Goal: Task Accomplishment & Management: Manage account settings

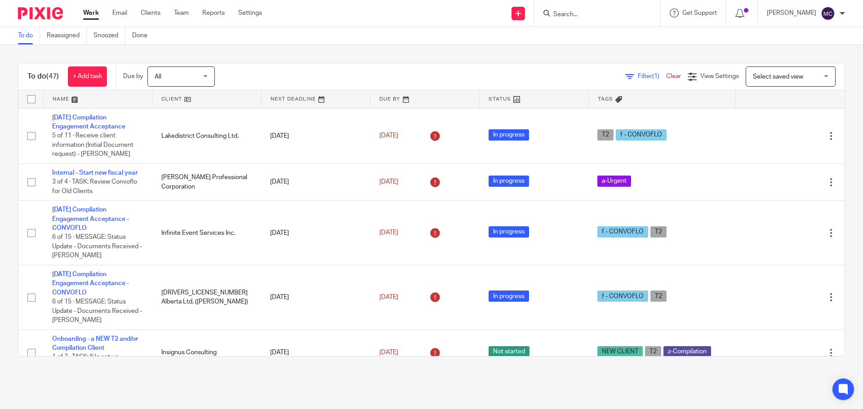
click at [815, 75] on div "Select saved view Select saved view" at bounding box center [791, 77] width 90 height 20
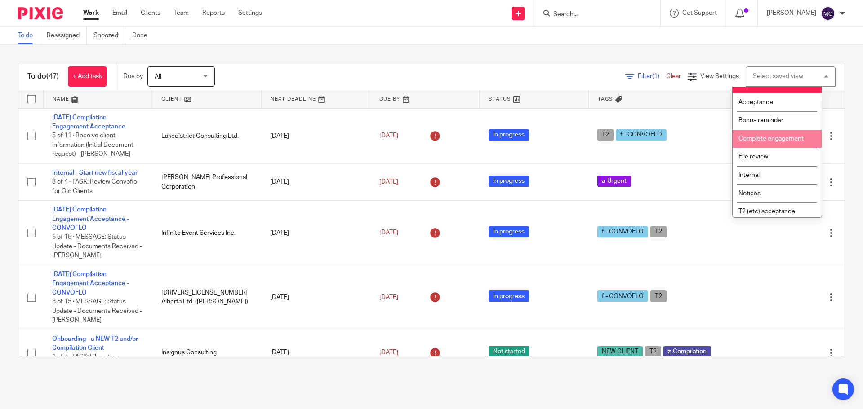
scroll to position [15, 0]
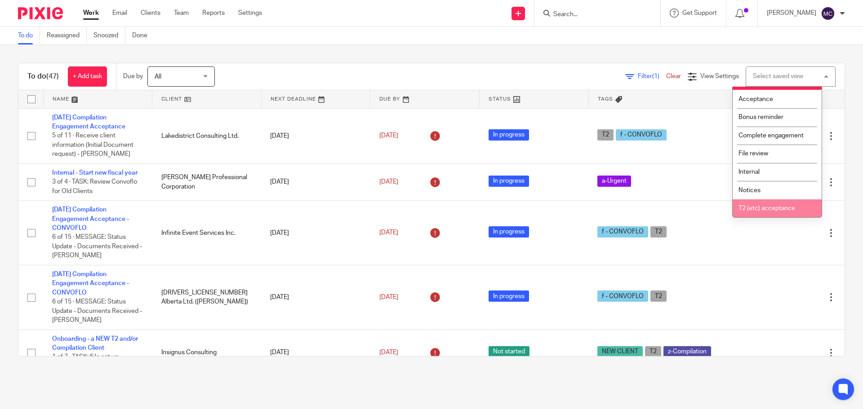
click at [793, 207] on span "T2 (etc) acceptance" at bounding box center [766, 208] width 57 height 6
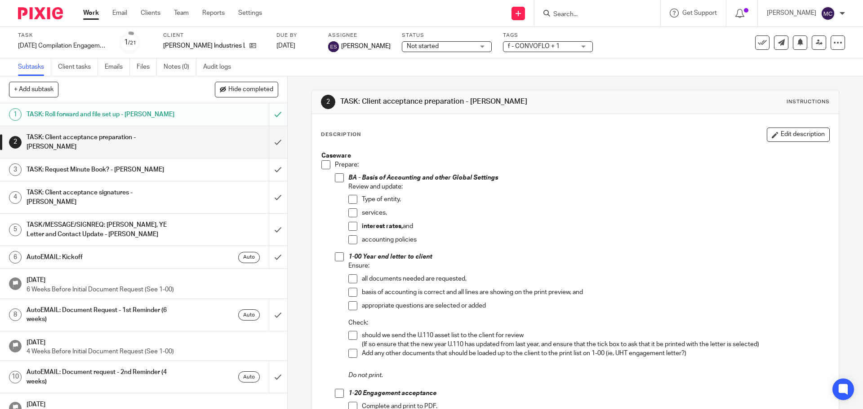
click at [566, 10] on form at bounding box center [600, 13] width 96 height 11
click at [582, 16] on input "Search" at bounding box center [592, 15] width 81 height 8
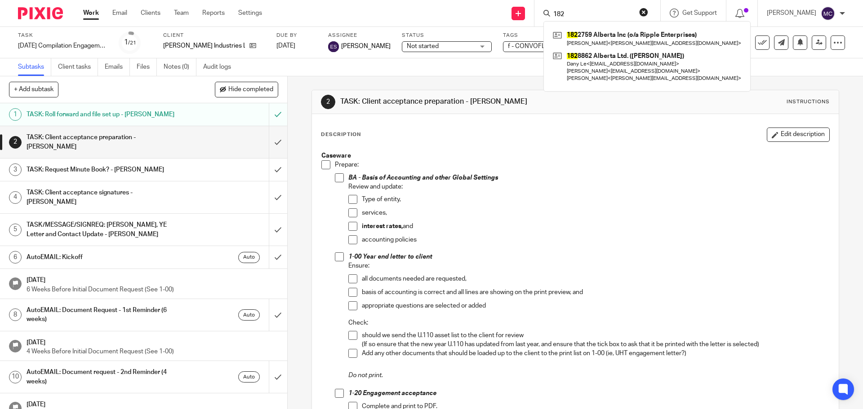
type input "182"
click at [627, 39] on link at bounding box center [647, 38] width 193 height 21
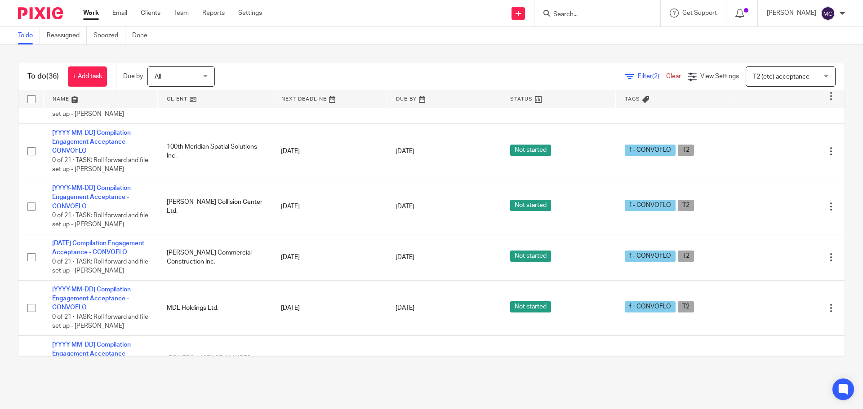
scroll to position [1292, 0]
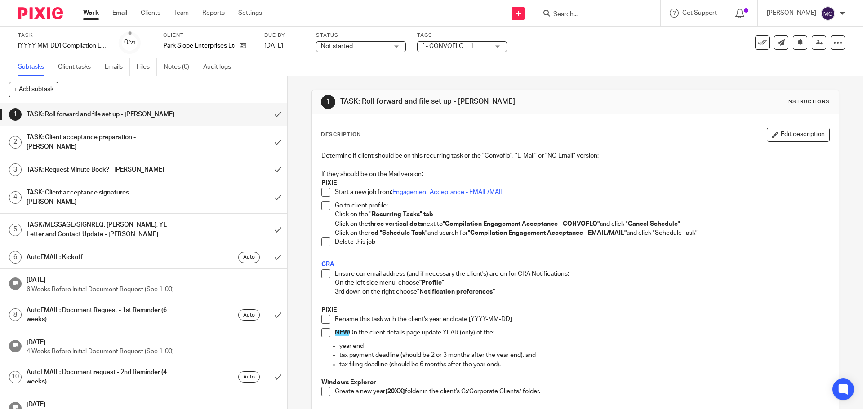
click at [601, 3] on div at bounding box center [597, 13] width 126 height 27
click at [596, 11] on input "Search" at bounding box center [592, 15] width 81 height 8
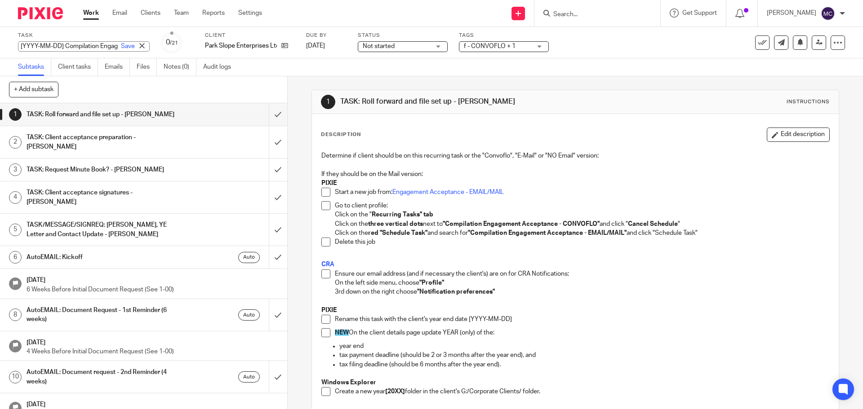
click at [42, 49] on input "[YYYY-MM-DD] Compilation Engagement Acceptance - CONVOFLO" at bounding box center [84, 46] width 132 height 10
drag, startPoint x: 63, startPoint y: 45, endPoint x: 2, endPoint y: 42, distance: 61.2
click at [2, 42] on div "Task [YYYY-MM-DD] Compilation Engagement Acceptance - CONVOFLO Save [YYYY-MM-DD…" at bounding box center [431, 42] width 863 height 31
type input "2025-09-30 Compilation Engagement Acceptance - CONVOFLO"
click at [651, 307] on p "PIXIE" at bounding box center [574, 310] width 507 height 9
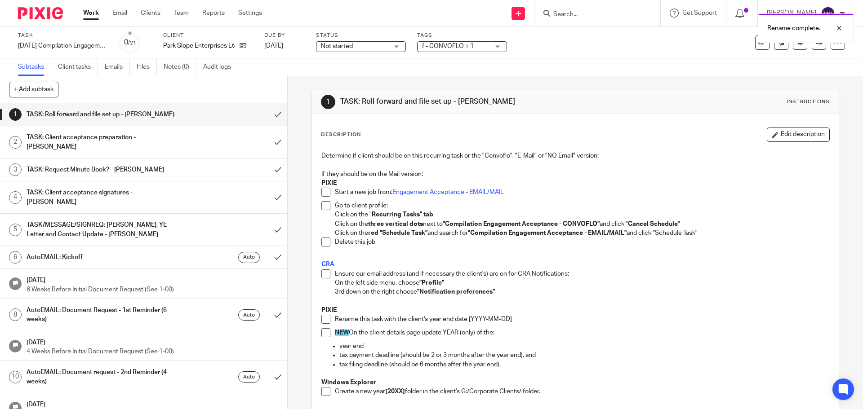
click at [325, 275] on span at bounding box center [325, 274] width 9 height 9
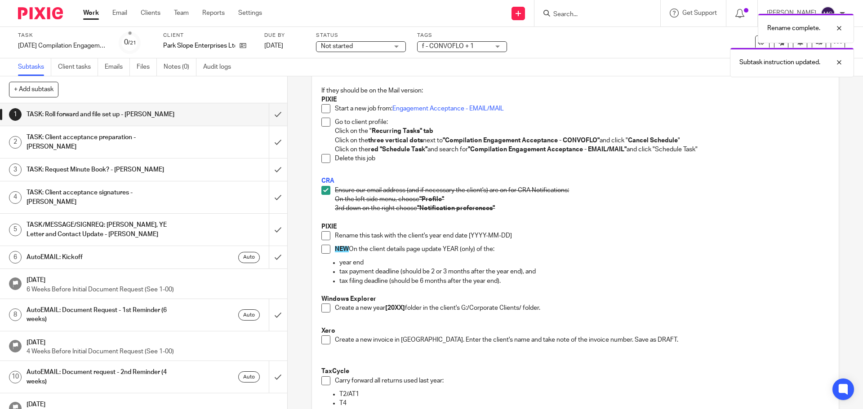
scroll to position [124, 0]
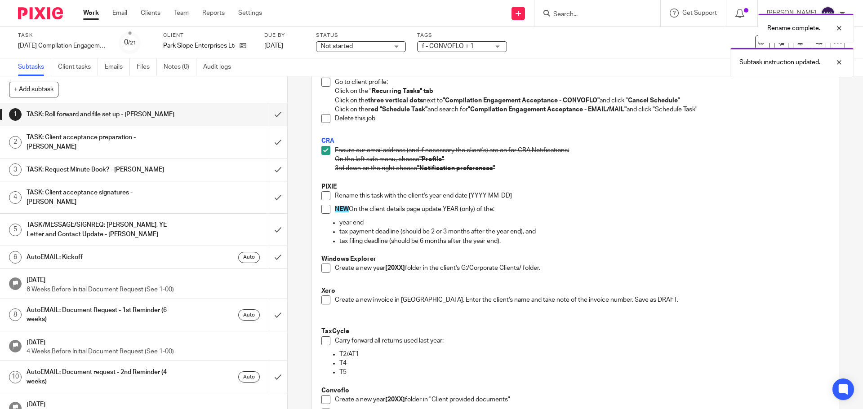
click at [324, 196] on span at bounding box center [325, 195] width 9 height 9
click at [305, 45] on link "Nov 20, 2025" at bounding box center [284, 45] width 40 height 9
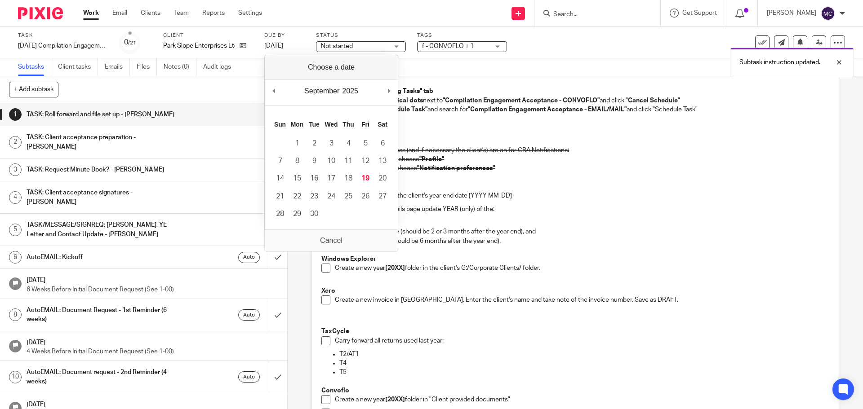
click at [565, 183] on p "PIXIE" at bounding box center [574, 186] width 507 height 9
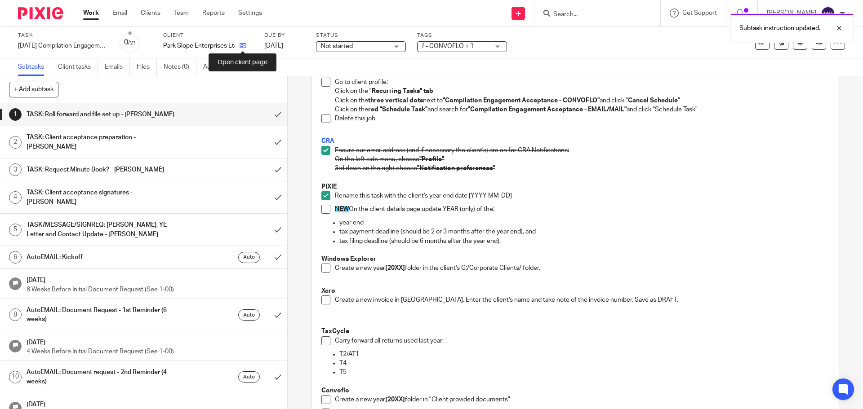
click at [244, 43] on icon at bounding box center [243, 45] width 7 height 7
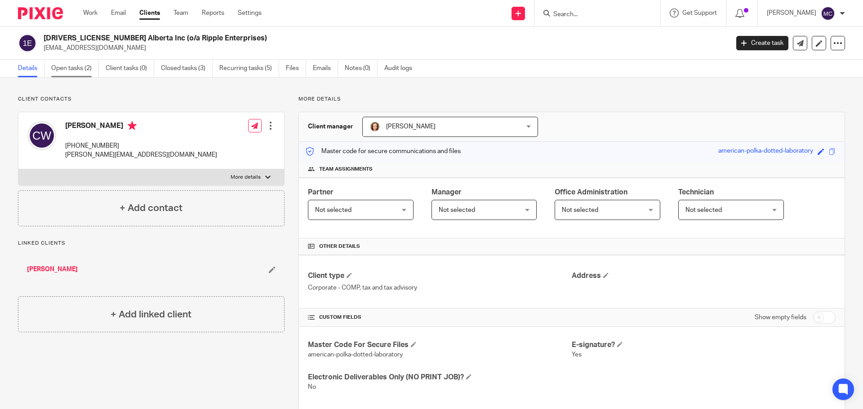
click at [67, 69] on link "Open tasks (2)" at bounding box center [75, 69] width 48 height 18
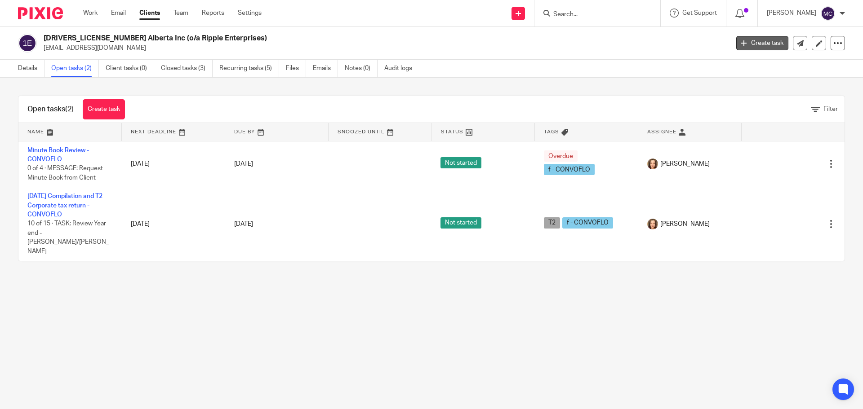
click at [762, 41] on link "Create task" at bounding box center [762, 43] width 52 height 14
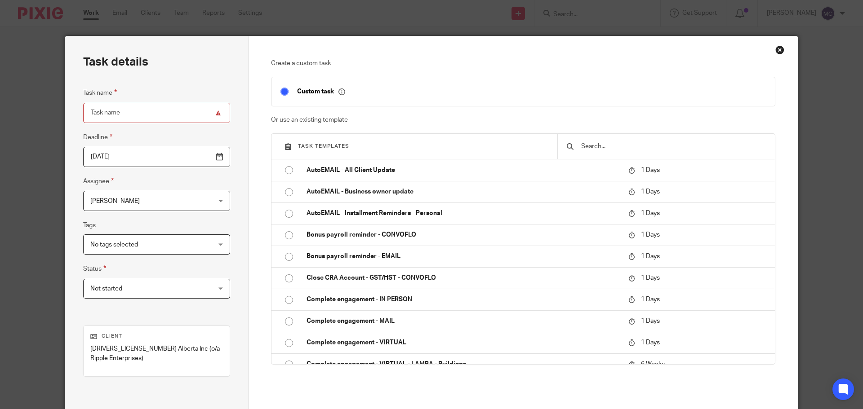
click at [638, 143] on input "text" at bounding box center [673, 147] width 186 height 10
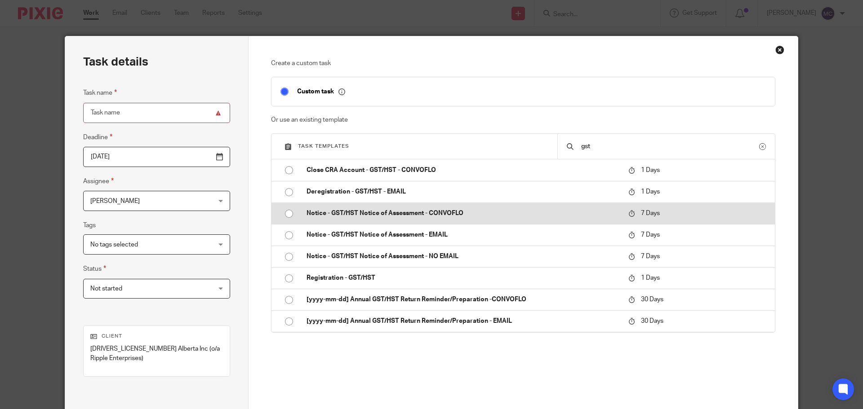
type input "gst"
click at [437, 211] on p "Notice - GST/HST Notice of Assessment - CONVOFLO" at bounding box center [462, 213] width 313 height 9
type input "[DATE]"
type input "Notice - GST/HST Notice of Assessment - CONVOFLO"
checkbox input "false"
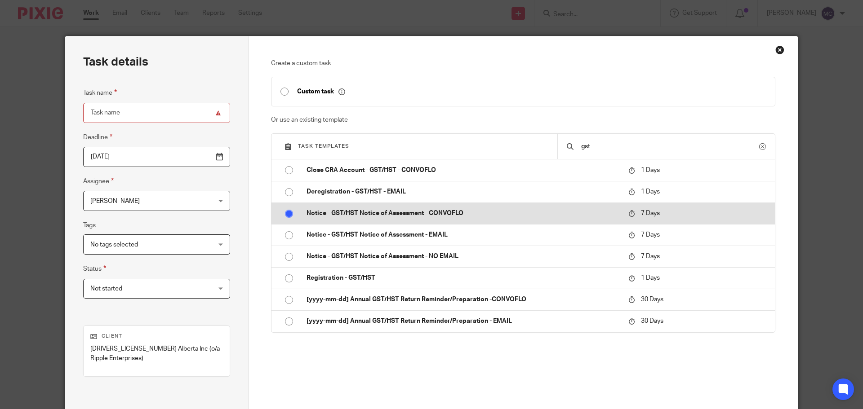
radio input "true"
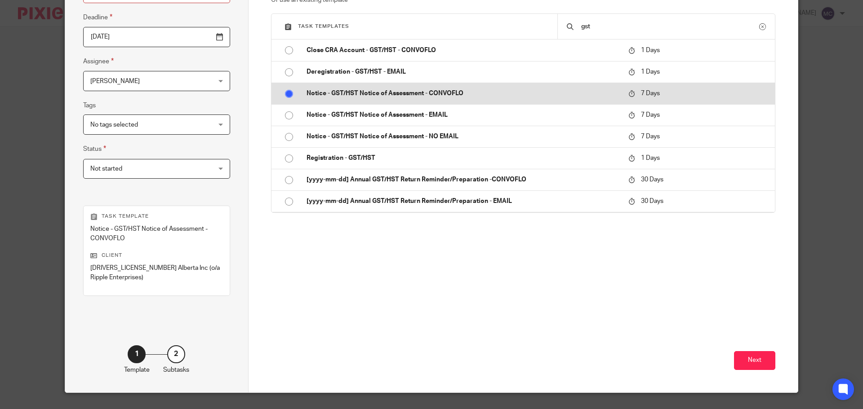
scroll to position [131, 0]
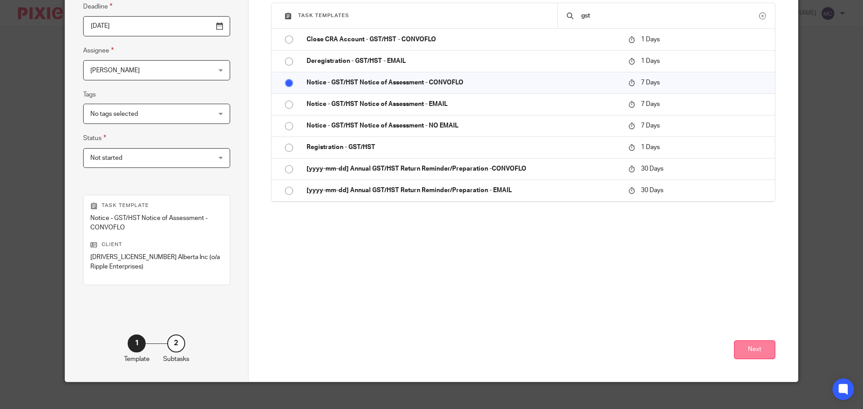
click at [742, 346] on button "Next" at bounding box center [754, 350] width 41 height 19
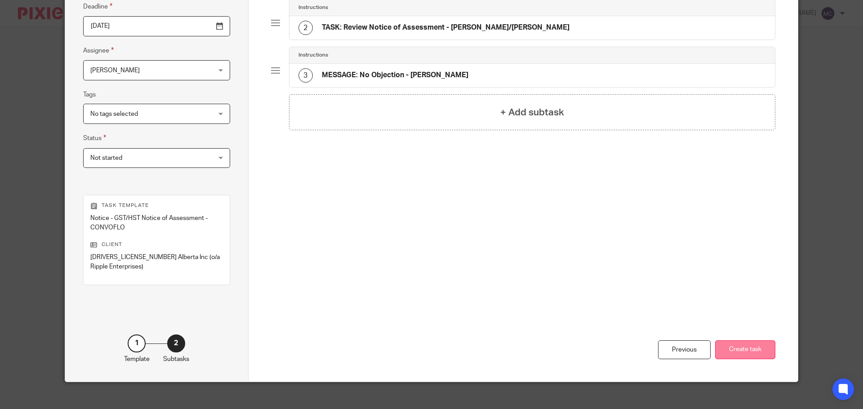
click at [754, 341] on button "Create task" at bounding box center [745, 350] width 60 height 19
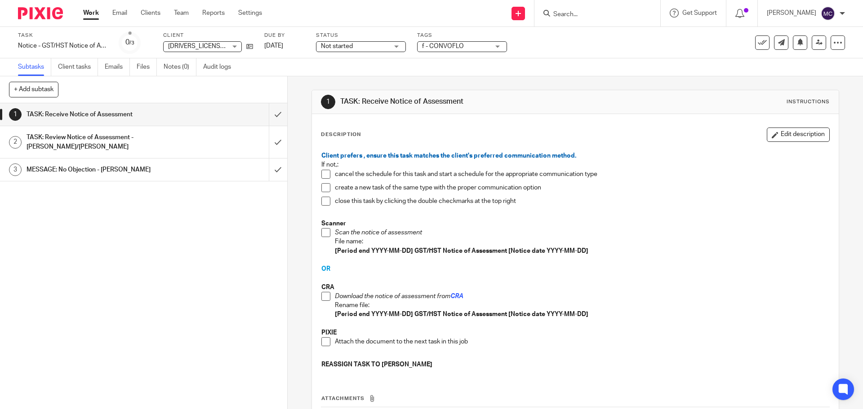
drag, startPoint x: 325, startPoint y: 292, endPoint x: 323, endPoint y: 307, distance: 15.4
click at [325, 292] on span at bounding box center [325, 296] width 9 height 9
click at [324, 342] on span at bounding box center [325, 342] width 9 height 9
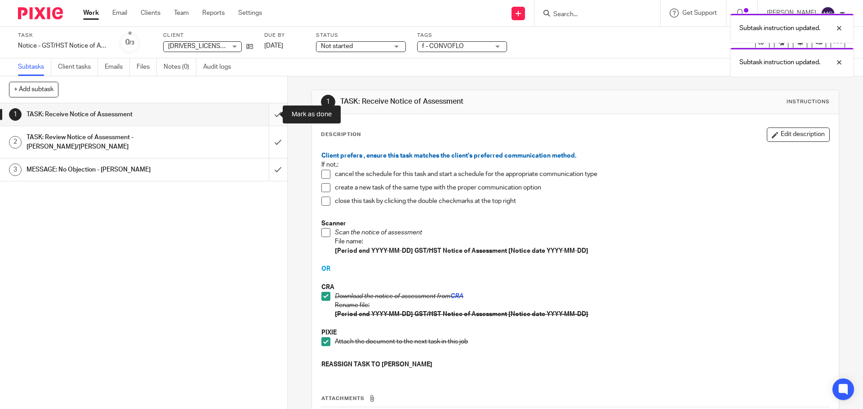
click at [267, 115] on input "submit" at bounding box center [143, 114] width 287 height 22
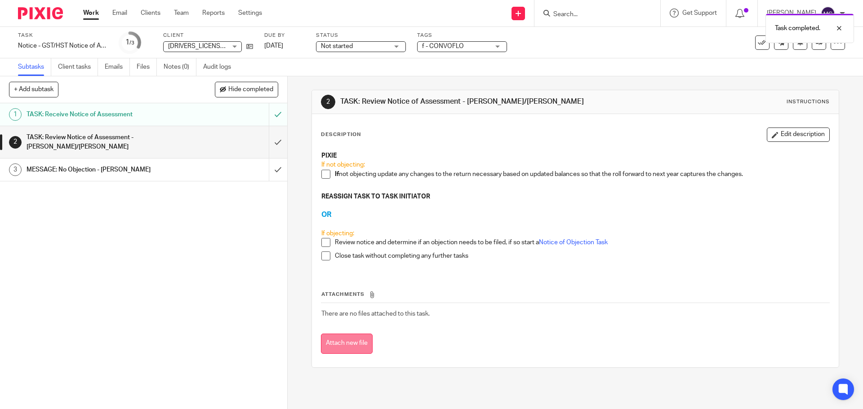
click at [342, 346] on button "Attach new file" at bounding box center [347, 344] width 52 height 20
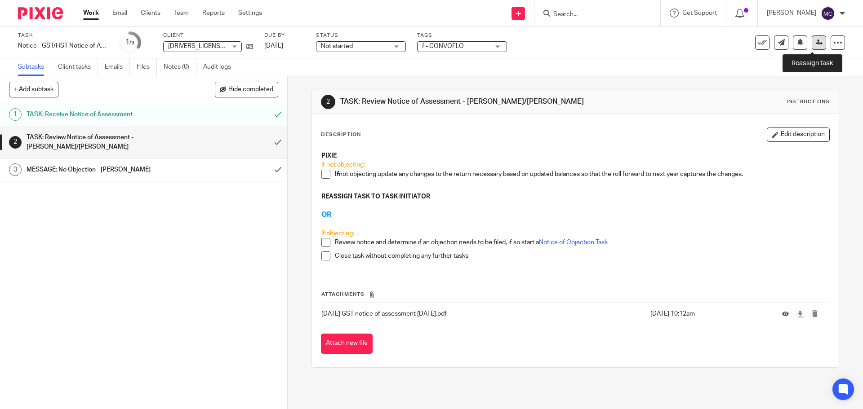
click at [816, 42] on icon at bounding box center [819, 42] width 7 height 7
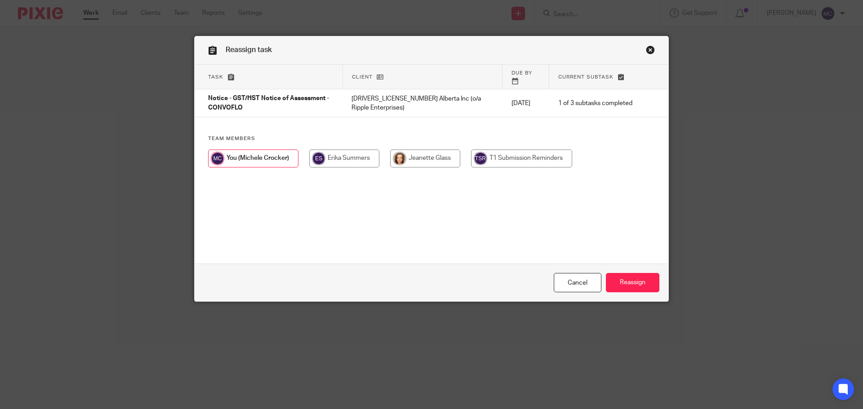
click at [444, 150] on input "radio" at bounding box center [425, 159] width 70 height 18
radio input "true"
click at [633, 285] on input "Reassign" at bounding box center [632, 282] width 53 height 19
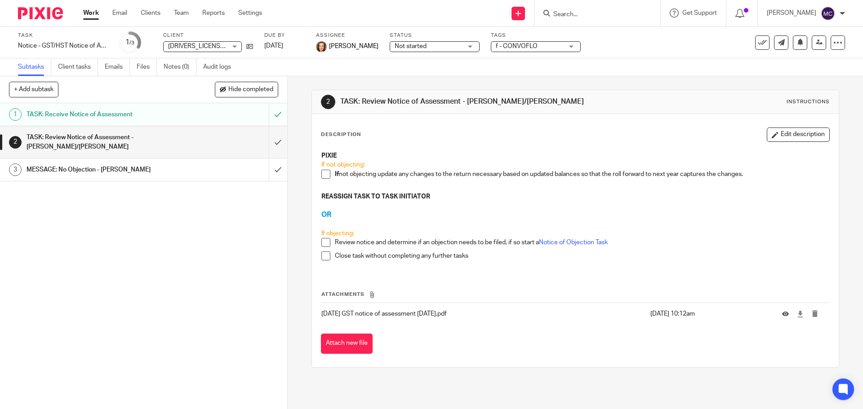
click at [579, 14] on input "Search" at bounding box center [592, 15] width 81 height 8
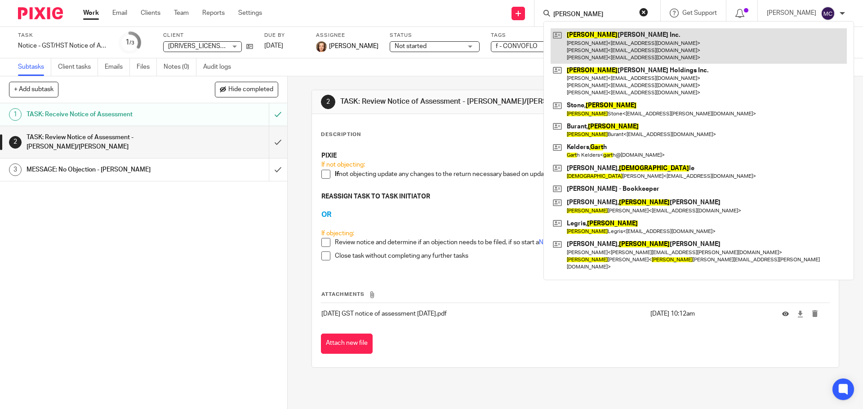
type input "[PERSON_NAME]"
click at [622, 36] on link at bounding box center [699, 46] width 296 height 36
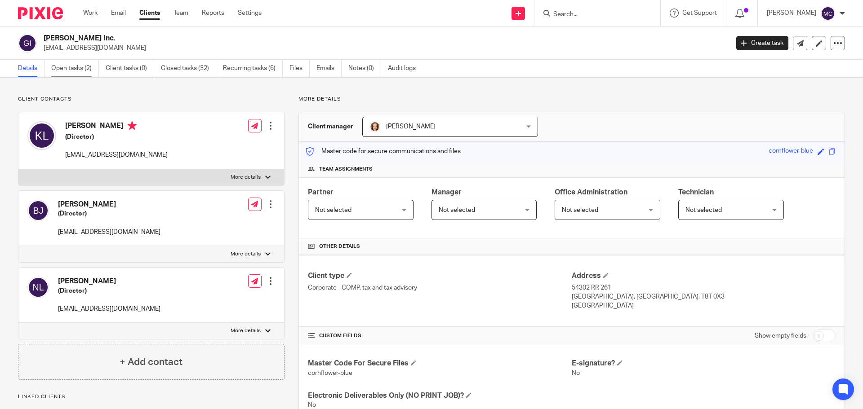
click at [81, 70] on link "Open tasks (2)" at bounding box center [75, 69] width 48 height 18
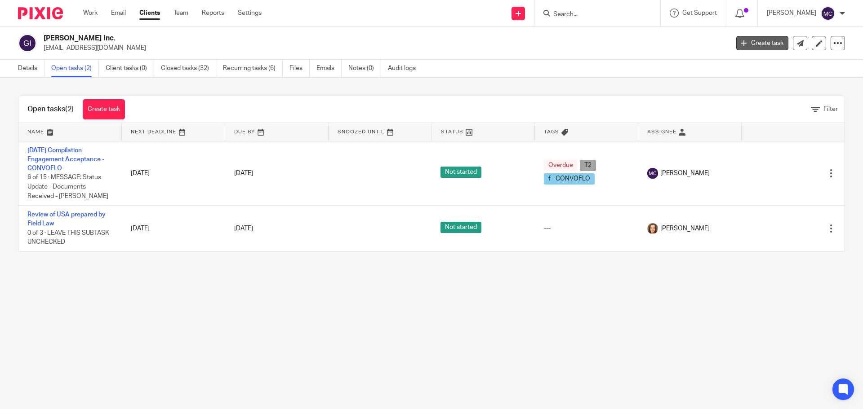
click at [755, 44] on link "Create task" at bounding box center [762, 43] width 52 height 14
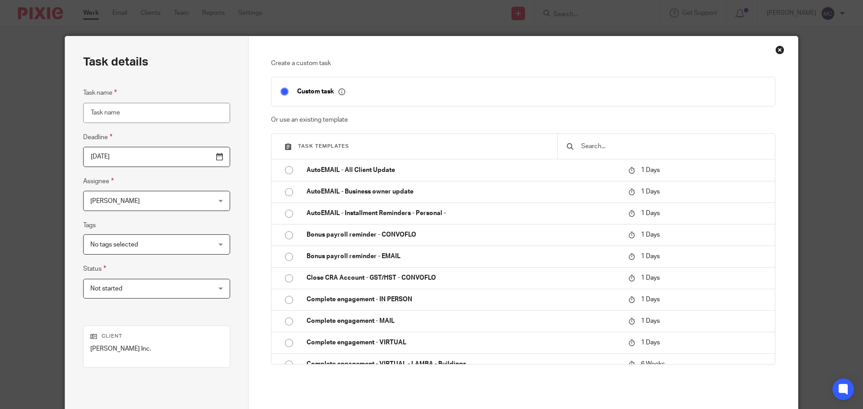
click at [674, 150] on input "text" at bounding box center [673, 147] width 186 height 10
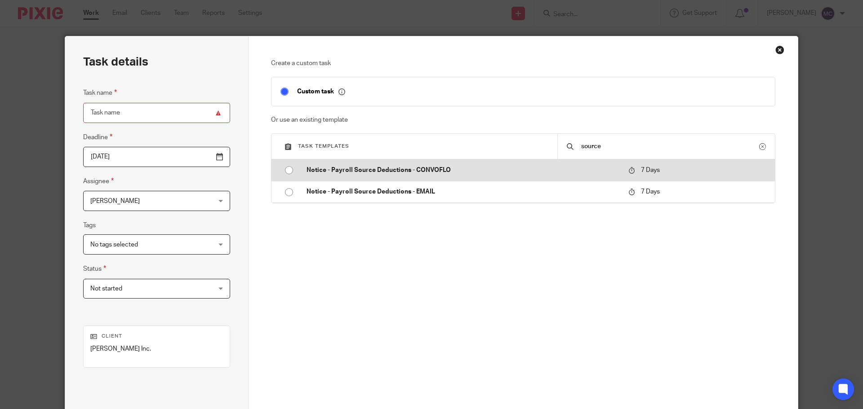
type input "source"
click at [433, 163] on td "Notice - Payroll Source Deductions - CONVOFLO" at bounding box center [461, 171] width 326 height 22
type input "[DATE]"
type input "Notice - Payroll Source Deductions - CONVOFLO"
checkbox input "false"
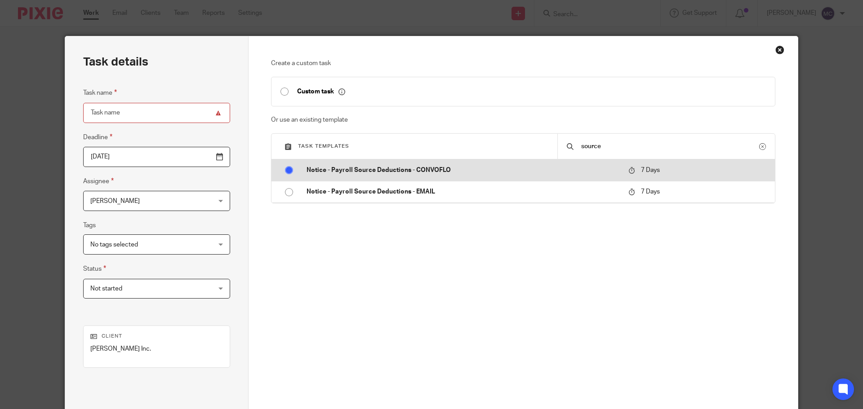
radio input "true"
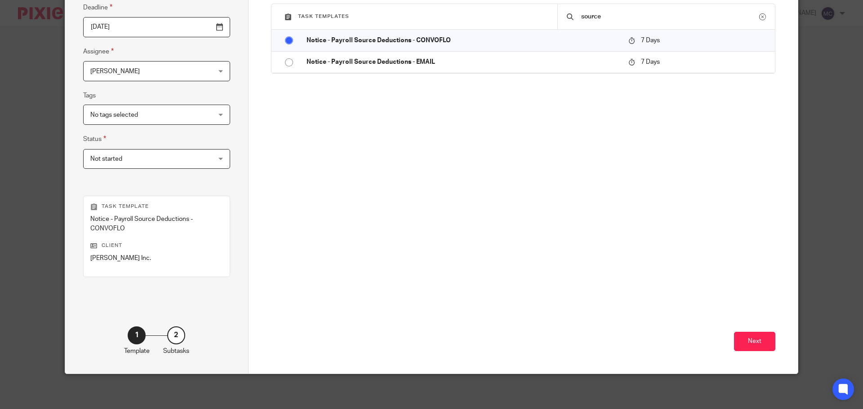
scroll to position [131, 0]
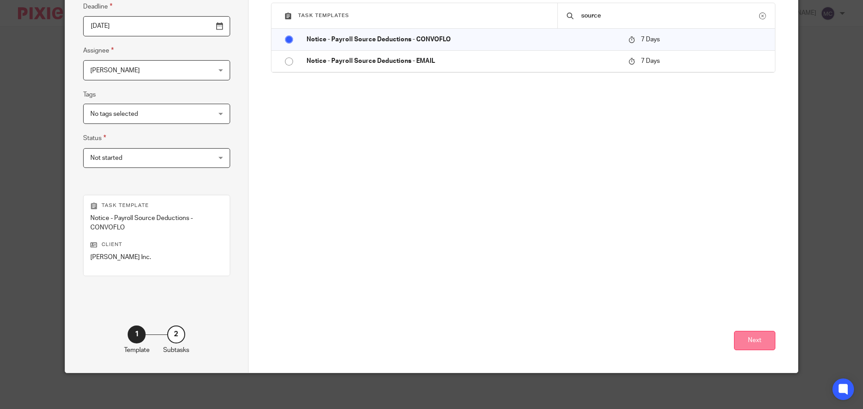
click at [753, 340] on button "Next" at bounding box center [754, 340] width 41 height 19
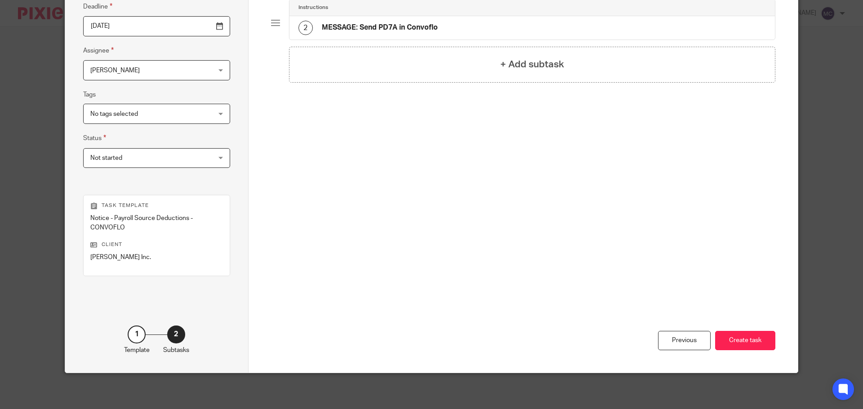
click at [753, 340] on button "Create task" at bounding box center [745, 340] width 60 height 19
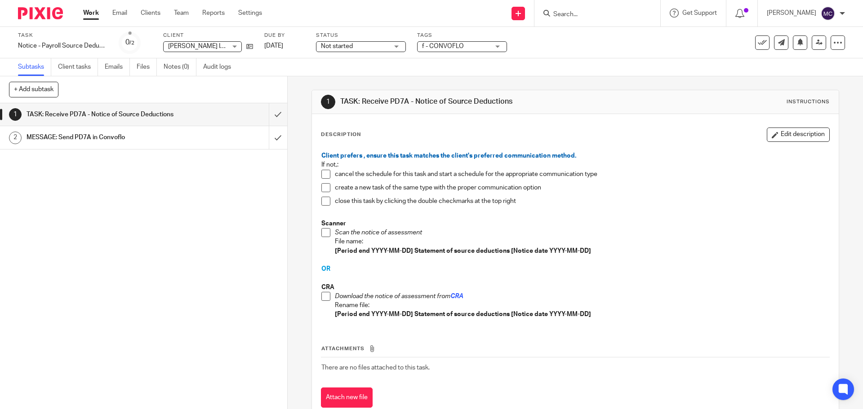
click at [324, 294] on span at bounding box center [325, 296] width 9 height 9
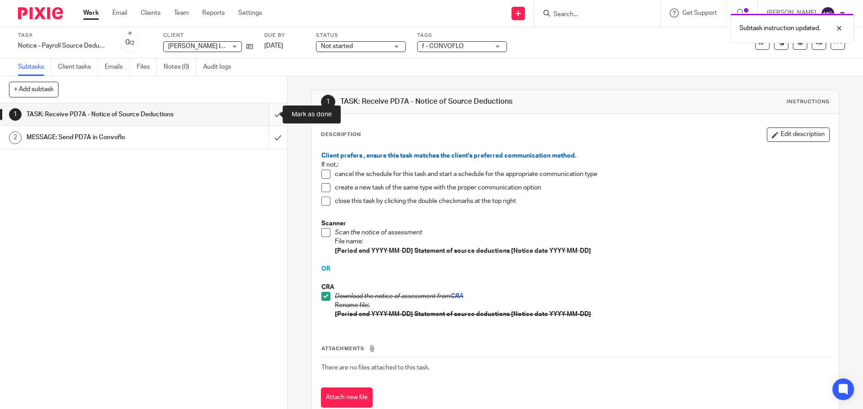
click at [269, 115] on input "submit" at bounding box center [143, 114] width 287 height 22
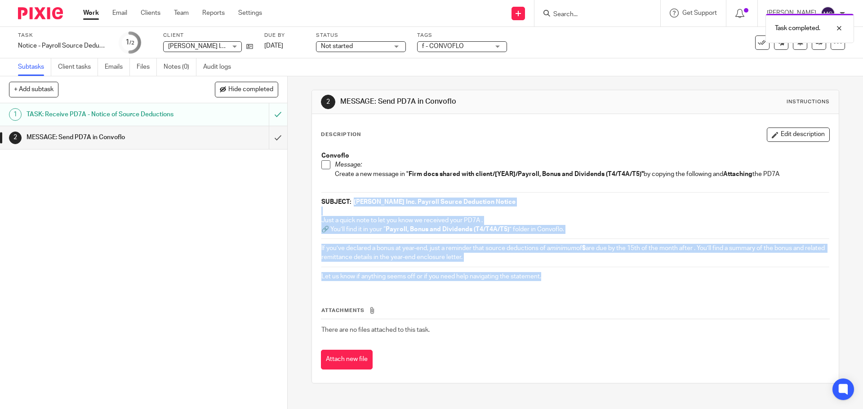
drag, startPoint x: 351, startPoint y: 201, endPoint x: 572, endPoint y: 272, distance: 231.2
click at [572, 272] on div "Convoflo Message: Create a new message in " Firm docs shared with client/[YEAR]…" at bounding box center [575, 217] width 516 height 141
copy div "Gary J. Inc. Payroll Source Deduction Notice Just a quick note to let you know …"
click at [322, 165] on span at bounding box center [325, 164] width 9 height 9
click at [268, 138] on input "submit" at bounding box center [143, 137] width 287 height 22
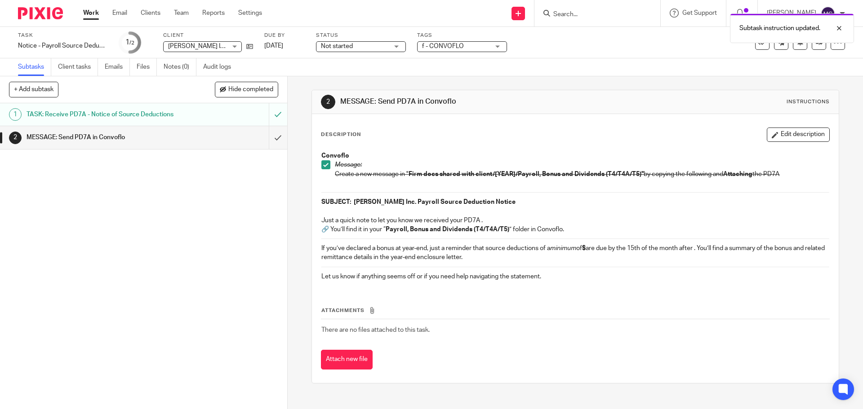
click at [585, 166] on p "Message:" at bounding box center [582, 164] width 494 height 9
click at [447, 261] on p "If you’ve declared a bonus at year-end, just a reminder that source deductions …" at bounding box center [574, 253] width 507 height 18
click at [186, 114] on div "TASK: Receive PD7A - Notice of Source Deductions" at bounding box center [143, 114] width 233 height 13
click at [267, 138] on input "submit" at bounding box center [143, 137] width 287 height 22
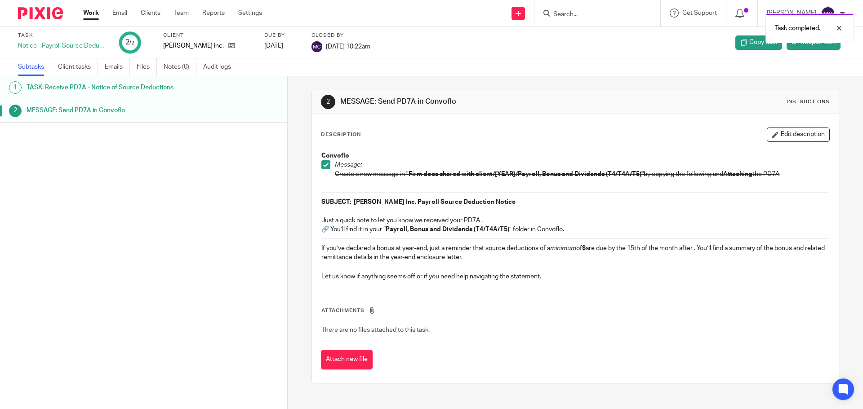
click at [556, 13] on div "Task completed." at bounding box center [642, 26] width 422 height 34
click at [585, 15] on div "Task completed." at bounding box center [642, 26] width 422 height 34
click at [608, 152] on p "Convoflo" at bounding box center [574, 155] width 507 height 9
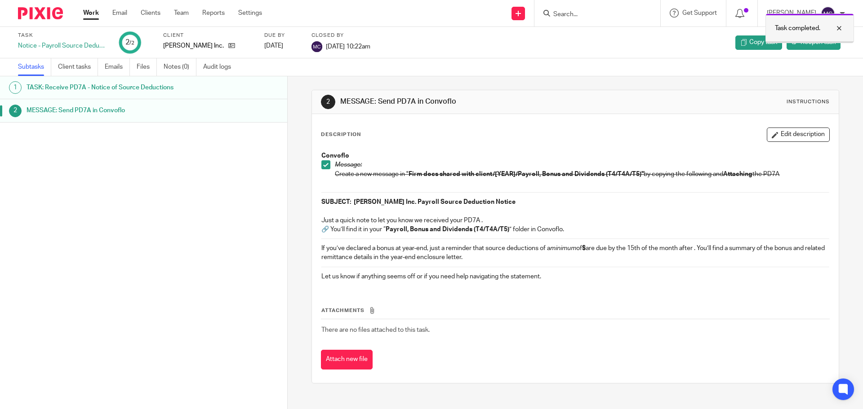
click at [844, 26] on div at bounding box center [832, 28] width 24 height 11
click at [573, 13] on input "Search" at bounding box center [592, 15] width 81 height 8
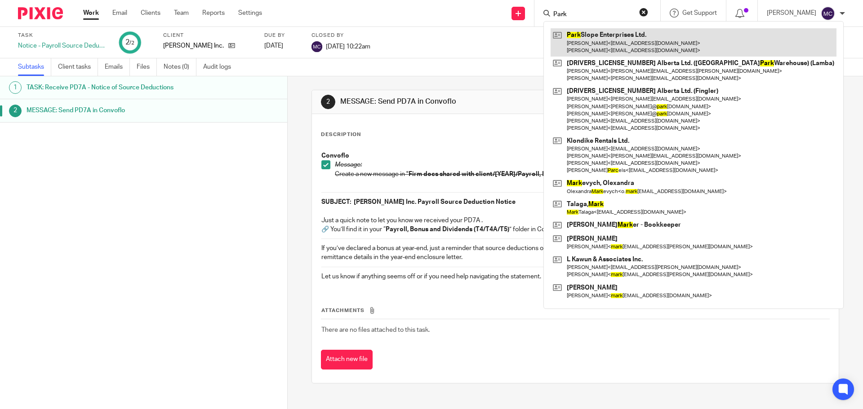
type input "Park"
click at [582, 39] on link at bounding box center [694, 42] width 286 height 28
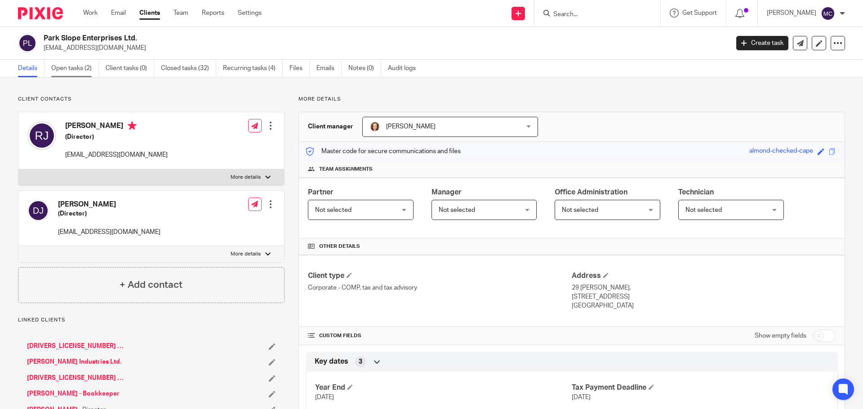
click at [81, 71] on link "Open tasks (2)" at bounding box center [75, 69] width 48 height 18
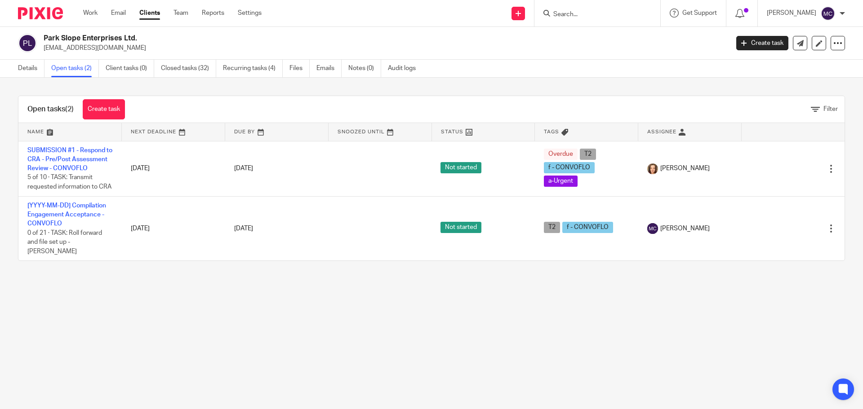
click at [754, 42] on link "Create task" at bounding box center [762, 43] width 52 height 14
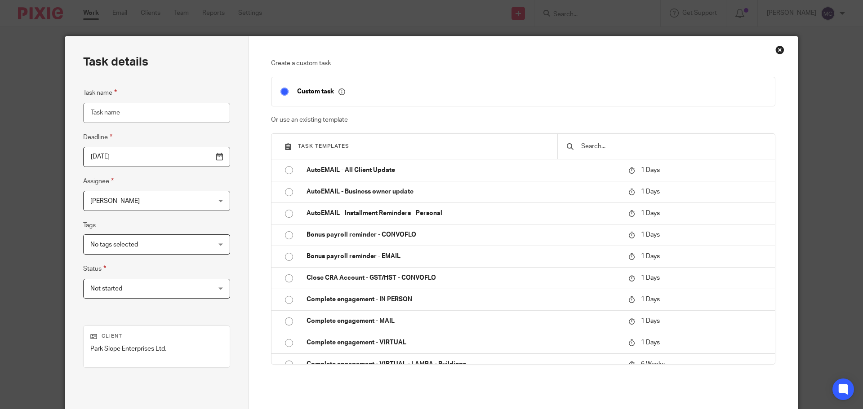
click at [633, 146] on input "text" at bounding box center [673, 147] width 186 height 10
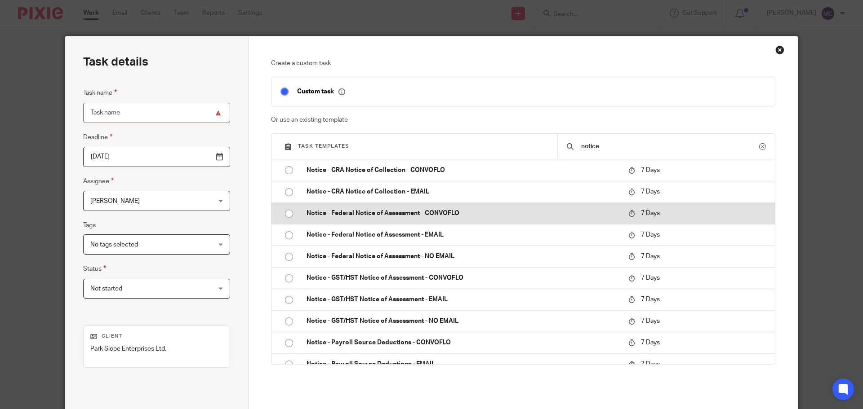
type input "notice"
click at [344, 210] on p "Notice - Federal Notice of Assessment - CONVOFLO" at bounding box center [462, 213] width 313 height 9
type input "[DATE]"
type input "Notice - Federal Notice of Assessment - CONVOFLO"
checkbox input "false"
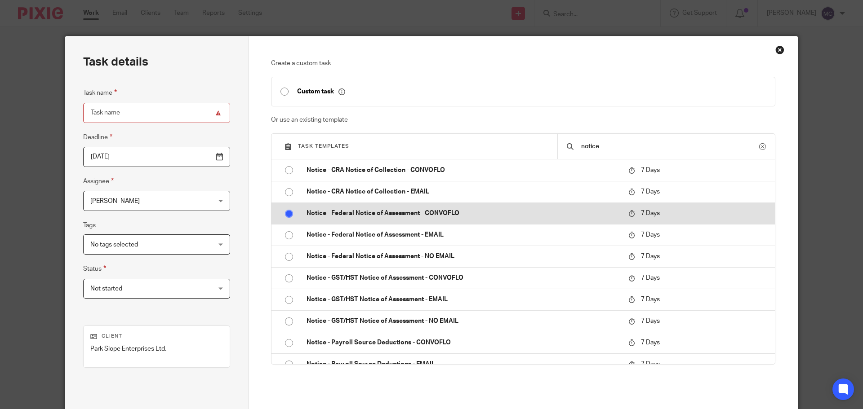
radio input "true"
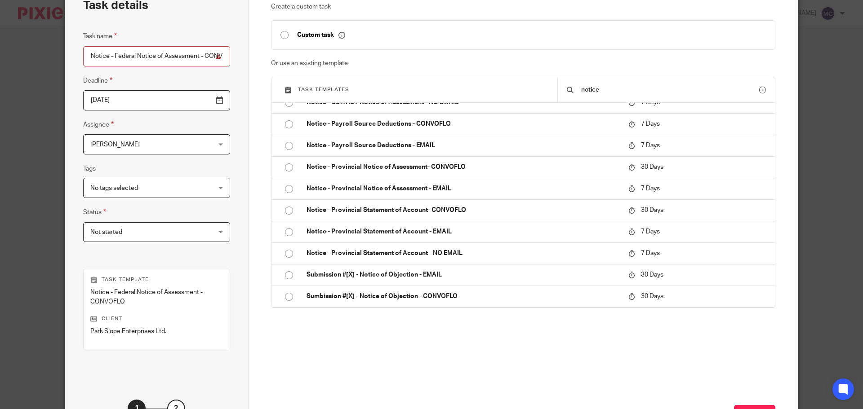
scroll to position [131, 0]
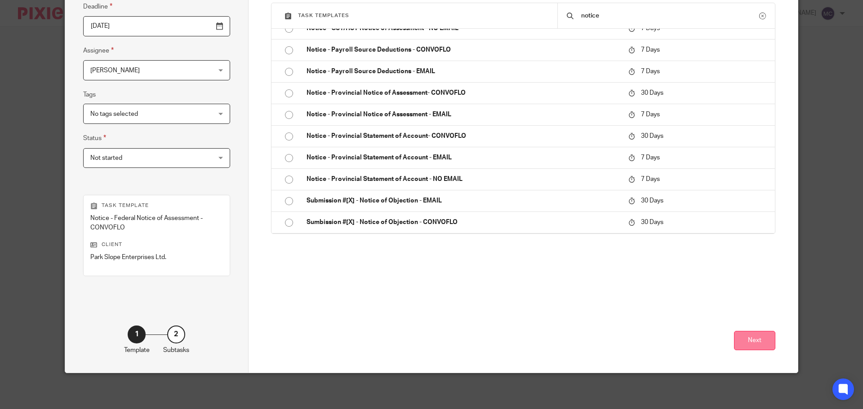
click at [759, 344] on button "Next" at bounding box center [754, 340] width 41 height 19
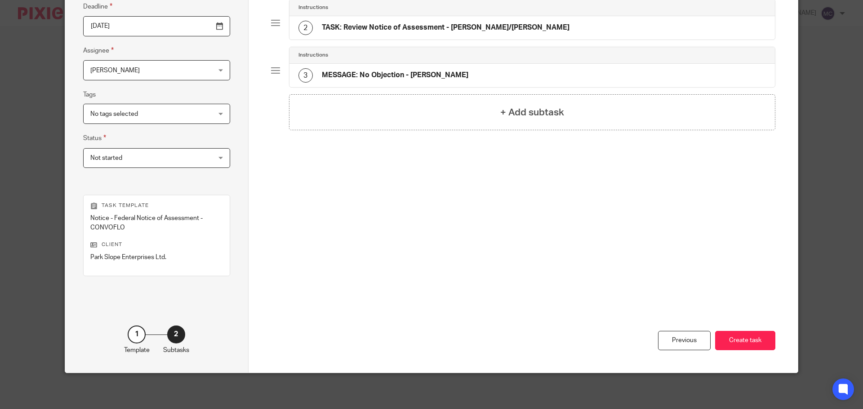
click at [759, 344] on button "Create task" at bounding box center [745, 340] width 60 height 19
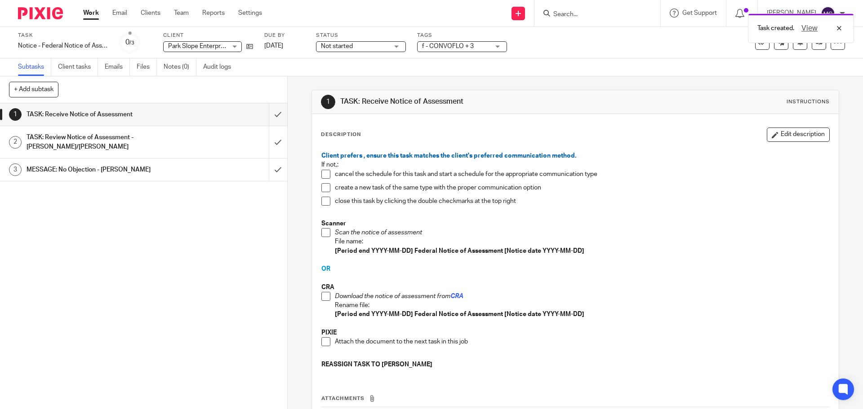
click at [323, 297] on span at bounding box center [325, 296] width 9 height 9
click at [323, 342] on span at bounding box center [325, 342] width 9 height 9
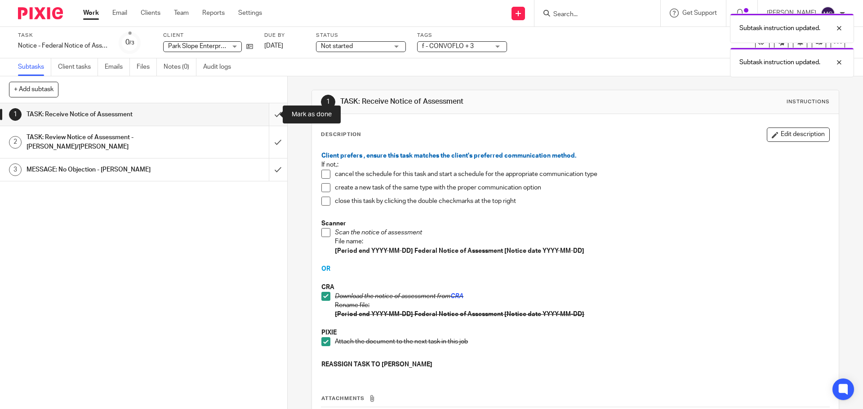
click at [270, 113] on input "submit" at bounding box center [143, 114] width 287 height 22
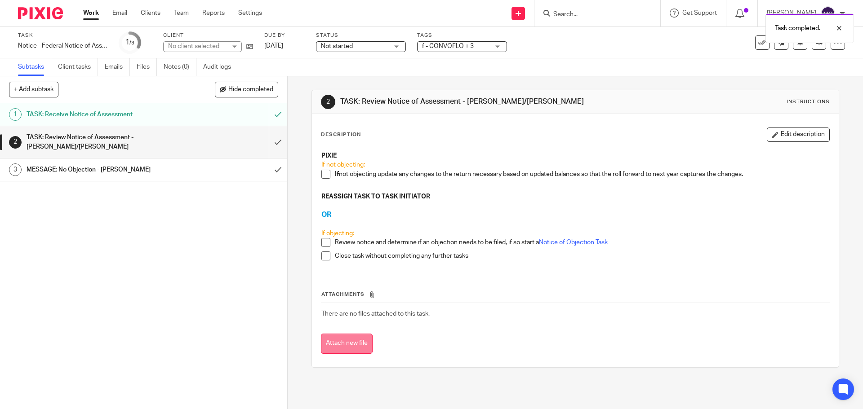
click at [340, 335] on button "Attach new file" at bounding box center [347, 344] width 52 height 20
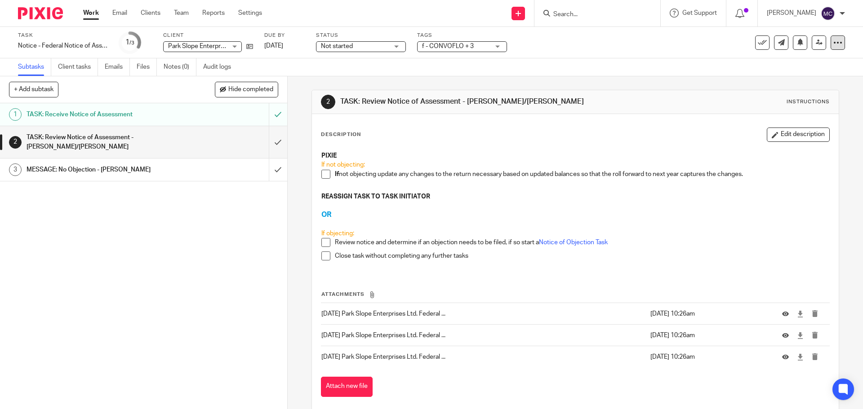
click at [833, 40] on icon at bounding box center [837, 42] width 9 height 9
click at [602, 127] on div "Description Edit description PIXIE If not objecting: If not objecting update an…" at bounding box center [575, 262] width 526 height 297
click at [812, 46] on link at bounding box center [819, 43] width 14 height 14
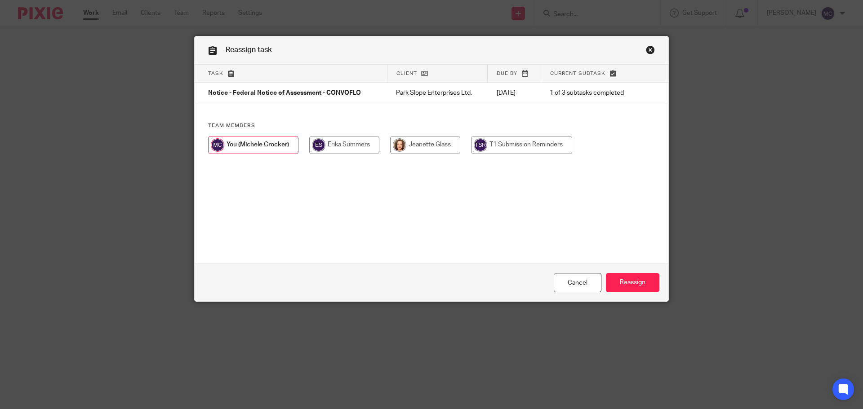
click at [432, 147] on input "radio" at bounding box center [425, 145] width 70 height 18
radio input "true"
click at [628, 281] on input "Reassign" at bounding box center [632, 282] width 53 height 19
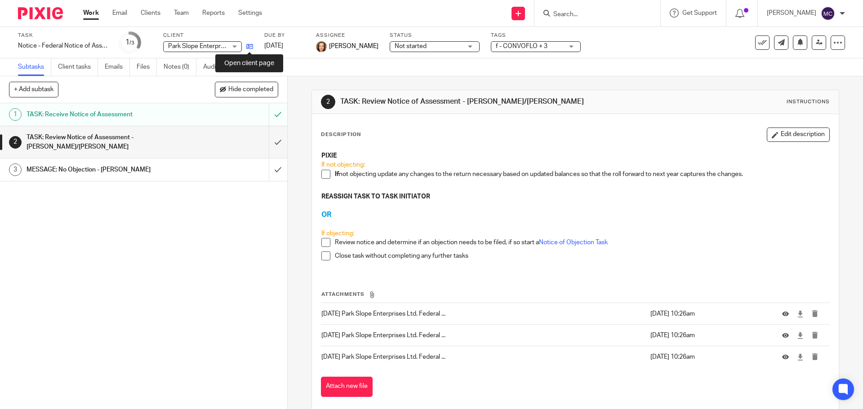
click at [249, 44] on icon at bounding box center [249, 46] width 7 height 7
click at [89, 11] on link "Work" at bounding box center [91, 13] width 16 height 9
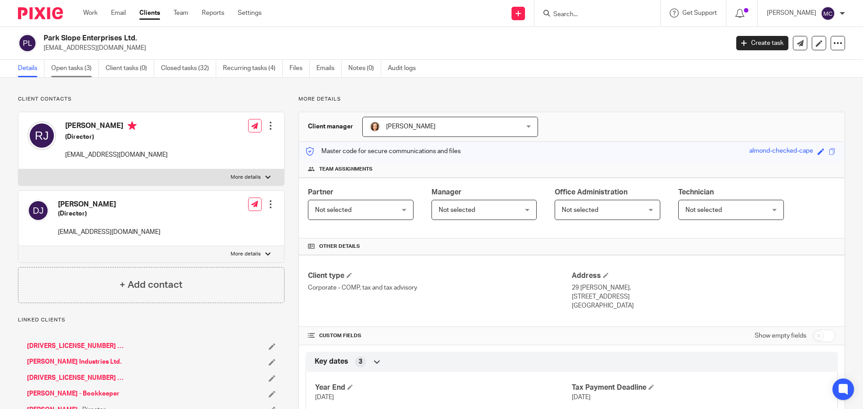
click at [65, 66] on link "Open tasks (3)" at bounding box center [75, 69] width 48 height 18
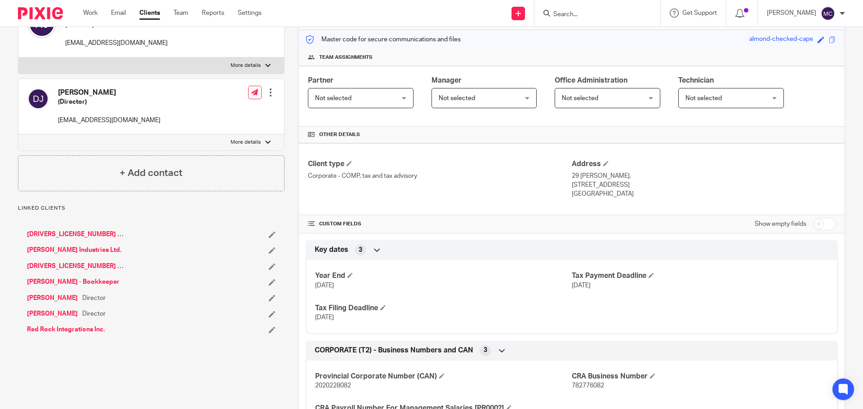
scroll to position [112, 0]
click at [347, 273] on span at bounding box center [349, 274] width 5 height 5
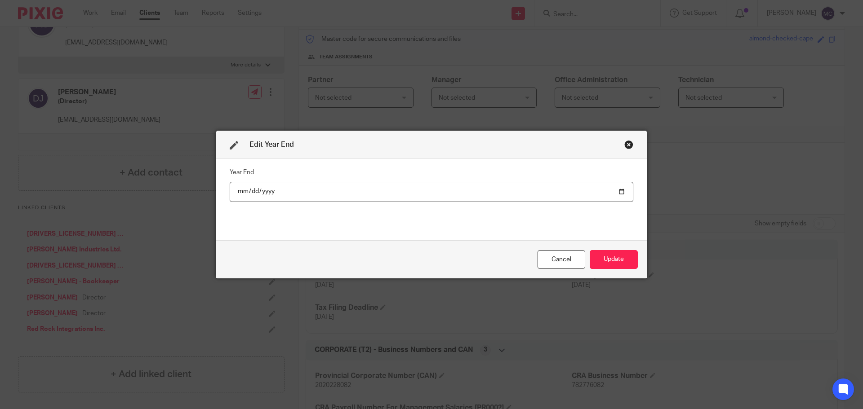
click at [262, 188] on input "[DATE]" at bounding box center [432, 192] width 404 height 20
type input "[DATE]"
click at [613, 257] on button "Update" at bounding box center [614, 259] width 48 height 19
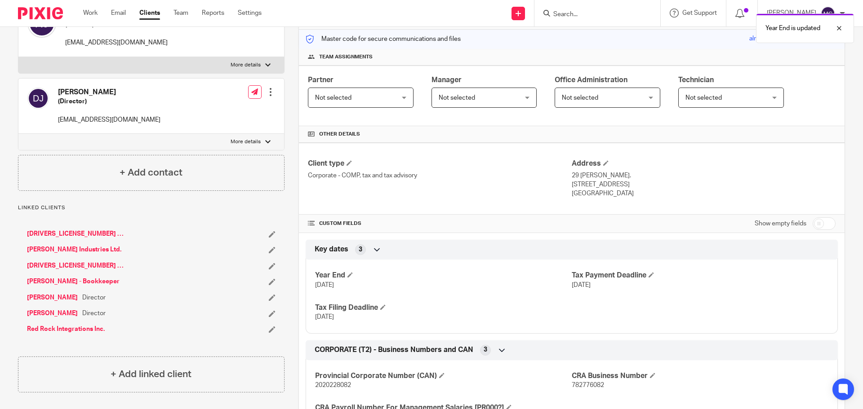
click at [824, 224] on input "checkbox" at bounding box center [824, 224] width 23 height 13
checkbox input "true"
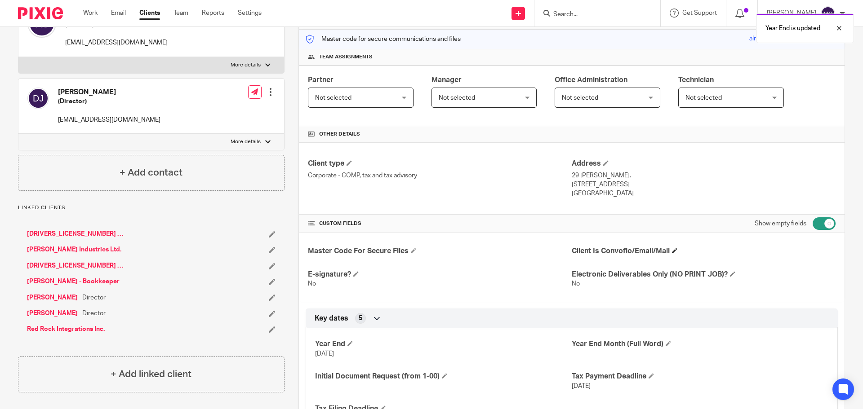
click at [675, 250] on h4 "Client Is Convoflo/Email/Mail" at bounding box center [704, 251] width 264 height 9
click at [673, 250] on span at bounding box center [674, 250] width 5 height 5
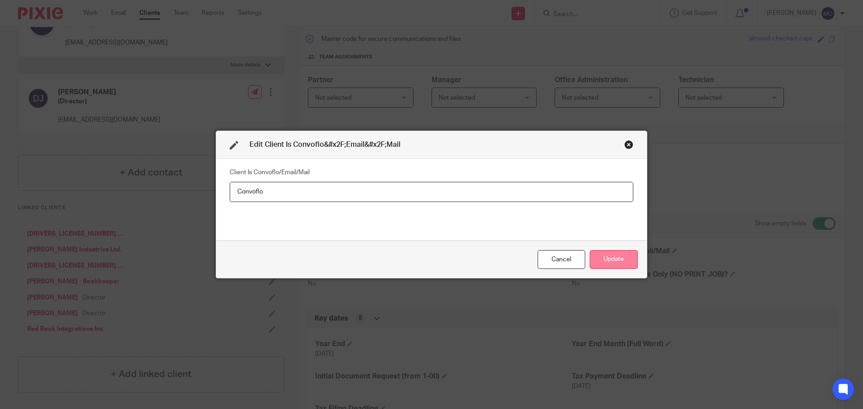
type input "Convoflo"
click at [622, 263] on button "Update" at bounding box center [614, 259] width 48 height 19
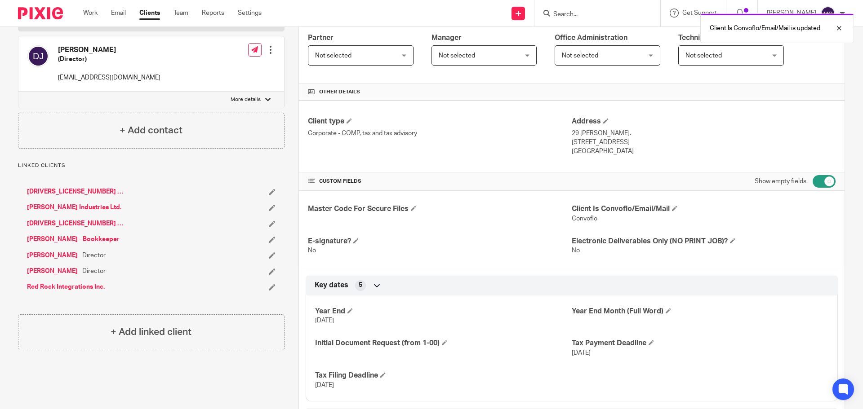
scroll to position [191, 0]
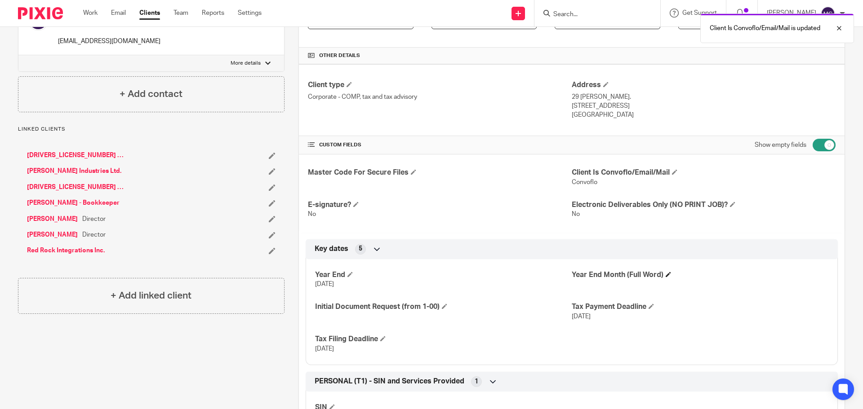
click at [661, 275] on h4 "Year End Month (Full Word)" at bounding box center [700, 275] width 257 height 9
click at [666, 273] on span at bounding box center [668, 274] width 5 height 5
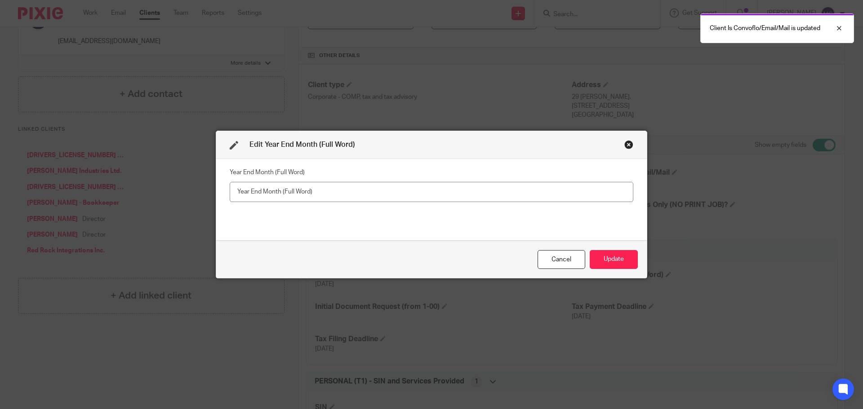
click at [493, 192] on input "text" at bounding box center [432, 192] width 404 height 20
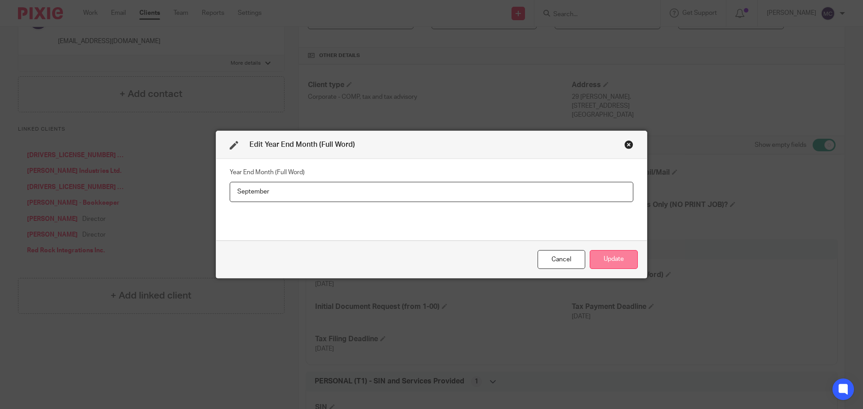
type input "September"
click at [624, 262] on button "Update" at bounding box center [614, 259] width 48 height 19
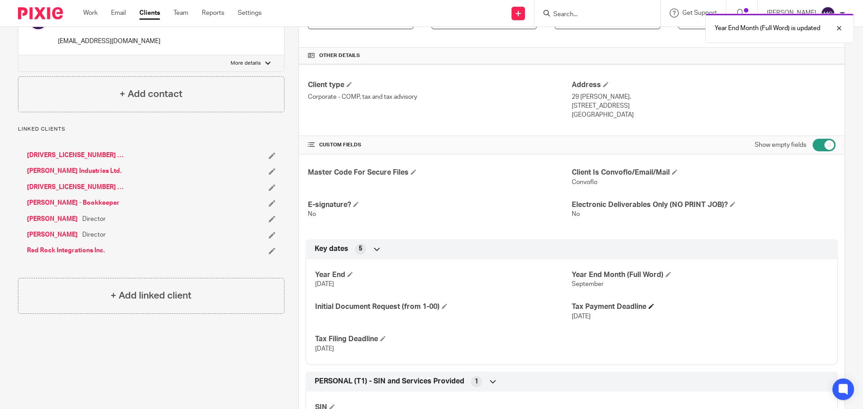
click at [645, 308] on h4 "Tax Payment Deadline" at bounding box center [700, 306] width 257 height 9
click at [648, 304] on span at bounding box center [650, 306] width 5 height 5
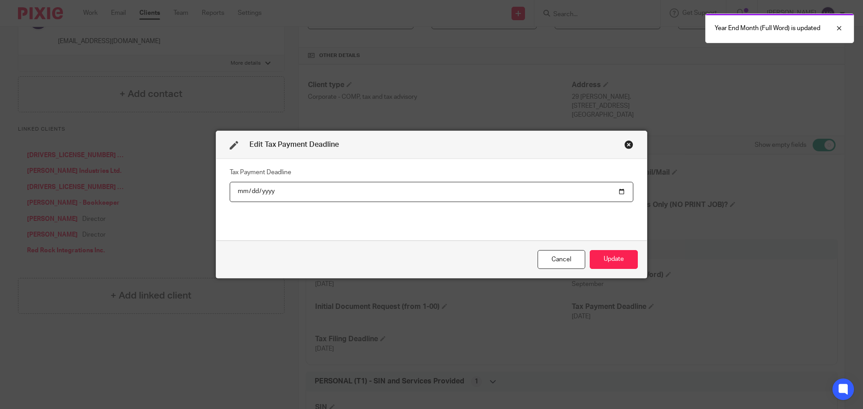
click at [261, 191] on input "2020-12-29" at bounding box center [432, 192] width 404 height 20
type input "2025-12-29"
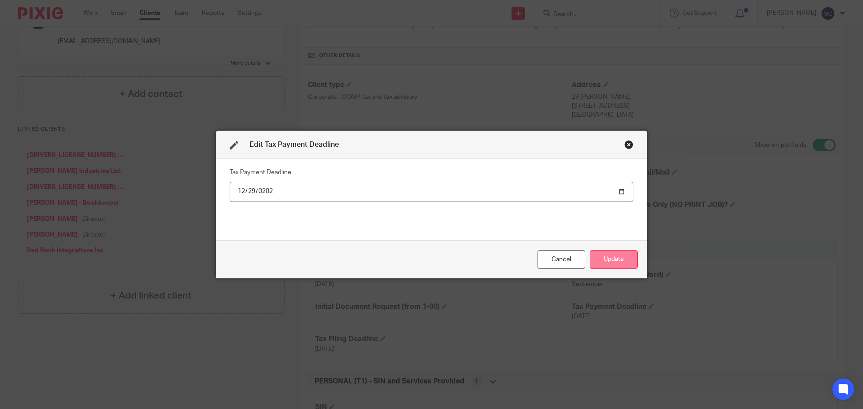
click at [614, 260] on button "Update" at bounding box center [614, 259] width 48 height 19
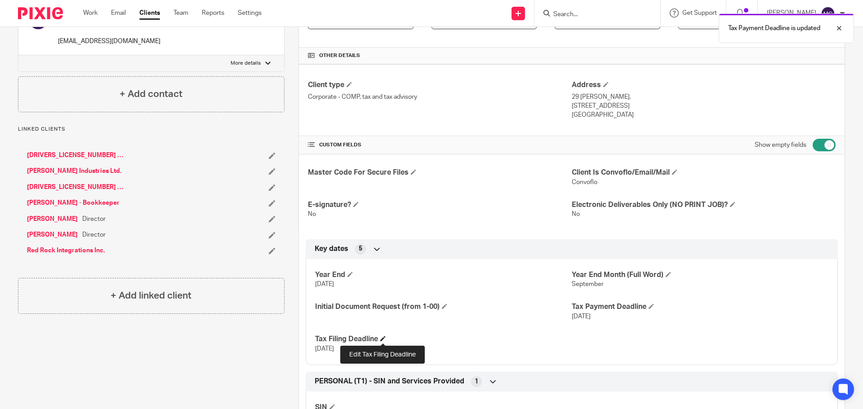
click at [385, 338] on span at bounding box center [382, 338] width 5 height 5
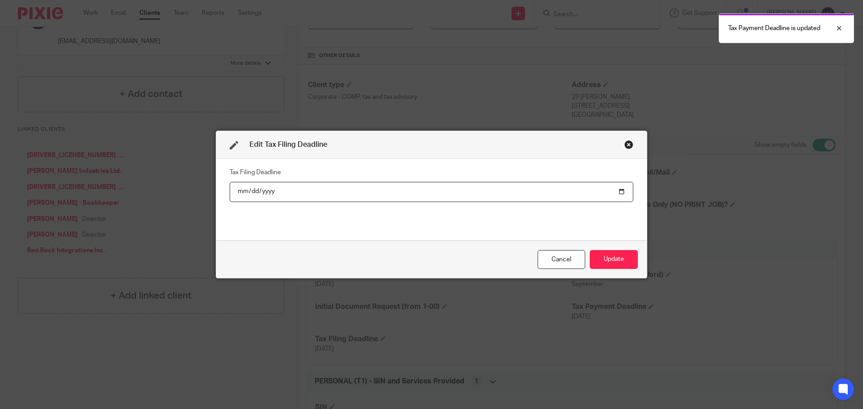
click at [260, 189] on input "2021-03-29" at bounding box center [432, 192] width 404 height 20
type input "2026-03-29"
click at [610, 254] on button "Update" at bounding box center [614, 259] width 48 height 19
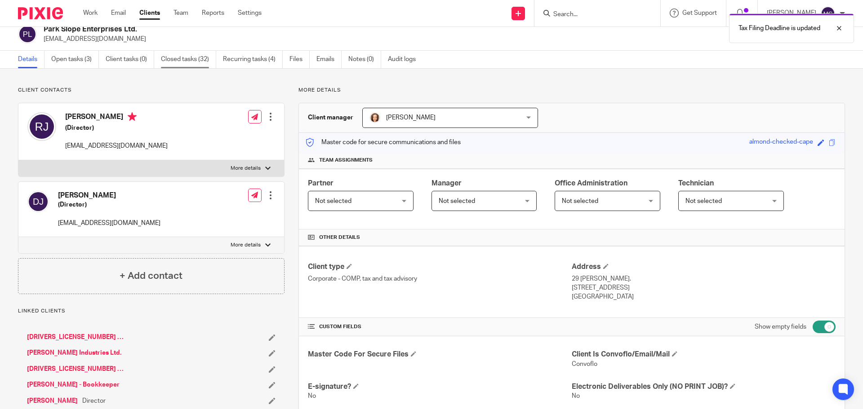
scroll to position [0, 0]
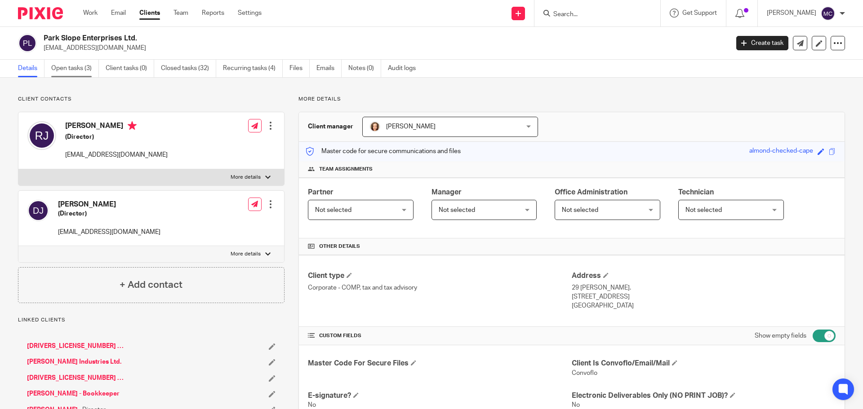
click at [56, 67] on link "Open tasks (3)" at bounding box center [75, 69] width 48 height 18
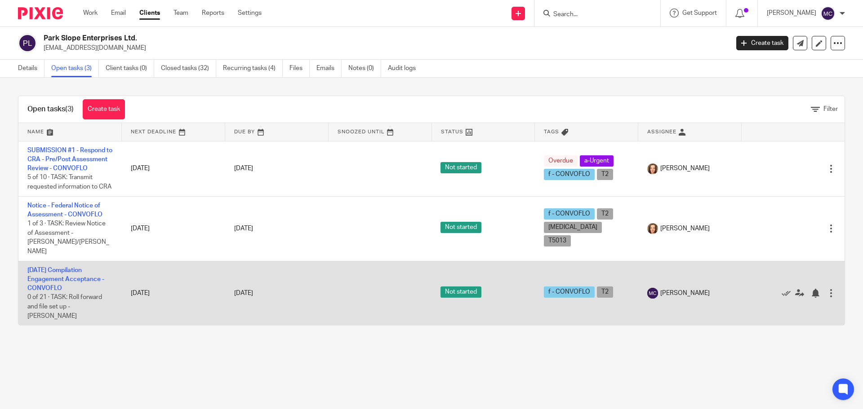
click at [49, 284] on td "[DATE] Compilation Engagement Acceptance - CONVOFLO 0 of 21 · TASK: Roll forwar…" at bounding box center [69, 293] width 103 height 64
click at [49, 279] on link "[DATE] Compilation Engagement Acceptance - CONVOFLO" at bounding box center [65, 279] width 77 height 25
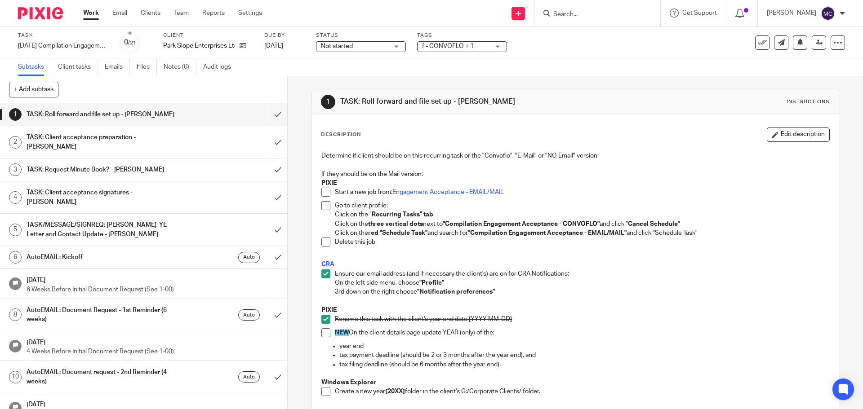
click at [324, 333] on span at bounding box center [325, 333] width 9 height 9
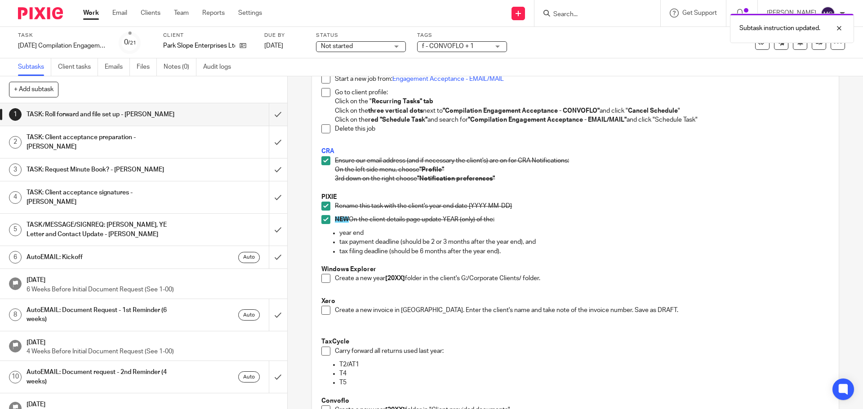
scroll to position [157, 0]
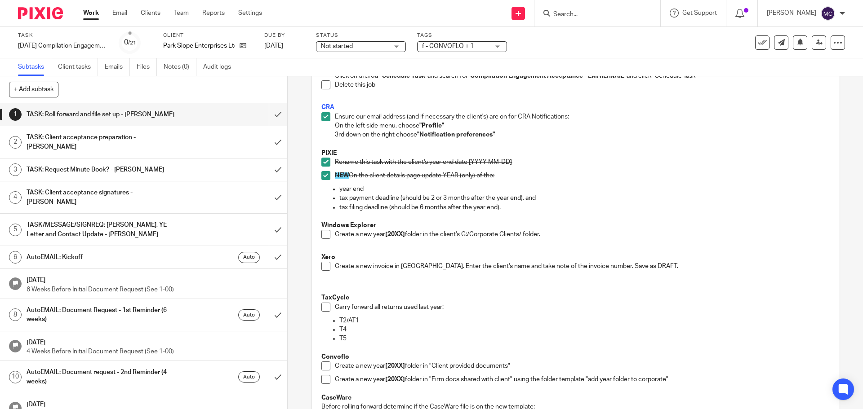
click at [321, 236] on span at bounding box center [325, 234] width 9 height 9
click at [321, 268] on span at bounding box center [325, 266] width 9 height 9
click at [322, 307] on span at bounding box center [325, 307] width 9 height 9
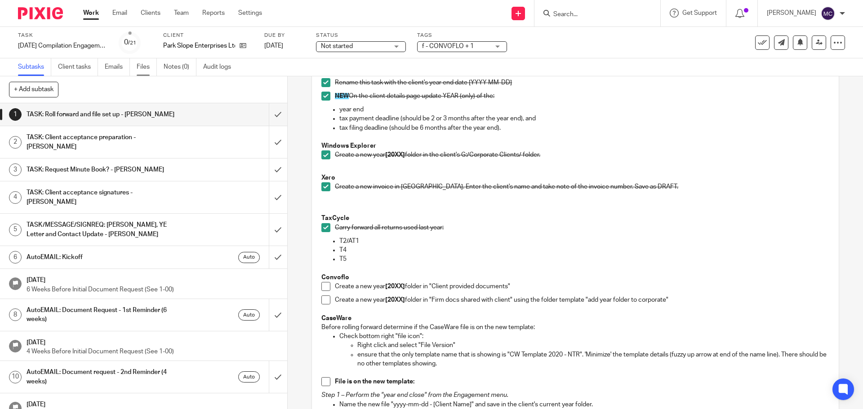
scroll to position [247, 0]
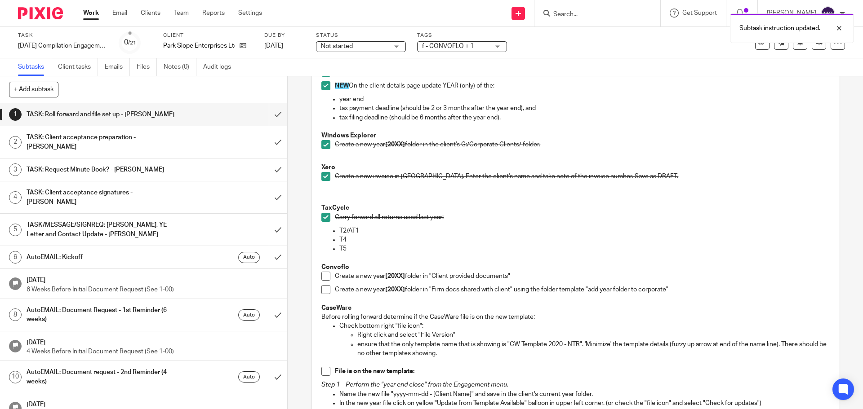
click at [321, 277] on span at bounding box center [325, 276] width 9 height 9
click at [322, 289] on span at bounding box center [325, 289] width 9 height 9
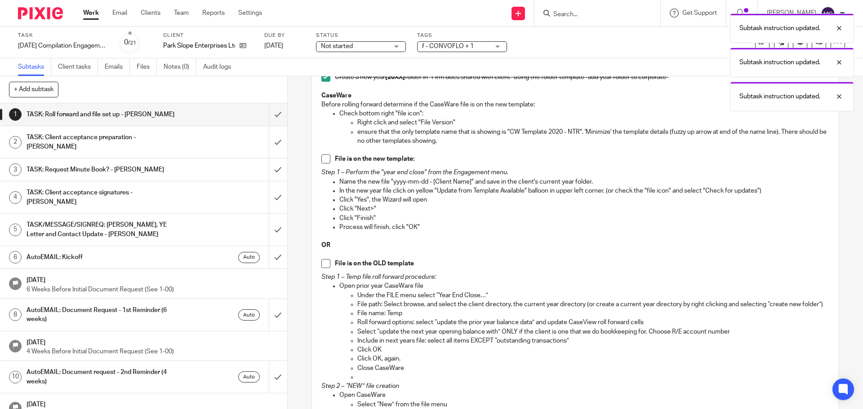
scroll to position [483, 0]
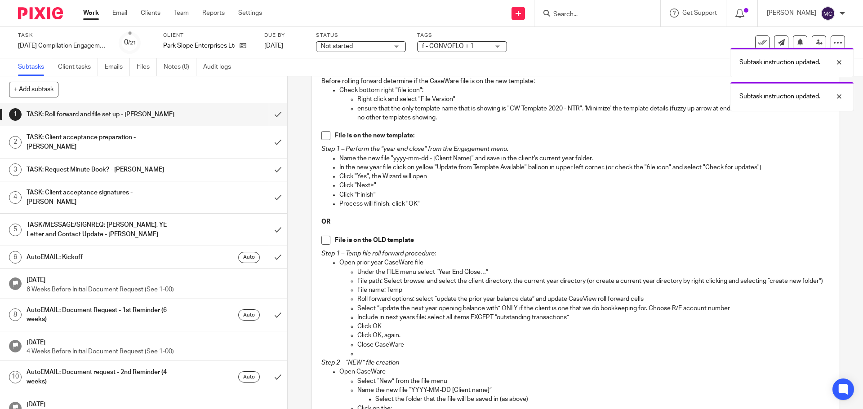
click at [327, 137] on span at bounding box center [325, 135] width 9 height 9
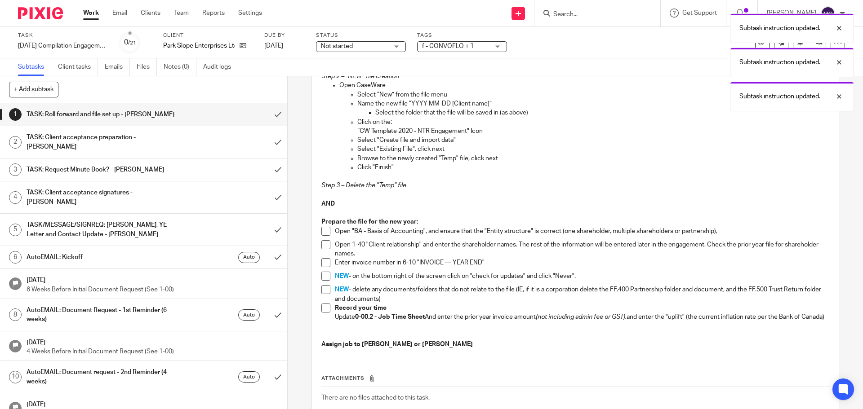
scroll to position [798, 0]
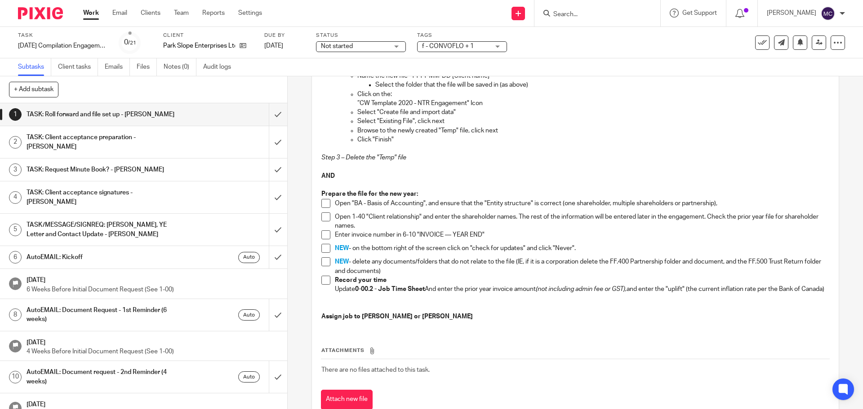
click at [322, 208] on span at bounding box center [325, 203] width 9 height 9
click at [322, 222] on span at bounding box center [325, 217] width 9 height 9
click at [322, 240] on span at bounding box center [325, 235] width 9 height 9
click at [325, 253] on span at bounding box center [325, 248] width 9 height 9
click at [321, 285] on span at bounding box center [325, 280] width 9 height 9
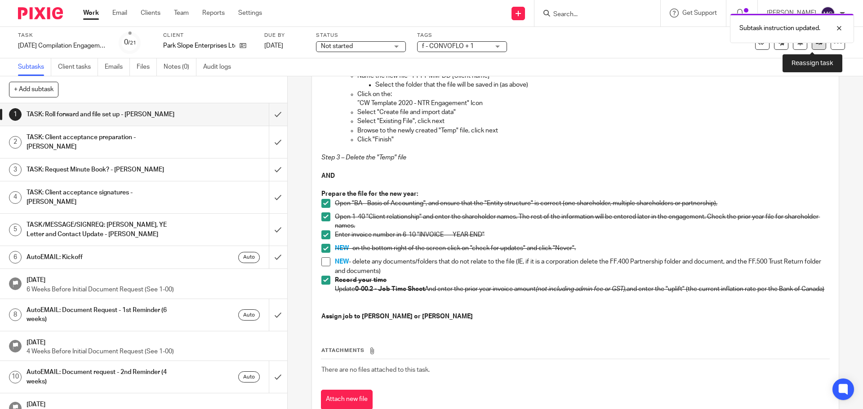
click at [812, 47] on link at bounding box center [819, 43] width 14 height 14
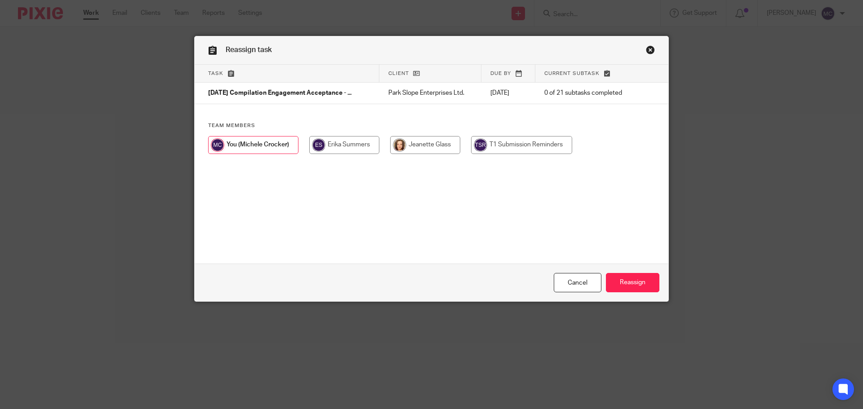
click at [336, 149] on input "radio" at bounding box center [344, 145] width 70 height 18
radio input "true"
click at [628, 281] on input "Reassign" at bounding box center [632, 282] width 53 height 19
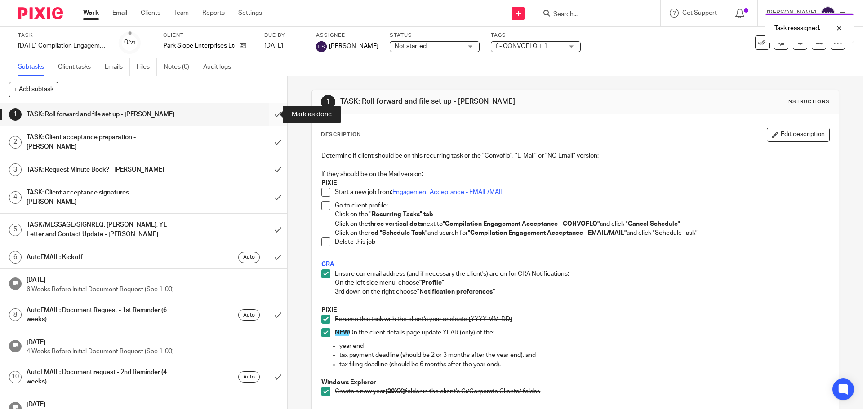
click at [269, 113] on input "submit" at bounding box center [143, 114] width 287 height 22
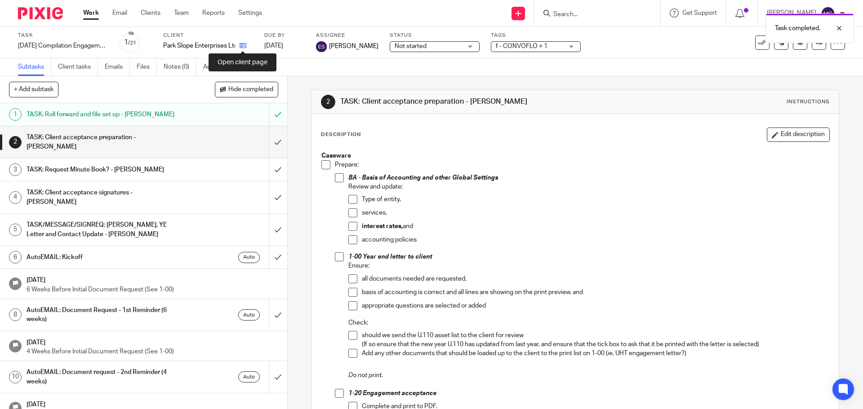
click at [243, 45] on icon at bounding box center [243, 45] width 7 height 7
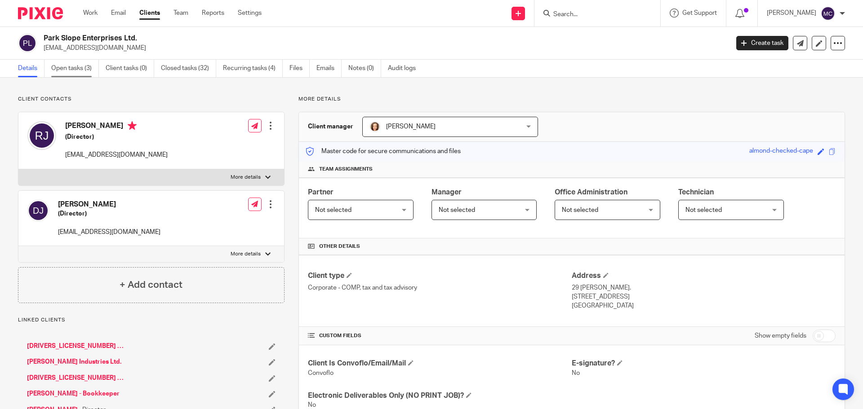
click at [86, 68] on link "Open tasks (3)" at bounding box center [75, 69] width 48 height 18
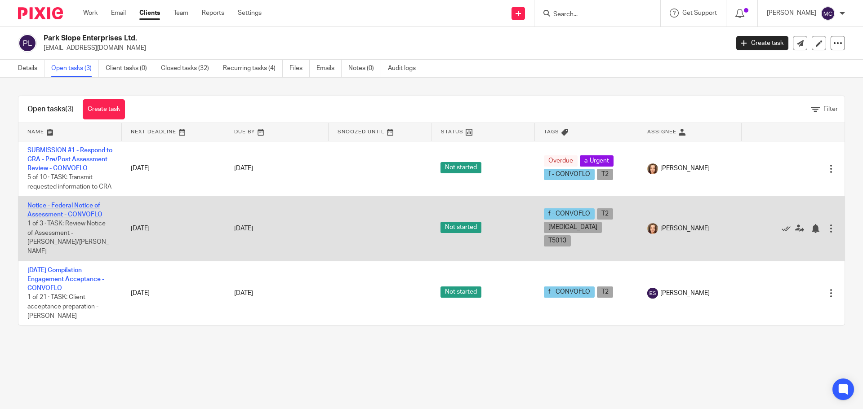
click at [98, 218] on link "Notice - Federal Notice of Assessment - CONVOFLO" at bounding box center [64, 210] width 75 height 15
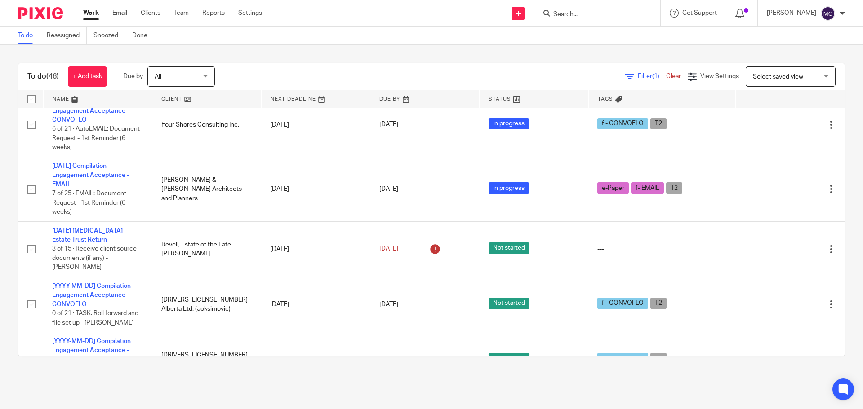
scroll to position [1798, 0]
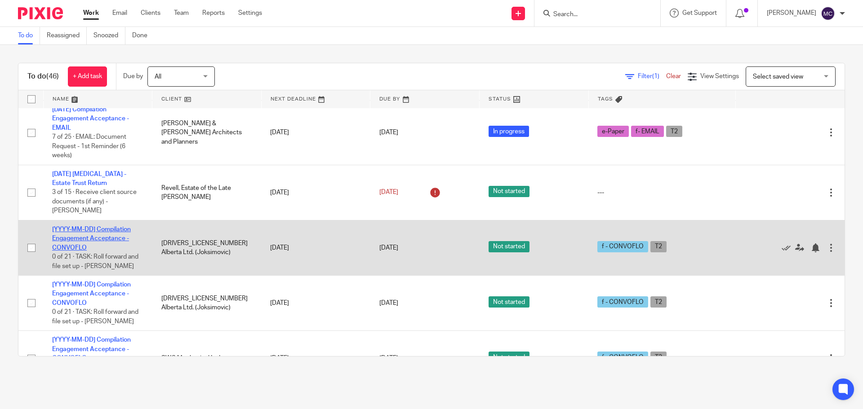
click at [109, 227] on link "[YYYY-MM-DD] Compilation Engagement Acceptance - CONVOFLO" at bounding box center [91, 239] width 79 height 25
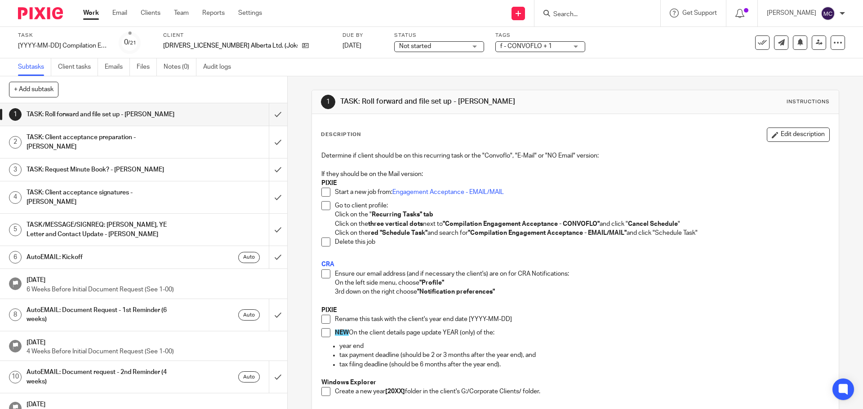
click at [323, 275] on span at bounding box center [325, 274] width 9 height 9
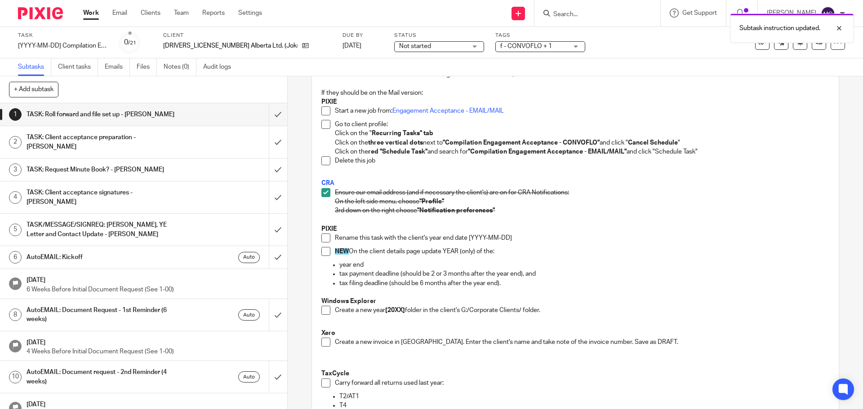
scroll to position [112, 0]
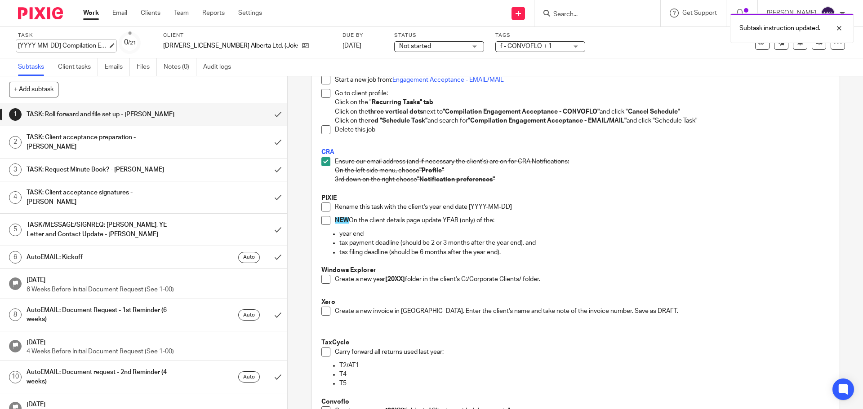
click at [60, 47] on div "[YYYY-MM-DD] Compilation Engagement Acceptance - CONVOFLO Save [YYYY-MM-DD] Com…" at bounding box center [63, 45] width 90 height 9
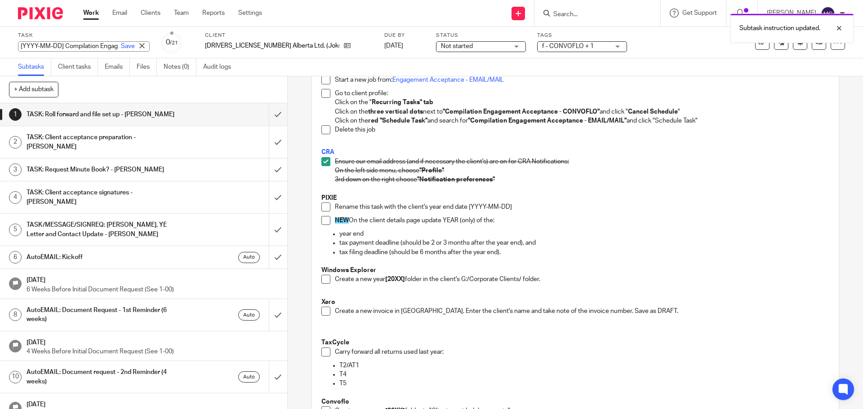
click at [36, 46] on input "[YYYY-MM-DD] Compilation Engagement Acceptance - CONVOFLO" at bounding box center [84, 46] width 132 height 10
drag, startPoint x: 63, startPoint y: 46, endPoint x: 0, endPoint y: 43, distance: 63.4
click at [0, 43] on div "Task [YYYY-MM-DD] Compilation Engagement Acceptance - CONVOFLO Save [YYYY-MM-DD…" at bounding box center [431, 42] width 863 height 31
type input "2025-09-30 Compilation Engagement Acceptance - CONVOFLO"
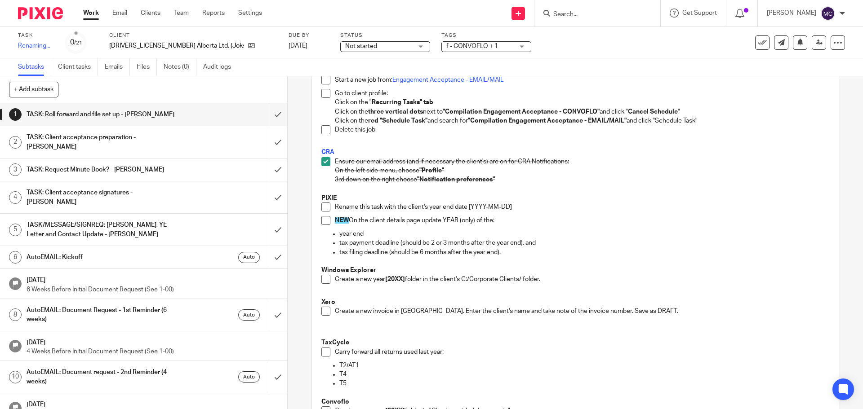
click at [695, 264] on p at bounding box center [574, 261] width 507 height 9
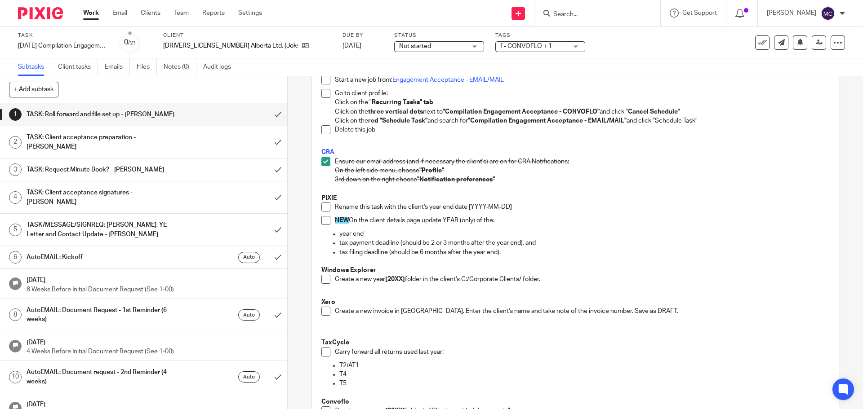
click at [325, 209] on span at bounding box center [325, 207] width 9 height 9
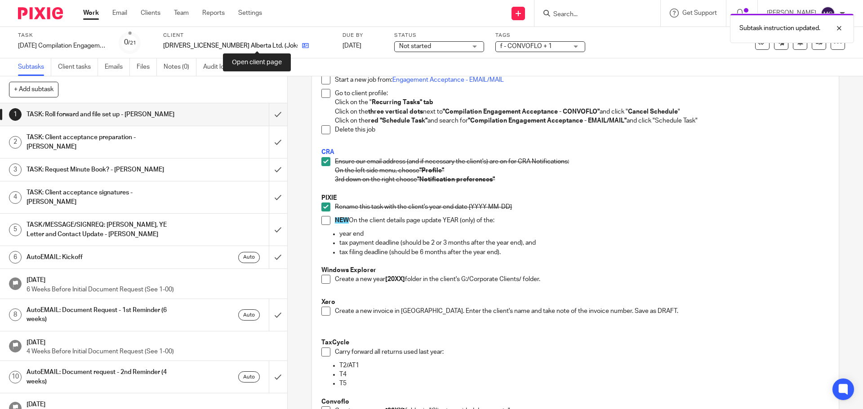
click at [302, 44] on icon at bounding box center [305, 45] width 7 height 7
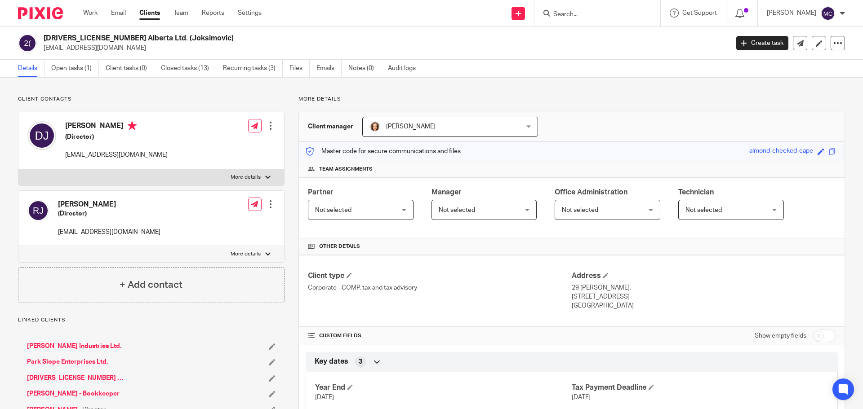
click at [823, 338] on input "checkbox" at bounding box center [824, 336] width 23 height 13
checkbox input "true"
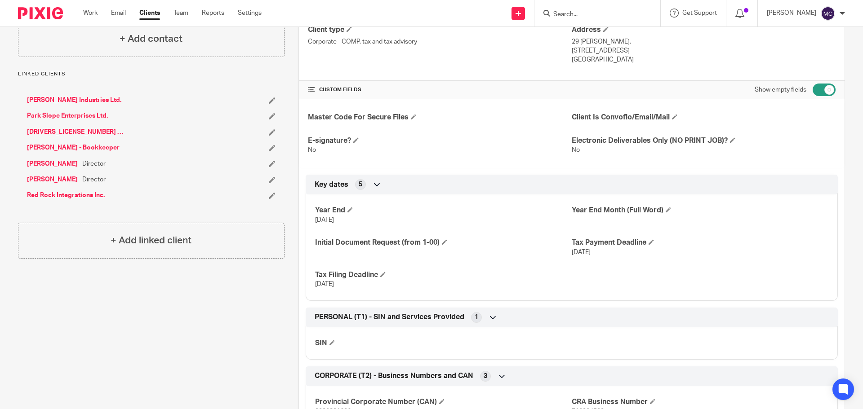
scroll to position [270, 0]
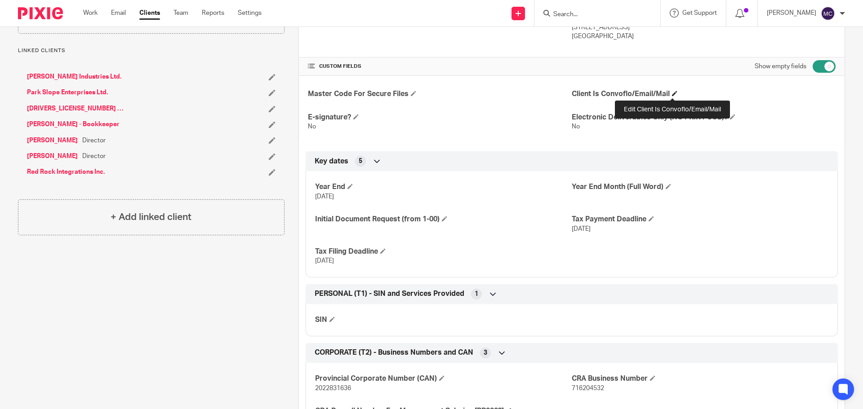
click at [672, 94] on span at bounding box center [674, 93] width 5 height 5
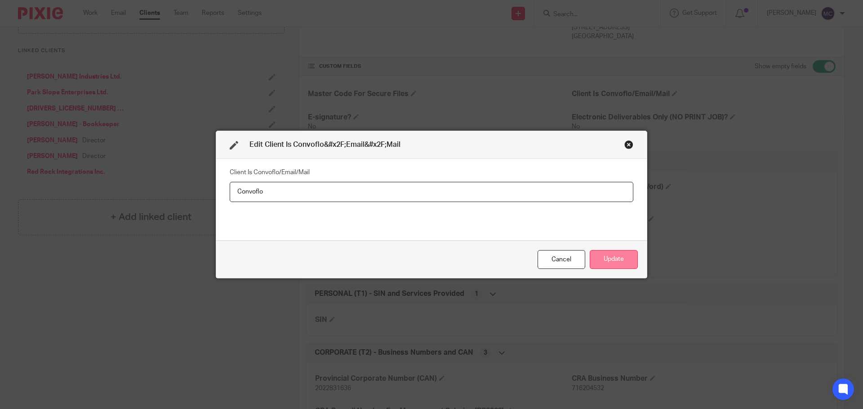
type input "Convoflo"
click at [610, 264] on button "Update" at bounding box center [614, 259] width 48 height 19
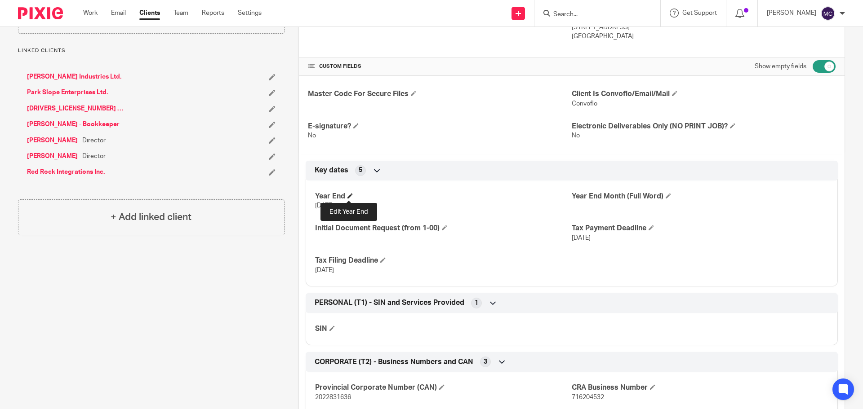
click at [351, 195] on span at bounding box center [349, 195] width 5 height 5
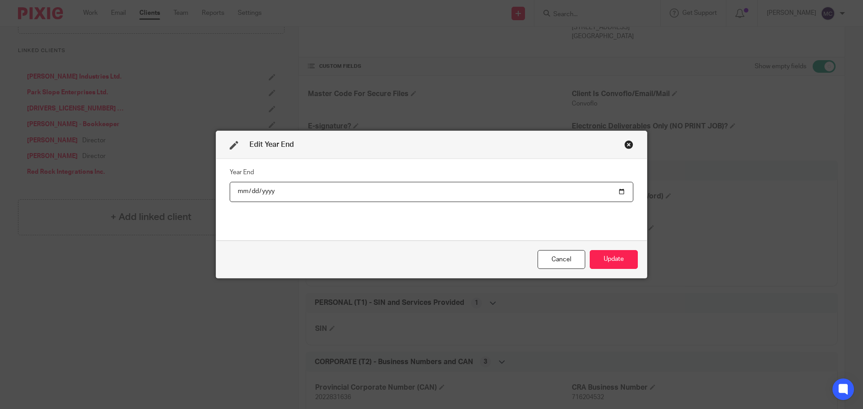
click at [263, 191] on input "2021-09-30" at bounding box center [432, 192] width 404 height 20
type input "2025-09-30"
click at [617, 261] on button "Update" at bounding box center [614, 259] width 48 height 19
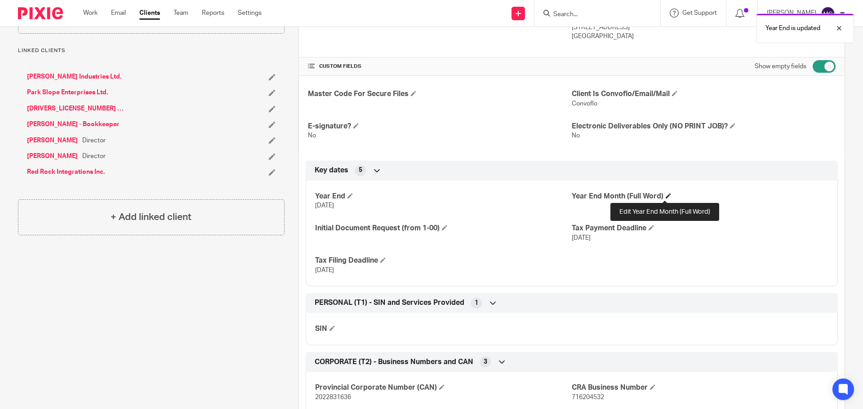
click at [666, 197] on span at bounding box center [668, 195] width 5 height 5
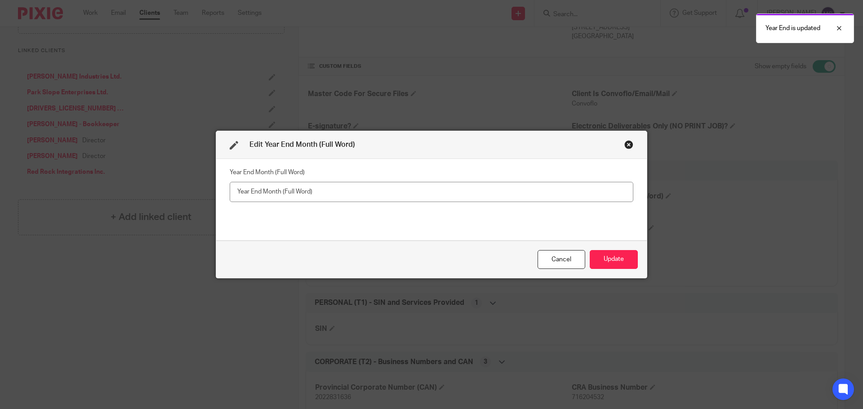
click at [329, 192] on input "text" at bounding box center [432, 192] width 404 height 20
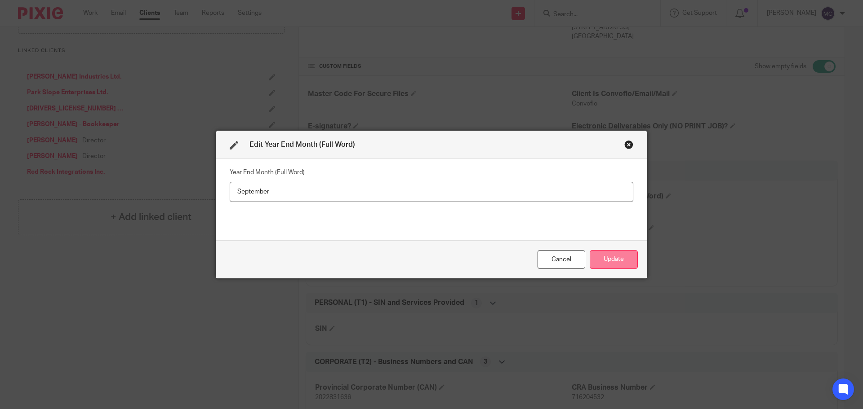
type input "September"
click at [613, 260] on button "Update" at bounding box center [614, 259] width 48 height 19
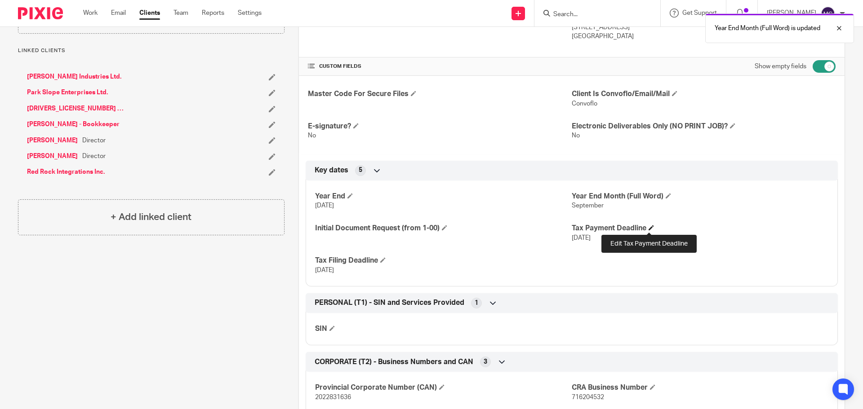
click at [649, 230] on span at bounding box center [650, 227] width 5 height 5
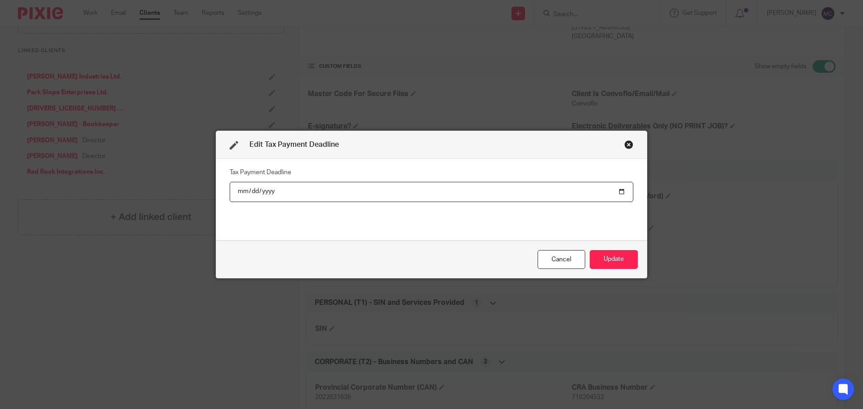
click at [265, 191] on input "2021-12-29" at bounding box center [432, 192] width 404 height 20
type input "2025-12-29"
click at [617, 262] on button "Update" at bounding box center [614, 259] width 48 height 19
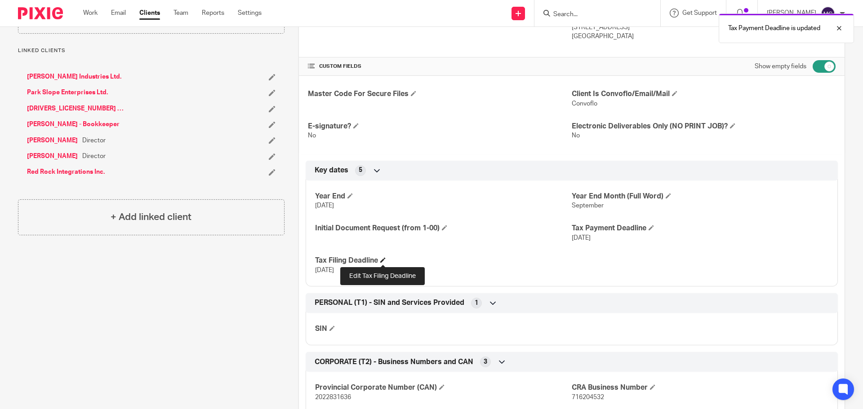
click at [382, 262] on span at bounding box center [382, 260] width 5 height 5
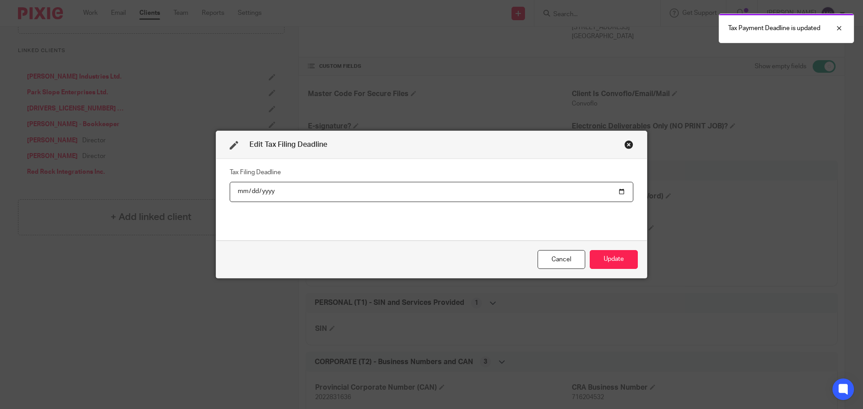
click at [266, 190] on input "2022-03-29" at bounding box center [432, 192] width 404 height 20
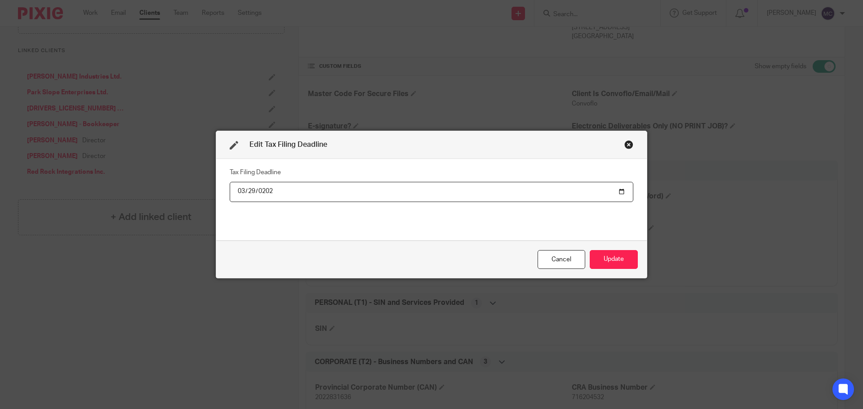
type input "2026-03-29"
click at [612, 257] on button "Update" at bounding box center [614, 259] width 48 height 19
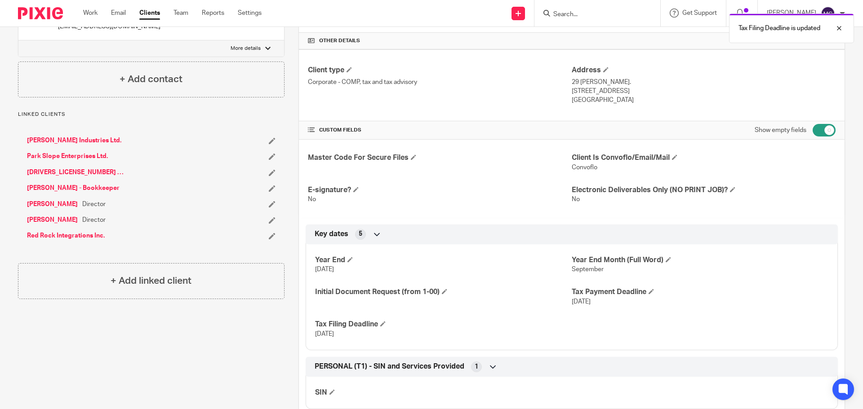
scroll to position [202, 0]
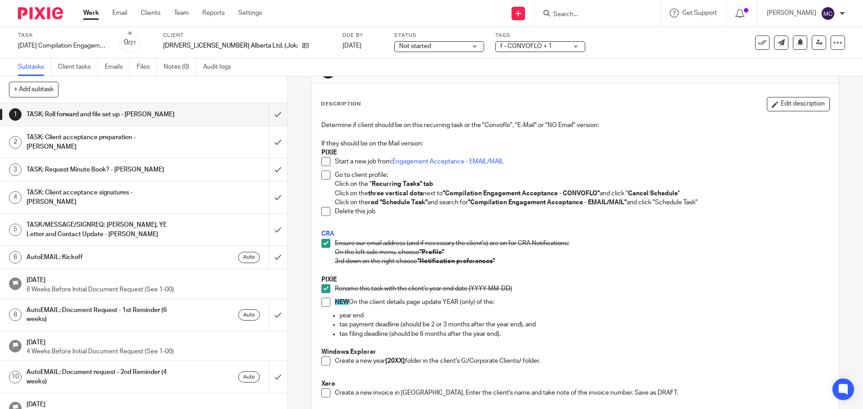
scroll to position [45, 0]
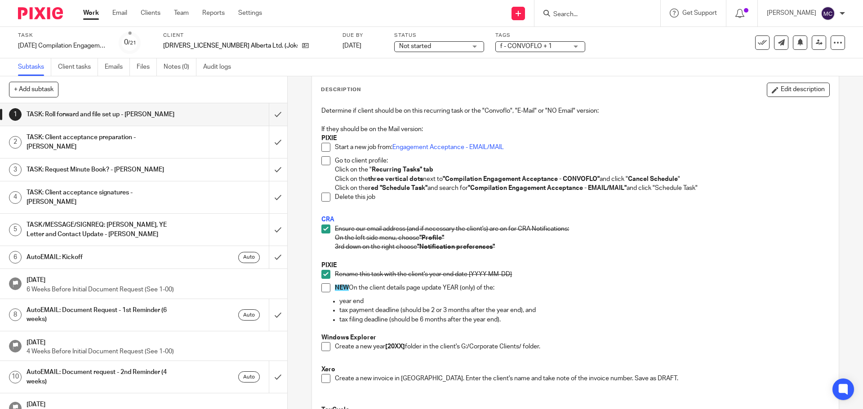
click at [324, 290] on span at bounding box center [325, 288] width 9 height 9
click at [323, 346] on span at bounding box center [325, 346] width 9 height 9
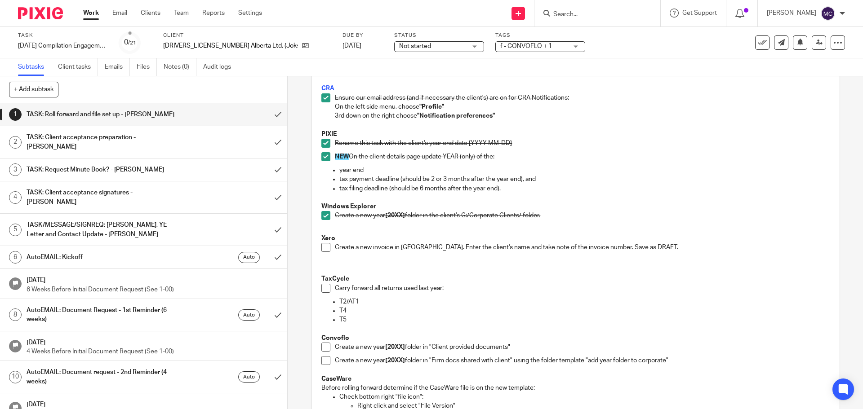
scroll to position [270, 0]
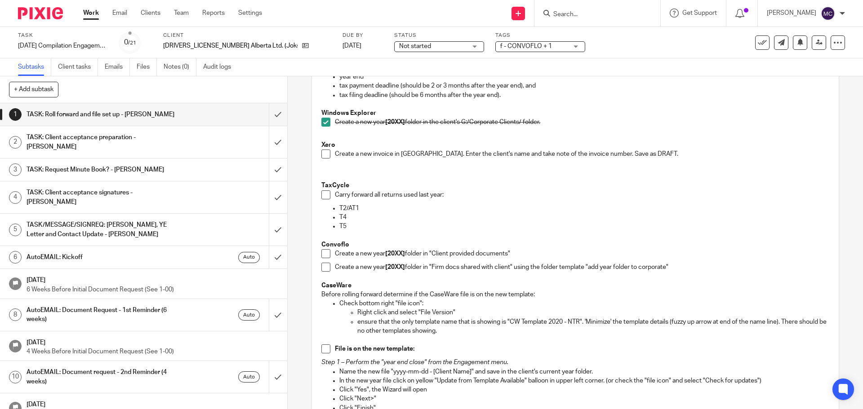
click at [323, 155] on span at bounding box center [325, 154] width 9 height 9
click at [324, 196] on span at bounding box center [325, 195] width 9 height 9
click at [326, 257] on span at bounding box center [325, 253] width 9 height 9
click at [323, 267] on span at bounding box center [325, 267] width 9 height 9
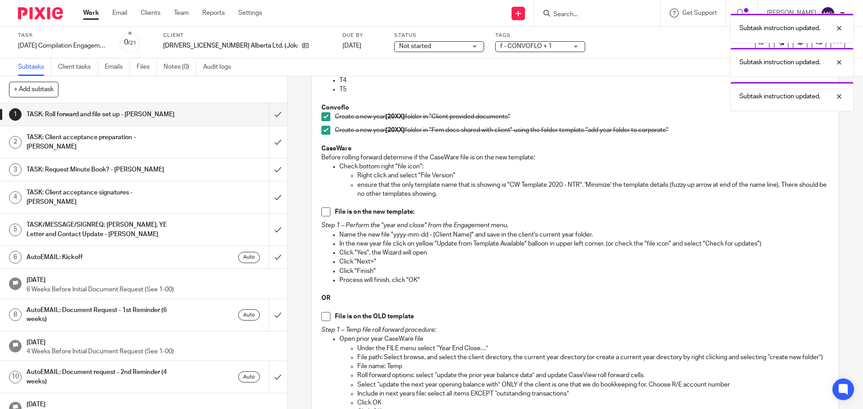
scroll to position [449, 0]
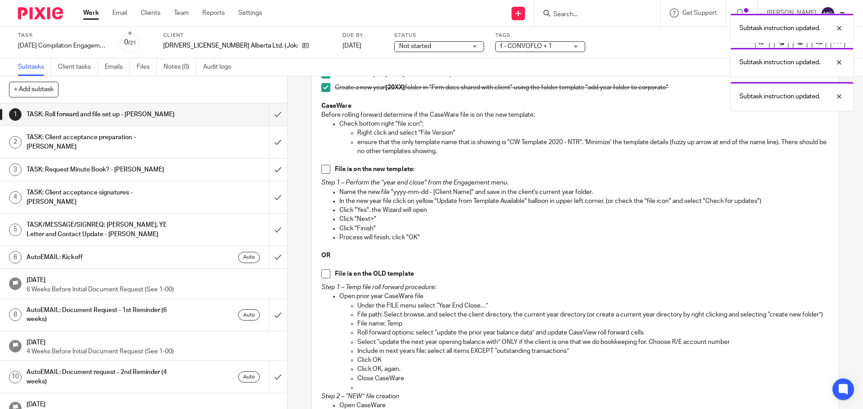
click at [323, 171] on span at bounding box center [325, 169] width 9 height 9
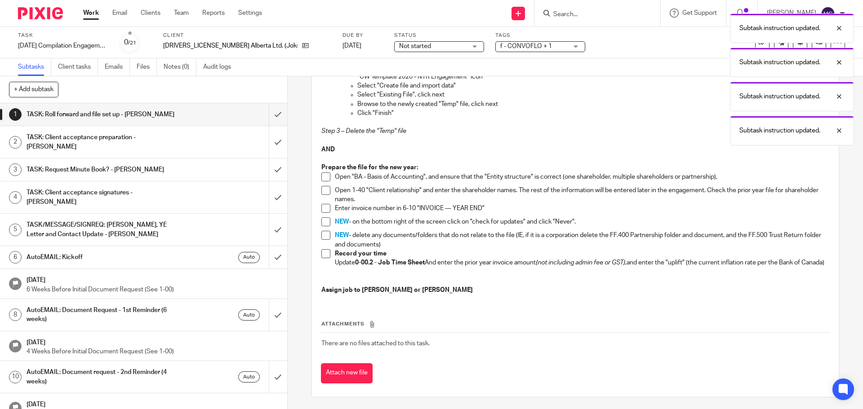
scroll to position [844, 0]
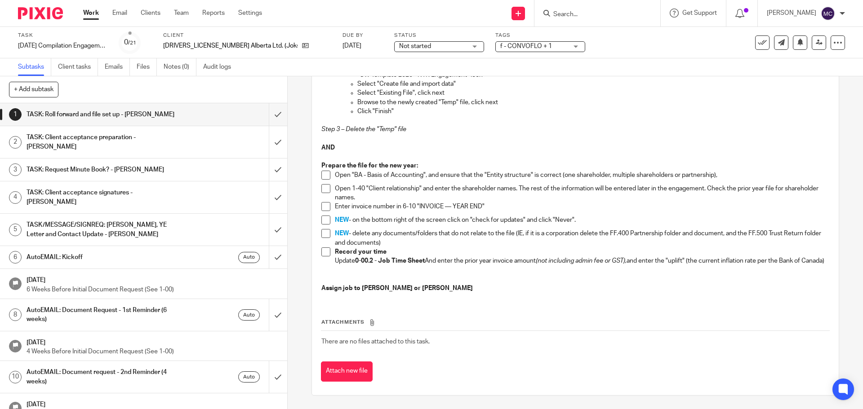
click at [324, 171] on span at bounding box center [325, 175] width 9 height 9
click at [323, 184] on span at bounding box center [325, 188] width 9 height 9
click at [324, 202] on span at bounding box center [325, 206] width 9 height 9
click at [324, 216] on span at bounding box center [325, 220] width 9 height 9
click at [322, 229] on span at bounding box center [325, 233] width 9 height 9
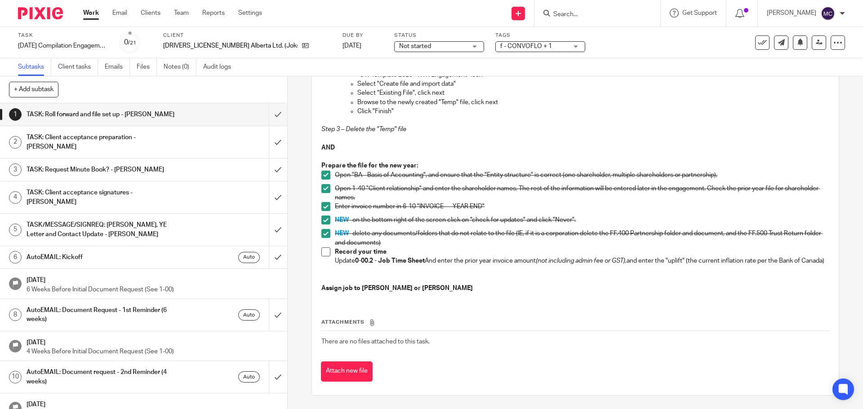
click at [324, 248] on span at bounding box center [325, 252] width 9 height 9
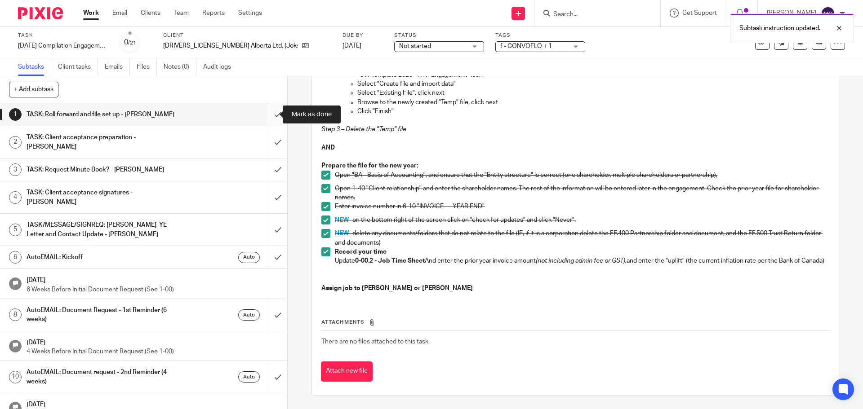
click at [268, 113] on input "submit" at bounding box center [143, 114] width 287 height 22
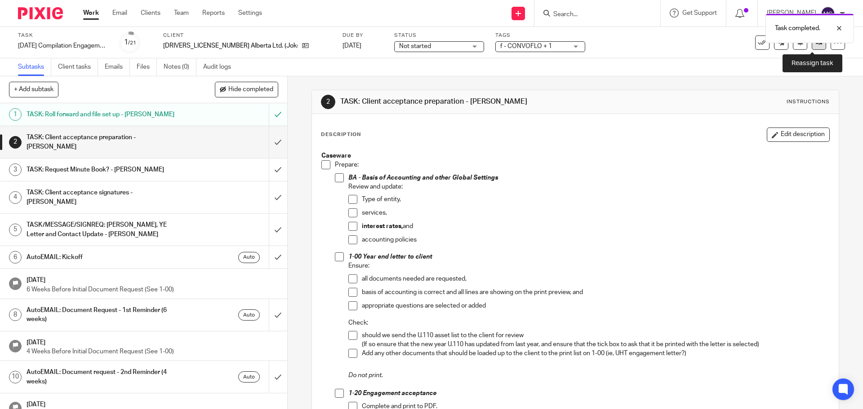
click at [816, 44] on icon at bounding box center [819, 42] width 7 height 7
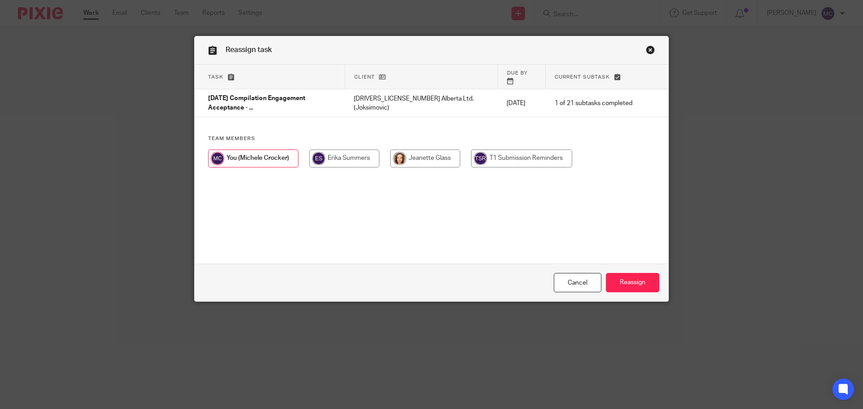
click at [330, 154] on input "radio" at bounding box center [344, 159] width 70 height 18
radio input "true"
click at [631, 285] on input "Reassign" at bounding box center [632, 282] width 53 height 19
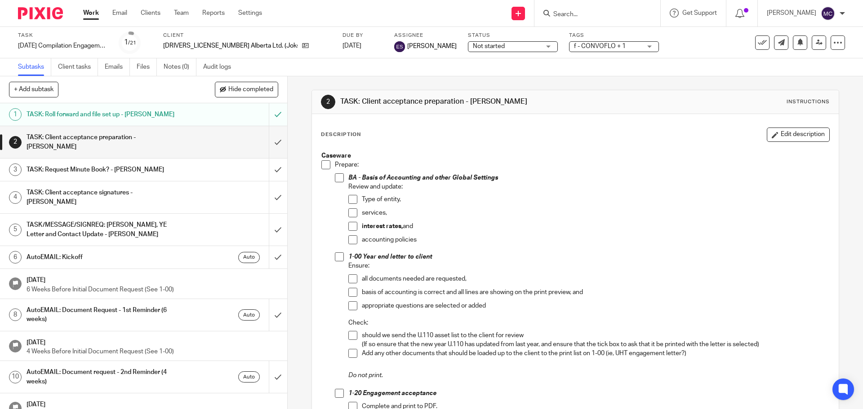
click at [86, 11] on link "Work" at bounding box center [91, 13] width 16 height 9
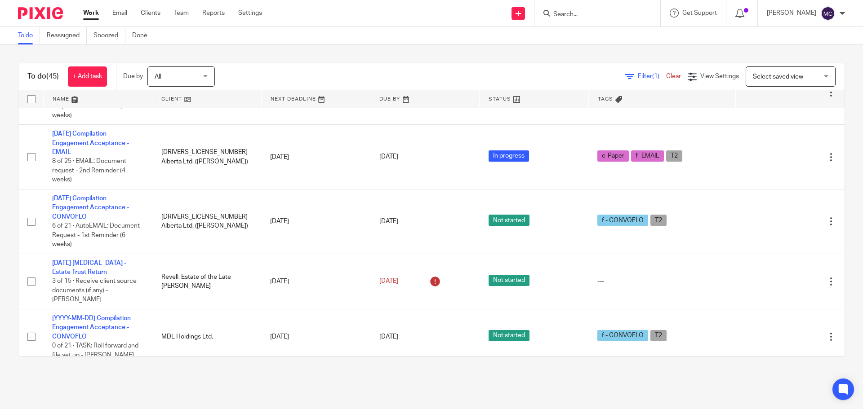
scroll to position [1786, 0]
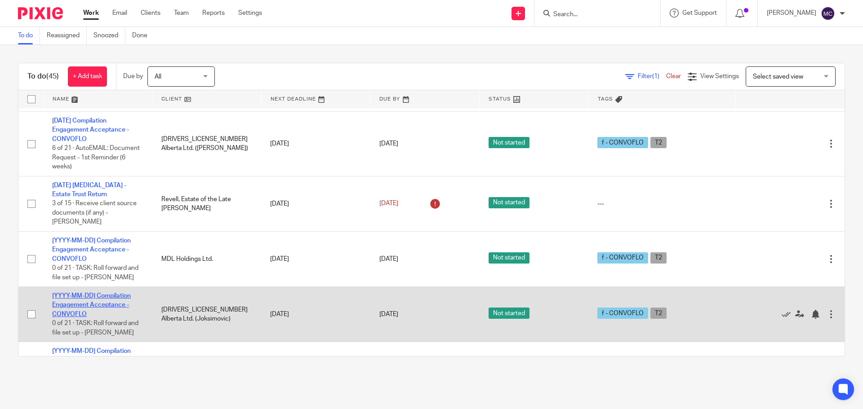
click at [87, 294] on link "[YYYY-MM-DD] Compilation Engagement Acceptance - CONVOFLO" at bounding box center [91, 305] width 79 height 25
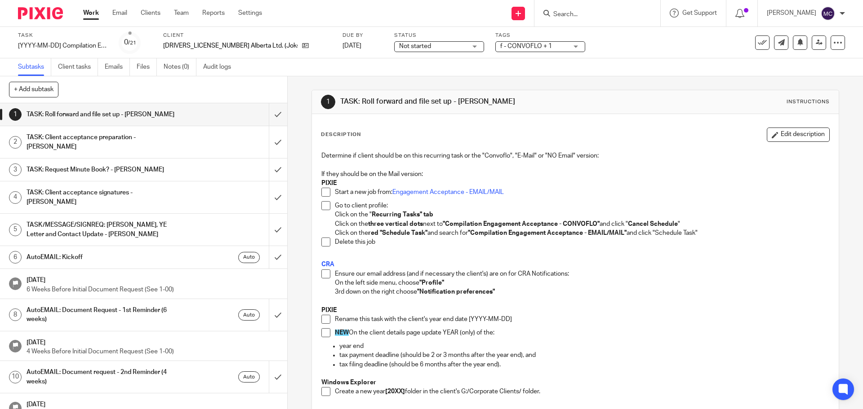
click at [321, 275] on span at bounding box center [325, 274] width 9 height 9
click at [321, 320] on span at bounding box center [325, 319] width 9 height 9
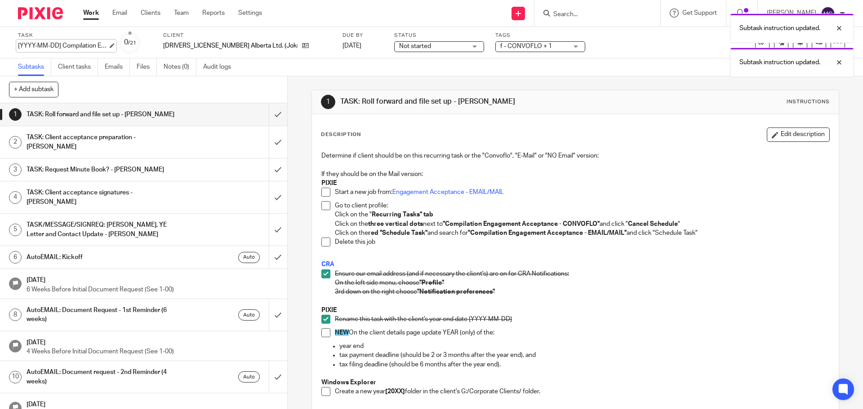
click at [55, 45] on div "[YYYY-MM-DD] Compilation Engagement Acceptance - CONVOFLO Save [YYYY-MM-DD] Com…" at bounding box center [63, 45] width 90 height 9
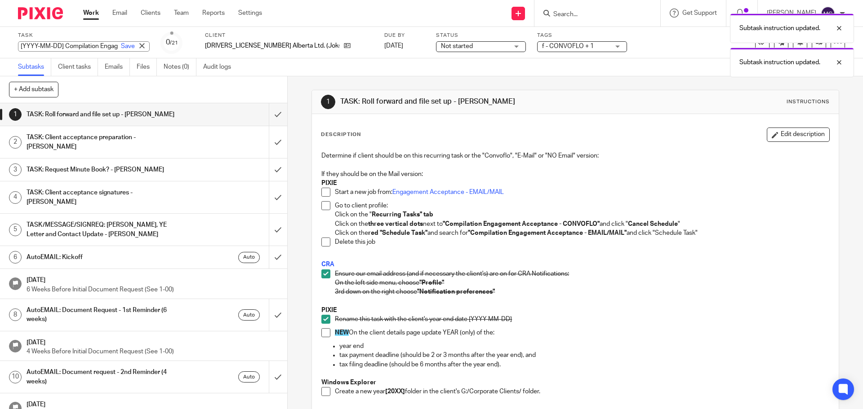
click at [35, 49] on input "[YYYY-MM-DD] Compilation Engagement Acceptance - CONVOFLO" at bounding box center [84, 46] width 132 height 10
drag, startPoint x: 64, startPoint y: 45, endPoint x: 0, endPoint y: 39, distance: 64.6
click at [0, 39] on div "Task [YYYY-MM-DD] Compilation Engagement Acceptance - CONVOFLO Save [YYYY-MM-DD…" at bounding box center [431, 42] width 863 height 31
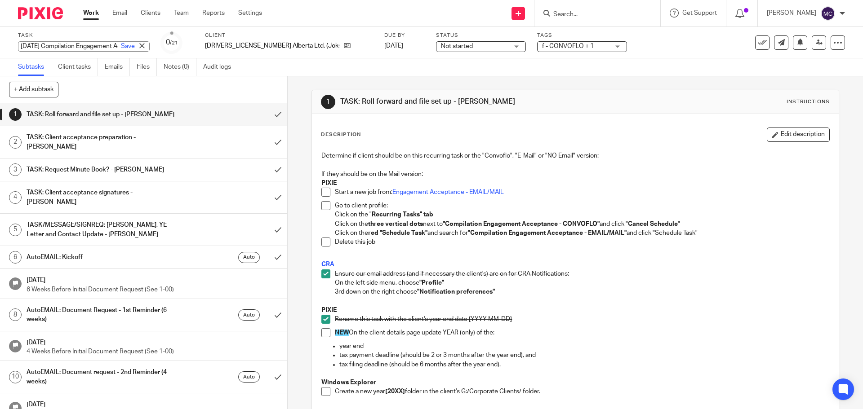
type input "[DATE] Compilation Engagement Acceptance - CONVOFLO"
click at [533, 268] on p "CRA" at bounding box center [574, 264] width 507 height 9
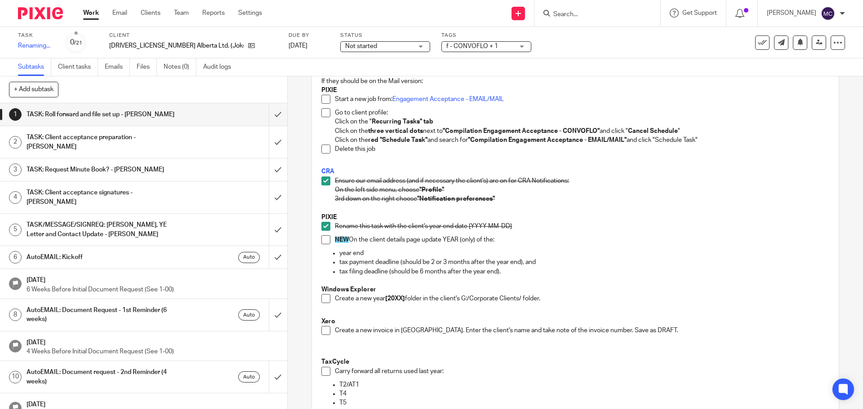
scroll to position [101, 0]
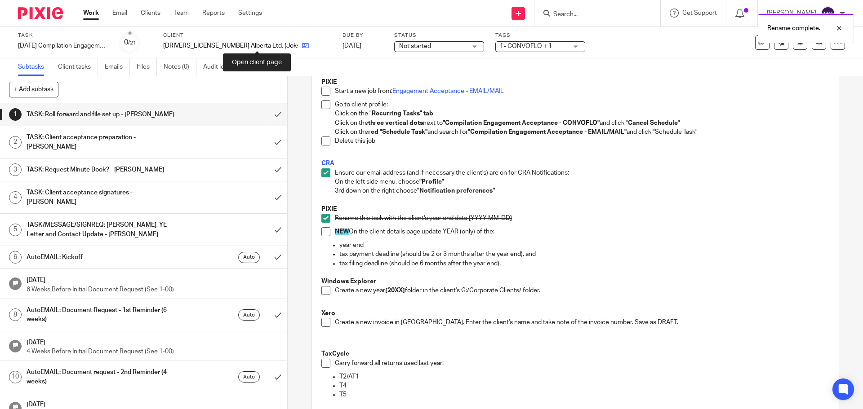
click at [302, 45] on icon at bounding box center [305, 45] width 7 height 7
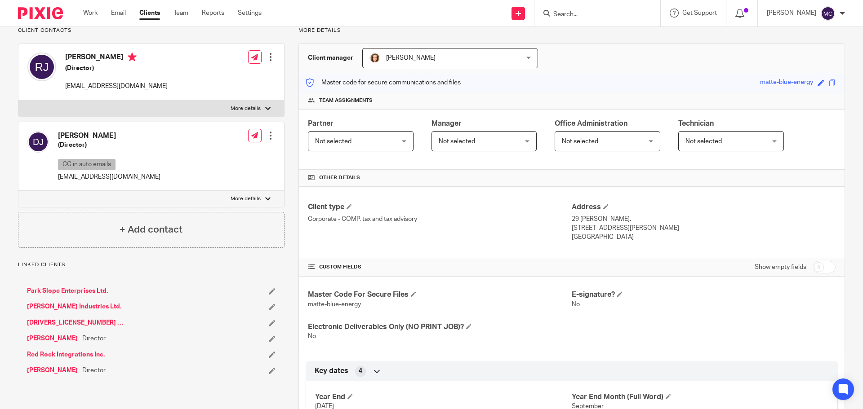
scroll to position [67, 0]
click at [821, 271] on input "checkbox" at bounding box center [824, 268] width 23 height 13
checkbox input "true"
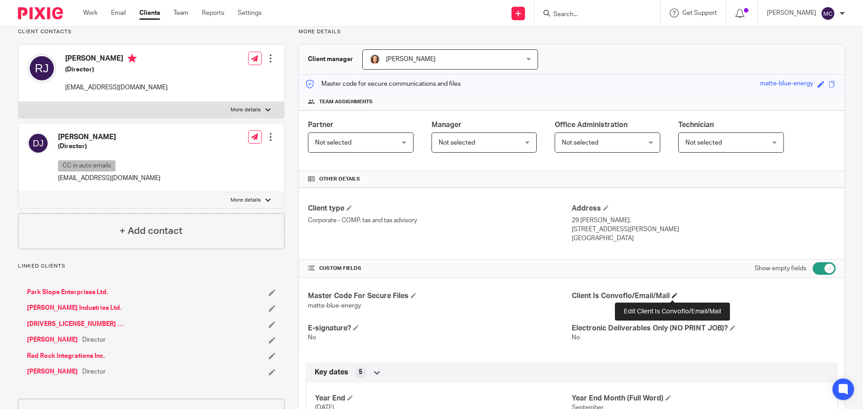
click at [672, 298] on span at bounding box center [674, 295] width 5 height 5
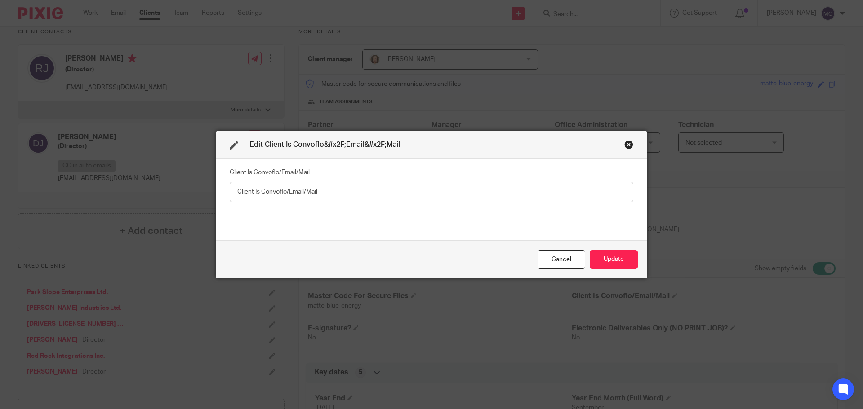
click at [467, 193] on input "text" at bounding box center [432, 192] width 404 height 20
type input "Convoflo"
click at [630, 257] on button "Update" at bounding box center [614, 259] width 48 height 19
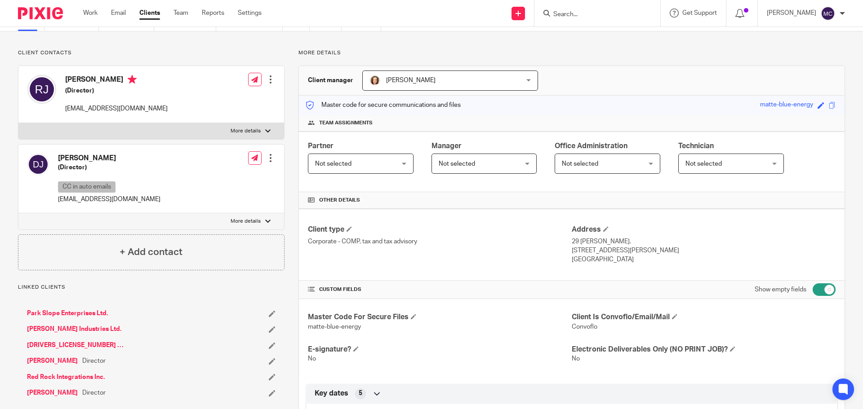
scroll to position [0, 0]
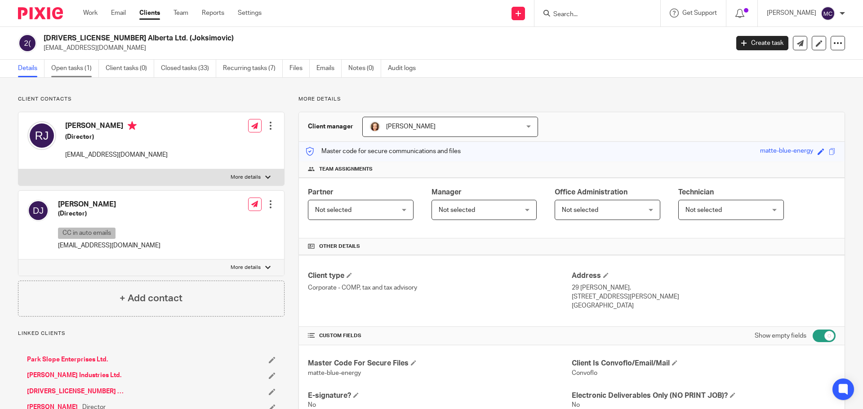
click at [60, 69] on link "Open tasks (1)" at bounding box center [75, 69] width 48 height 18
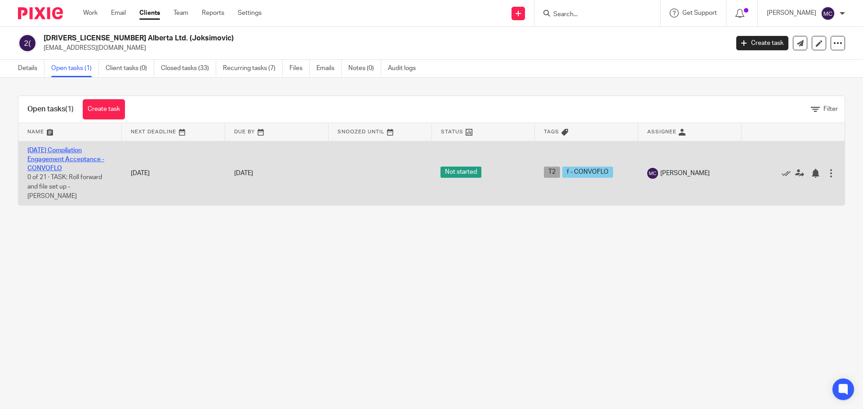
click at [62, 152] on link "[DATE] Compilation Engagement Acceptance - CONVOFLO" at bounding box center [65, 159] width 77 height 25
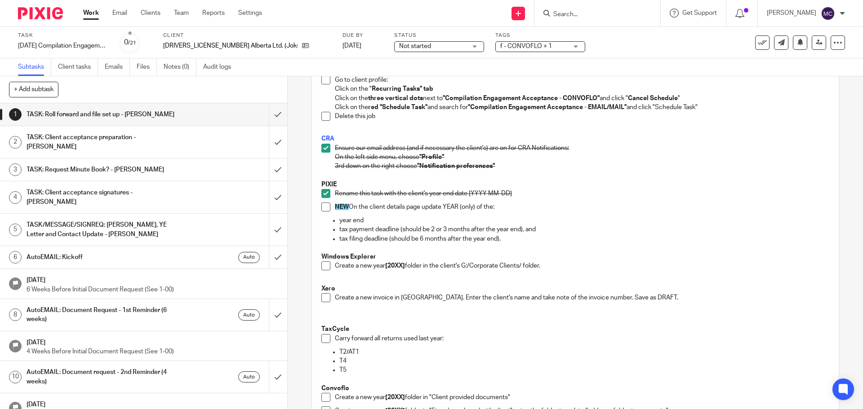
scroll to position [169, 0]
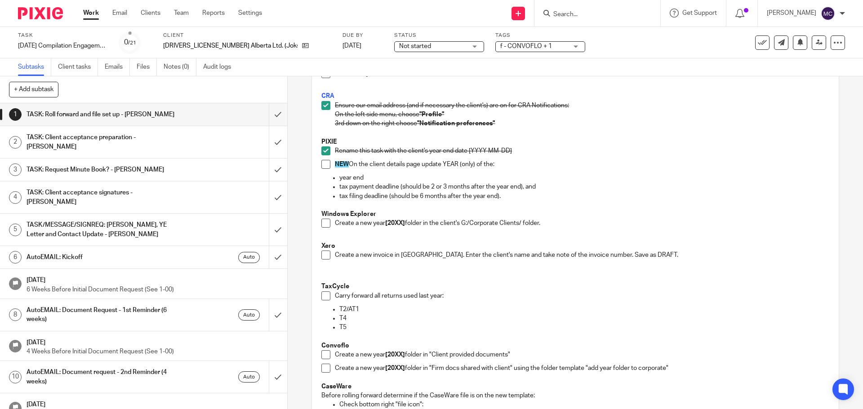
click at [322, 168] on span at bounding box center [325, 164] width 9 height 9
click at [324, 223] on span at bounding box center [325, 223] width 9 height 9
click at [326, 254] on span at bounding box center [325, 255] width 9 height 9
click at [323, 297] on span at bounding box center [325, 296] width 9 height 9
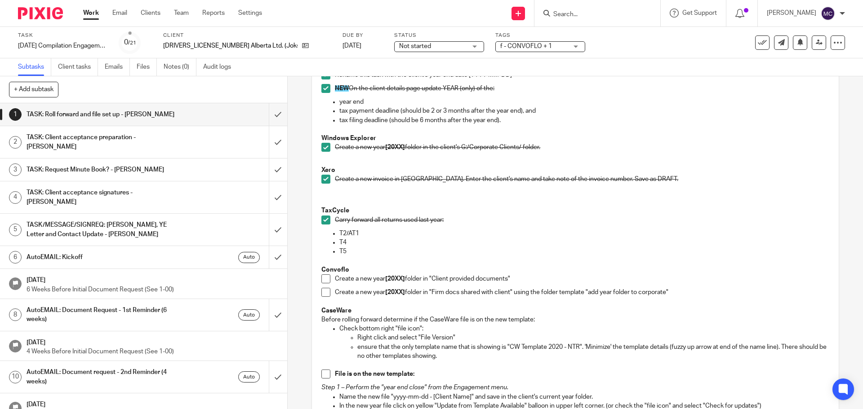
scroll to position [270, 0]
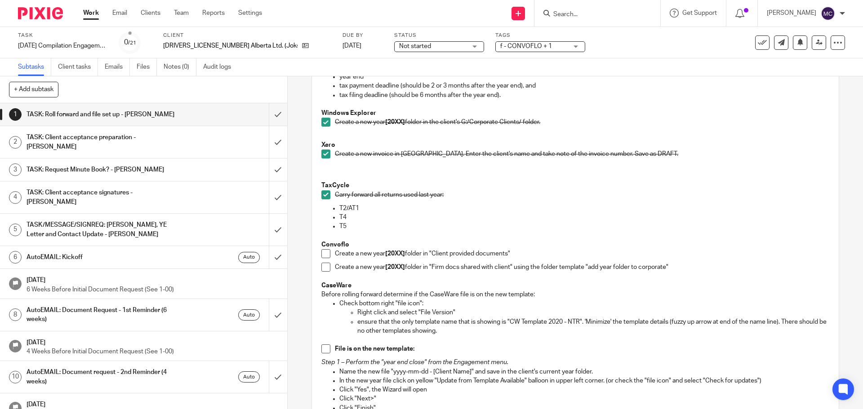
click at [324, 255] on span at bounding box center [325, 253] width 9 height 9
click at [325, 269] on span at bounding box center [325, 267] width 9 height 9
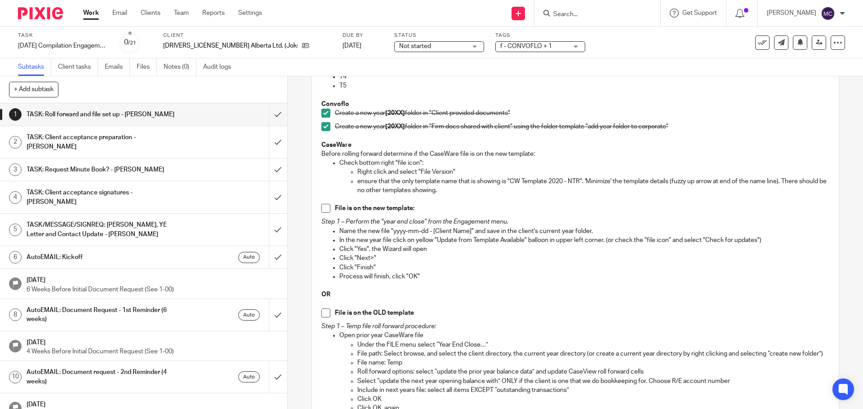
scroll to position [416, 0]
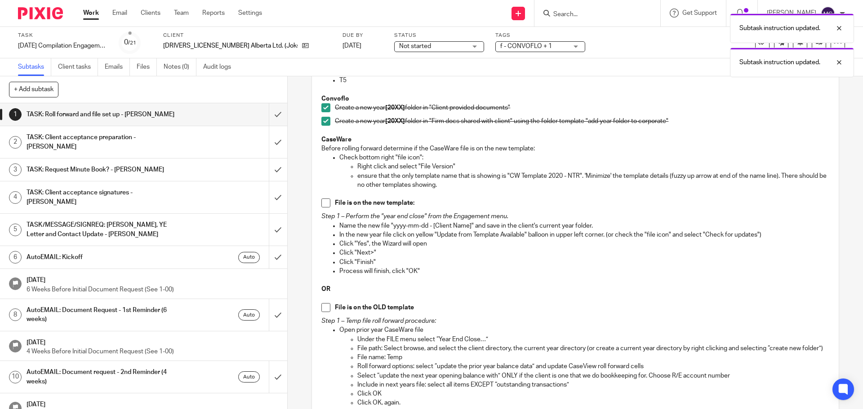
click at [323, 204] on span at bounding box center [325, 203] width 9 height 9
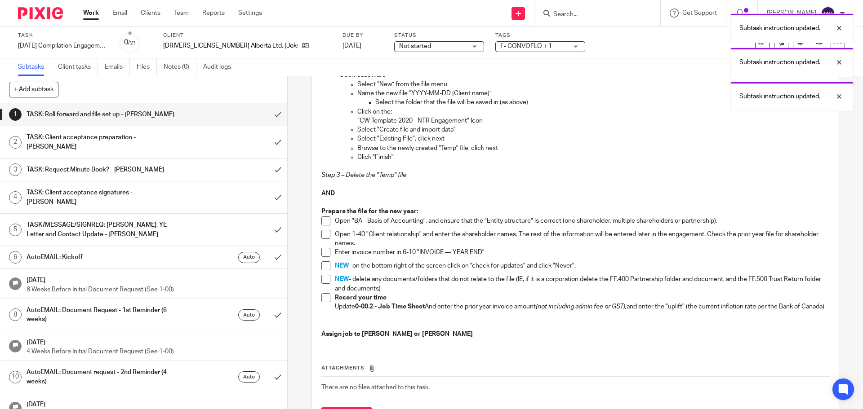
scroll to position [786, 0]
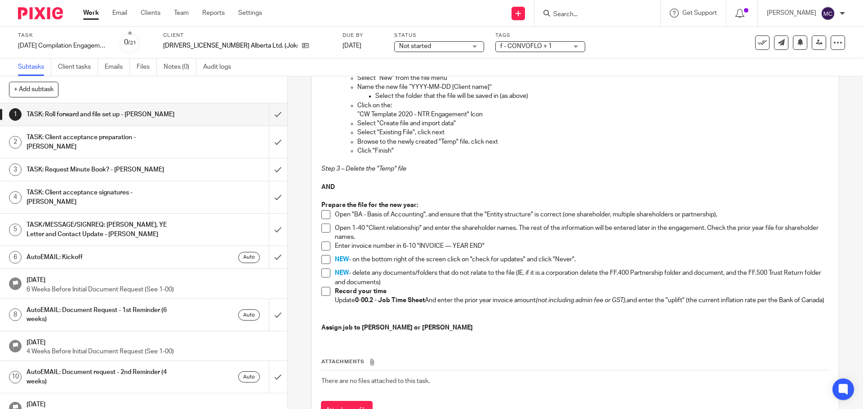
click at [323, 219] on span at bounding box center [325, 214] width 9 height 9
click at [321, 233] on span at bounding box center [325, 228] width 9 height 9
click at [323, 251] on span at bounding box center [325, 246] width 9 height 9
click at [324, 264] on span at bounding box center [325, 259] width 9 height 9
click at [322, 296] on span at bounding box center [325, 291] width 9 height 9
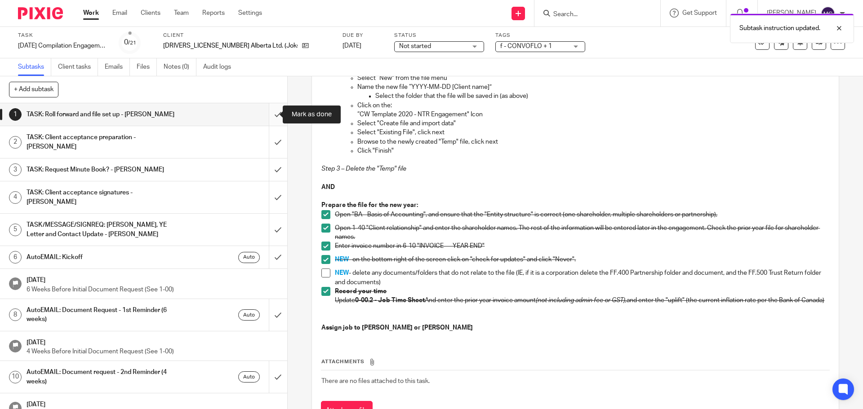
click at [269, 115] on input "submit" at bounding box center [143, 114] width 287 height 22
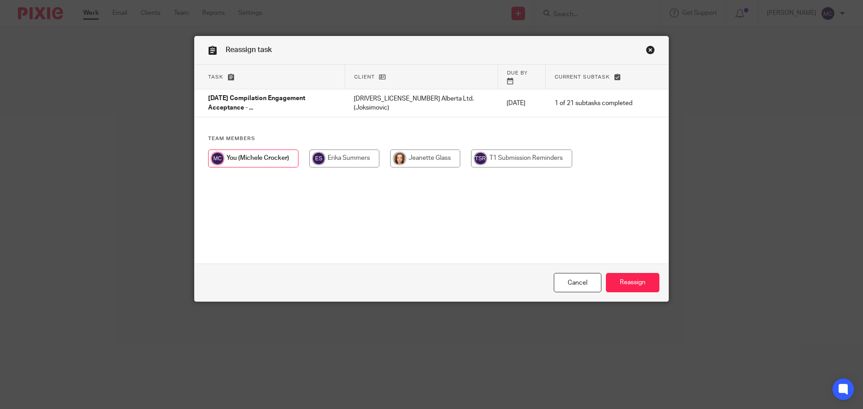
click at [346, 150] on input "radio" at bounding box center [344, 159] width 70 height 18
radio input "true"
click at [641, 287] on input "Reassign" at bounding box center [632, 282] width 53 height 19
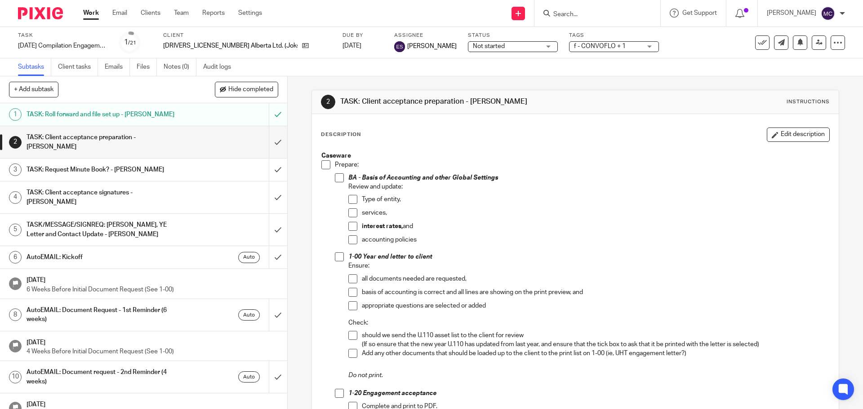
click at [89, 11] on link "Work" at bounding box center [91, 13] width 16 height 9
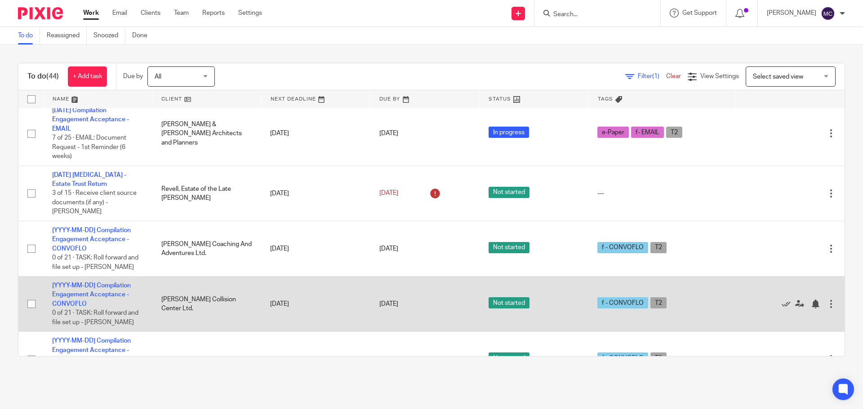
scroll to position [1800, 0]
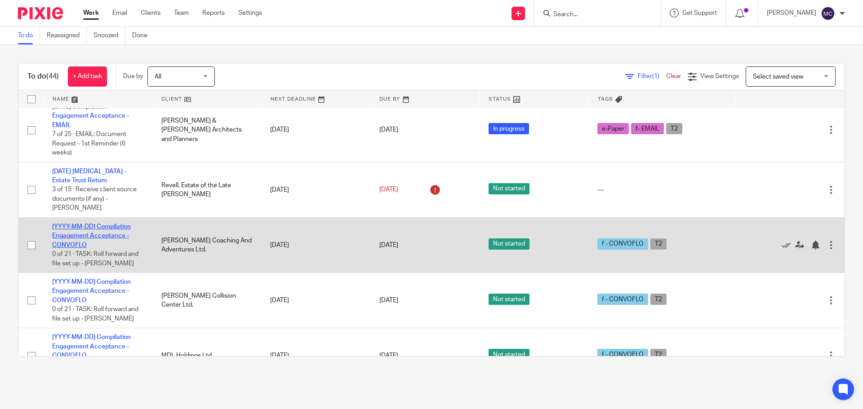
click at [107, 224] on link "[YYYY-MM-DD] Compilation Engagement Acceptance - CONVOFLO" at bounding box center [91, 236] width 79 height 25
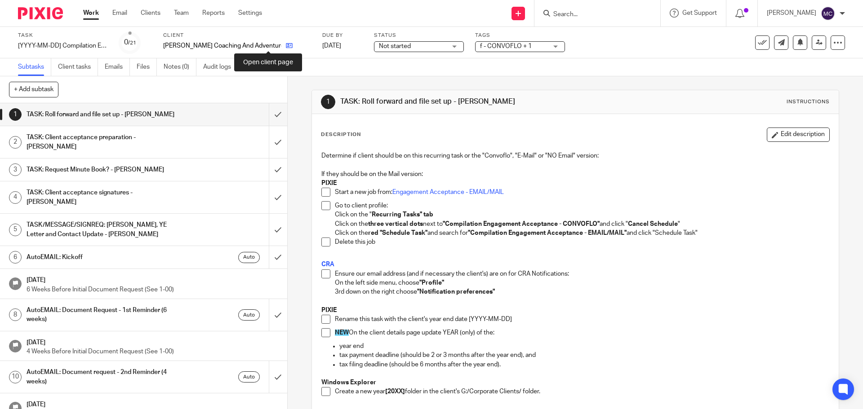
click at [286, 43] on icon at bounding box center [289, 45] width 7 height 7
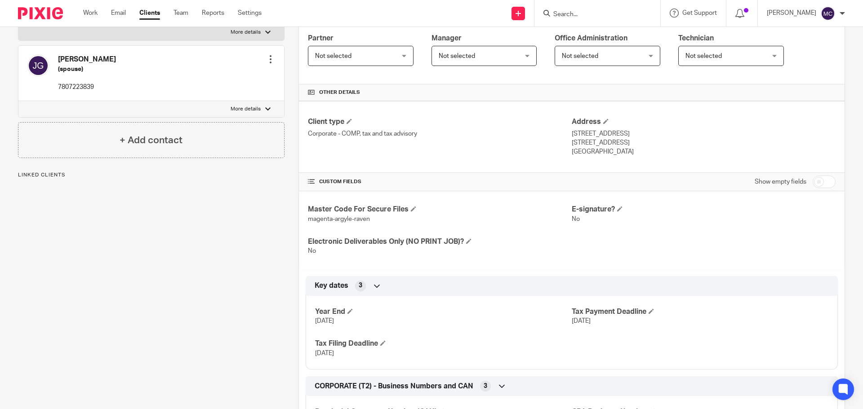
scroll to position [180, 0]
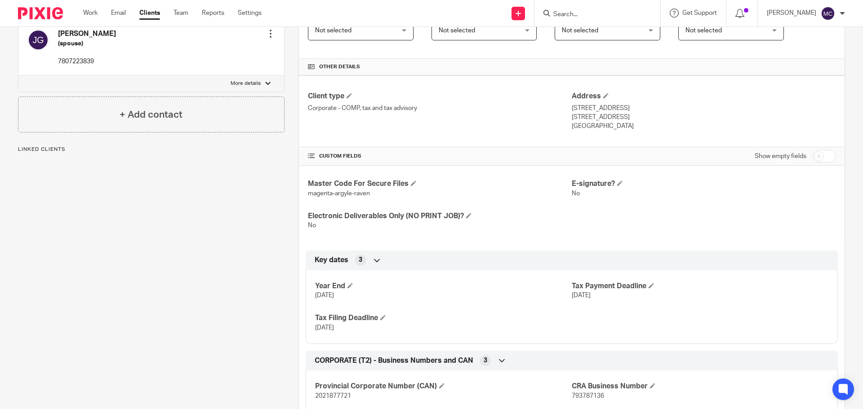
click at [822, 158] on input "checkbox" at bounding box center [824, 156] width 23 height 13
checkbox input "true"
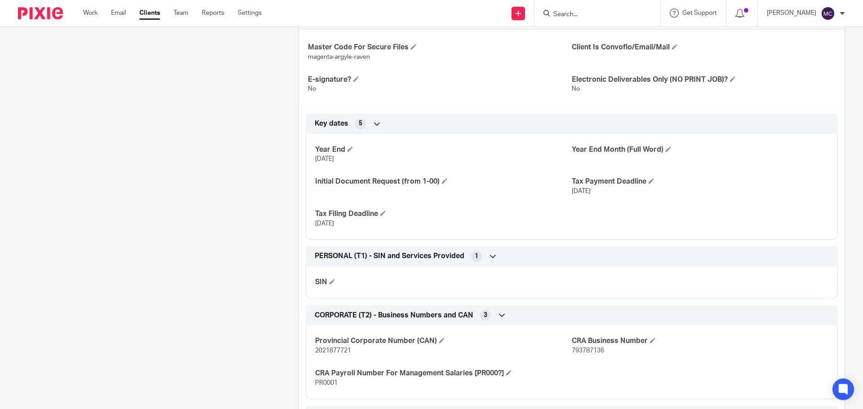
scroll to position [326, 0]
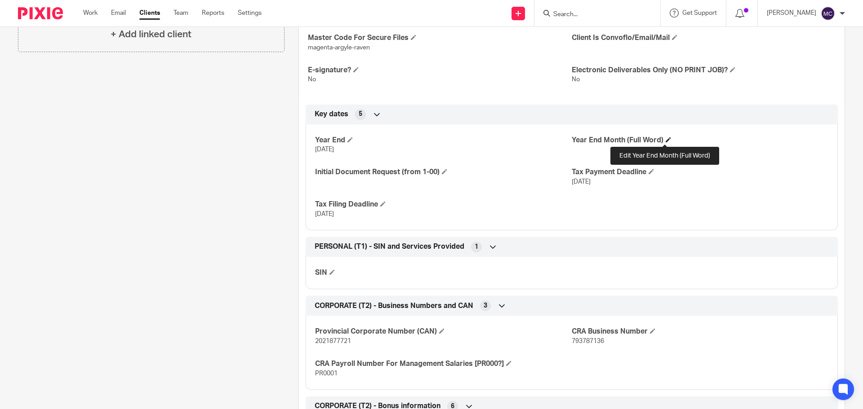
click at [666, 139] on span at bounding box center [668, 139] width 5 height 5
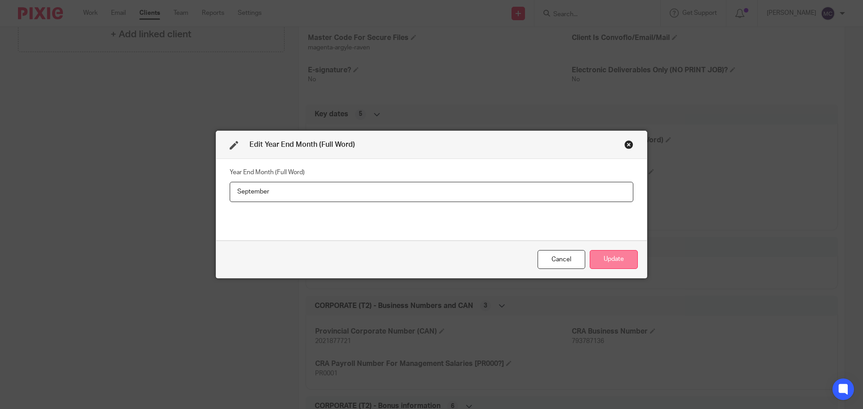
type input "September"
click at [599, 253] on button "Update" at bounding box center [614, 259] width 48 height 19
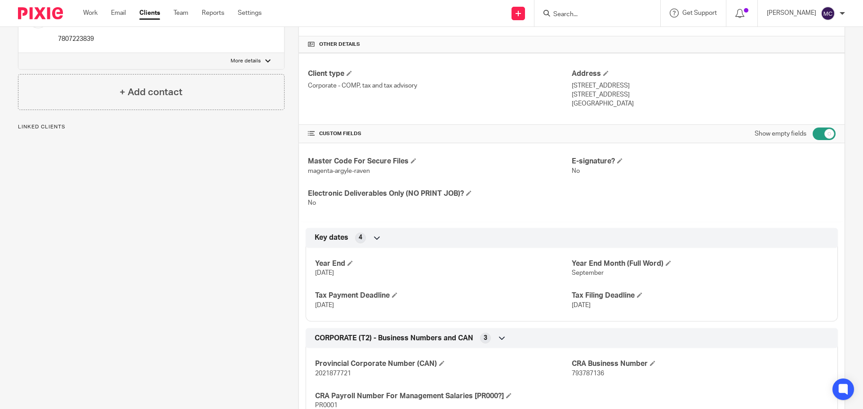
scroll to position [240, 0]
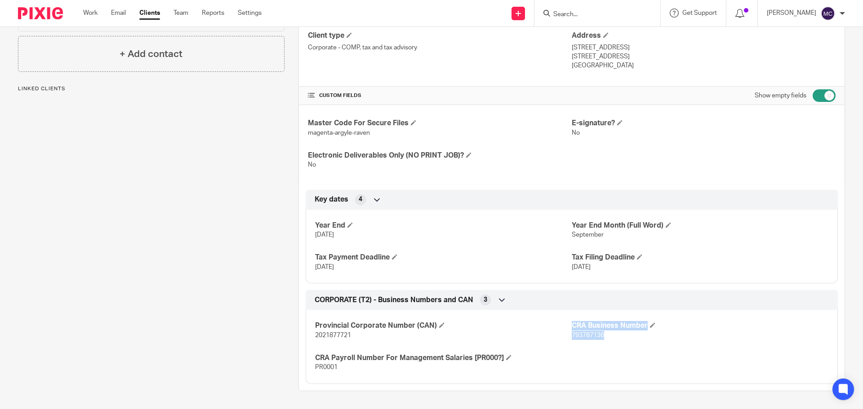
drag, startPoint x: 566, startPoint y: 336, endPoint x: 605, endPoint y: 338, distance: 39.6
click at [605, 338] on div "Provincial Corporate Number (CAN) 2021877721 CRA Business Number 793787136 CRA …" at bounding box center [572, 343] width 532 height 81
click at [605, 338] on p "793787136" at bounding box center [700, 335] width 257 height 9
drag, startPoint x: 567, startPoint y: 335, endPoint x: 600, endPoint y: 338, distance: 33.0
click at [600, 338] on span "793787136" at bounding box center [588, 336] width 32 height 6
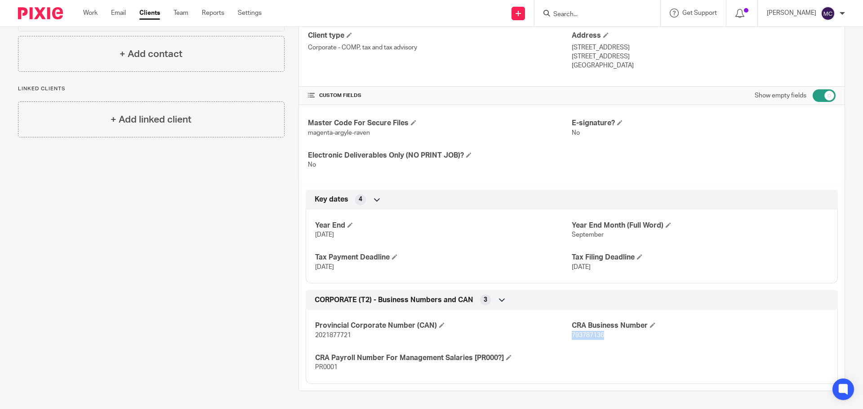
copy span "793787136"
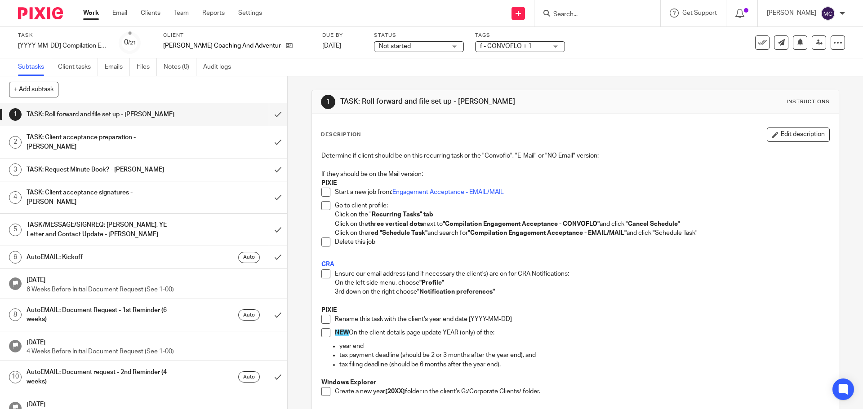
click at [321, 274] on span at bounding box center [325, 274] width 9 height 9
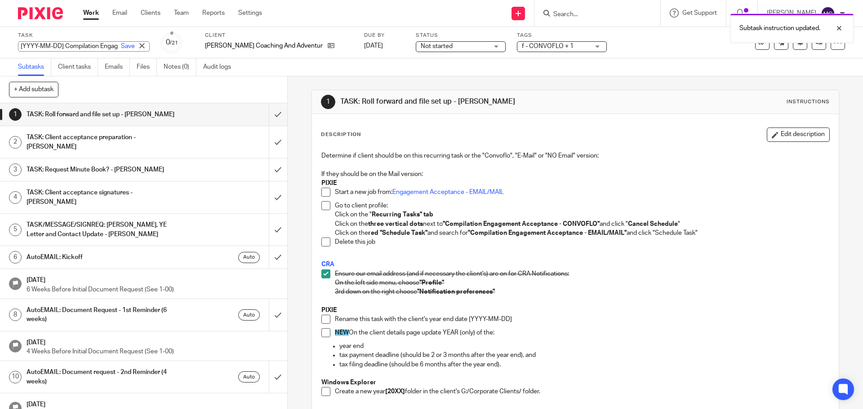
click at [58, 47] on div "[YYYY-MM-DD] Compilation Engagement Acceptance - CONVOFLO Save [YYYY-MM-DD] Com…" at bounding box center [84, 46] width 132 height 10
click at [62, 48] on input "[YYYY-MM-DD] Compilation Engagement Acceptance - CONVOFLO" at bounding box center [84, 46] width 132 height 10
drag, startPoint x: 64, startPoint y: 47, endPoint x: 0, endPoint y: 49, distance: 63.9
click at [0, 49] on div "Task [YYYY-MM-DD] Compilation Engagement Acceptance - CONVOFLO Save [YYYY-MM-DD…" at bounding box center [431, 42] width 863 height 31
click at [51, 45] on input "2025-09-*30 Compilation Engagement Acceptance - CONVOFLO" at bounding box center [84, 46] width 132 height 10
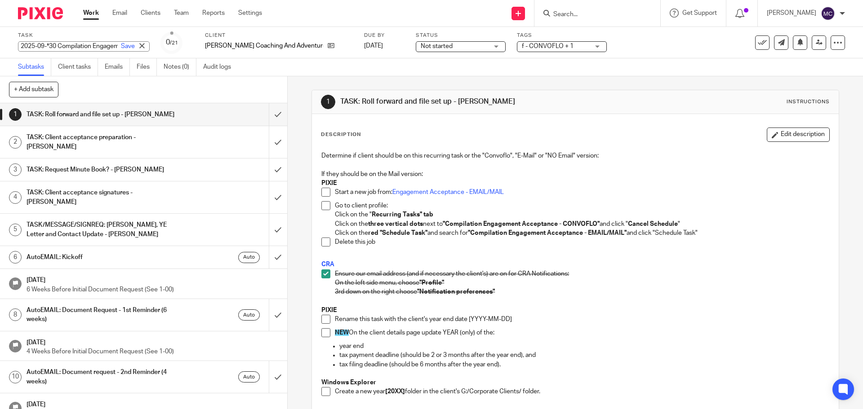
type input "[DATE] Compilation Engagement Acceptance - CONVOFLO"
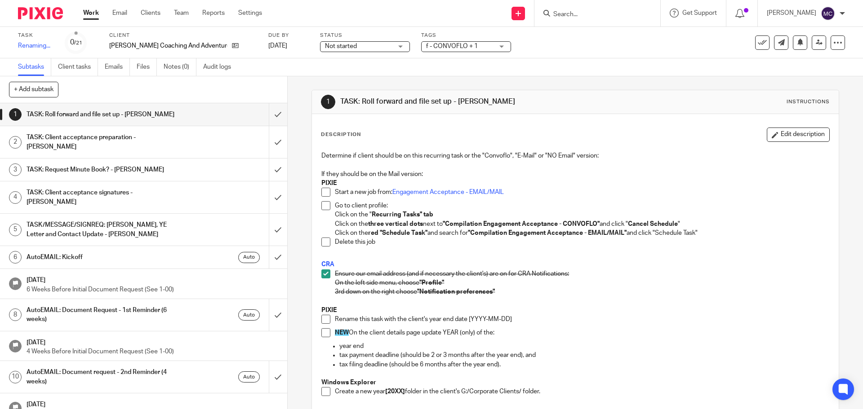
click at [661, 279] on p "On the left side menu, choose "Profile"" at bounding box center [582, 283] width 494 height 9
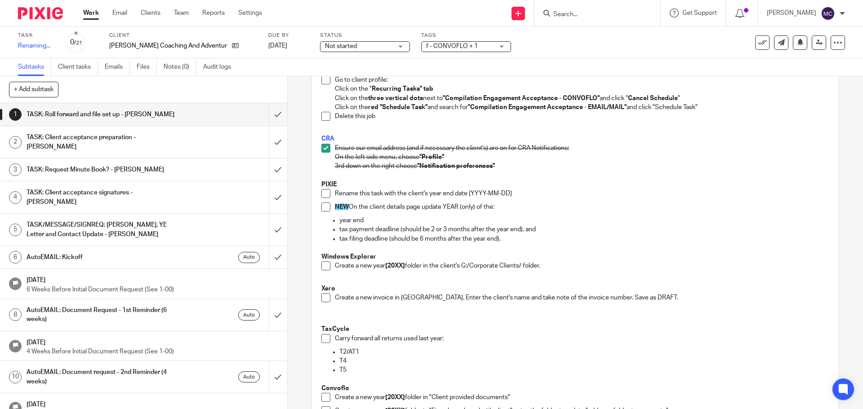
scroll to position [146, 0]
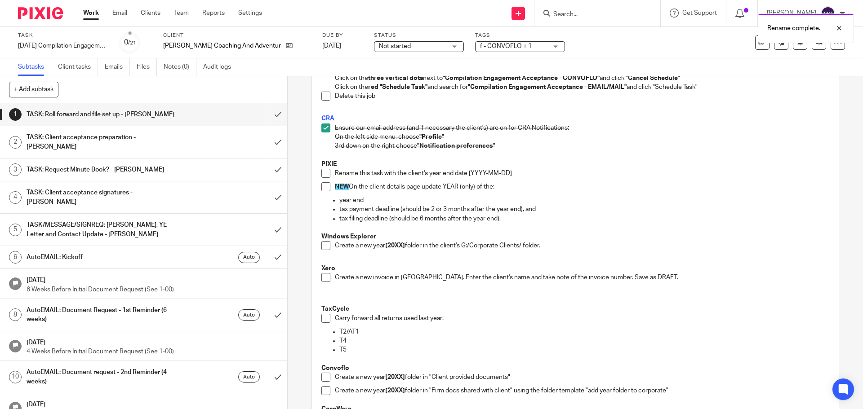
click at [324, 171] on span at bounding box center [325, 173] width 9 height 9
click at [324, 186] on span at bounding box center [325, 186] width 9 height 9
click at [321, 248] on span at bounding box center [325, 245] width 9 height 9
click at [325, 276] on span at bounding box center [325, 277] width 9 height 9
click at [321, 323] on span at bounding box center [325, 318] width 9 height 9
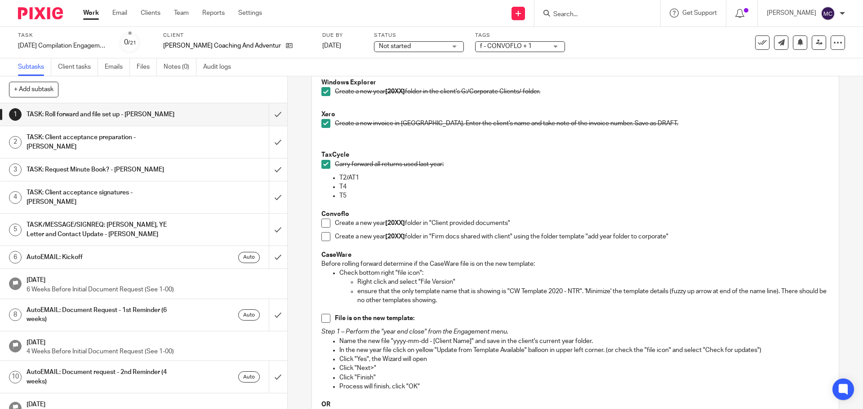
scroll to position [315, 0]
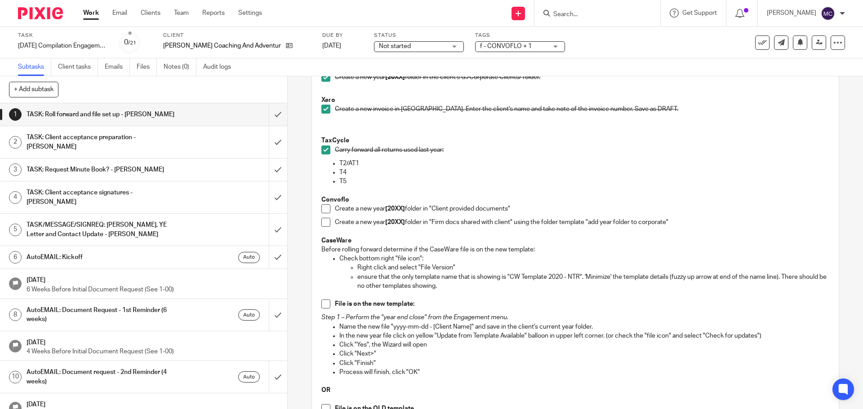
click at [324, 210] on span at bounding box center [325, 208] width 9 height 9
click at [324, 225] on span at bounding box center [325, 222] width 9 height 9
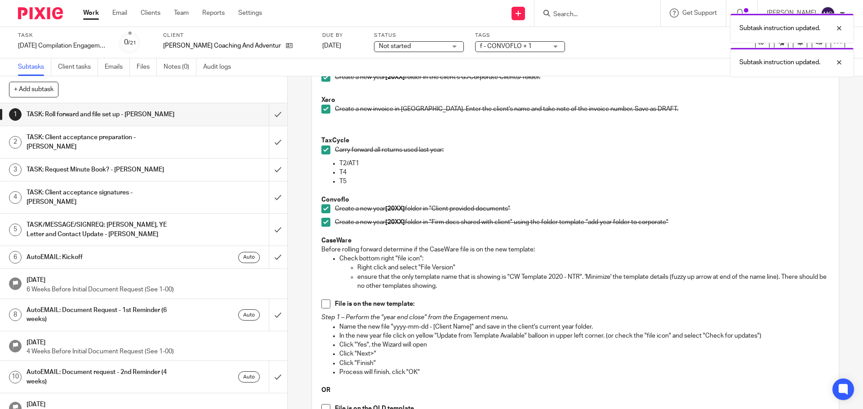
click at [325, 306] on span at bounding box center [325, 304] width 9 height 9
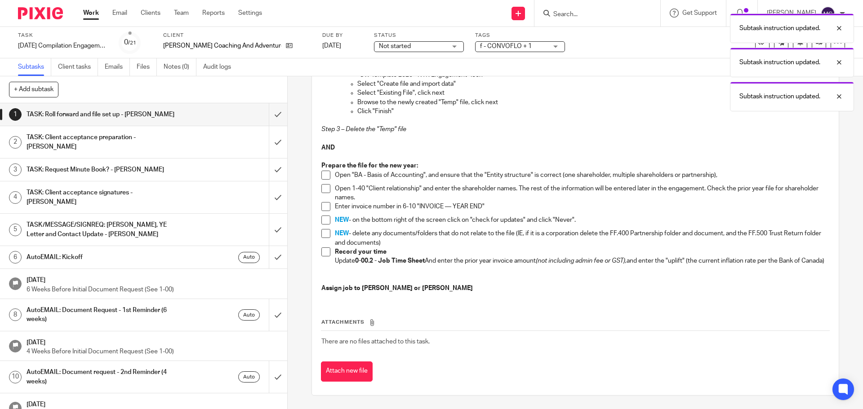
scroll to position [831, 0]
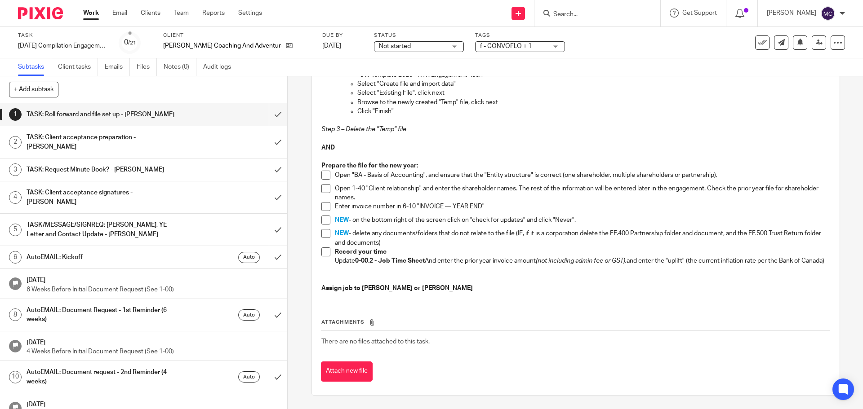
click at [325, 179] on span at bounding box center [325, 175] width 9 height 9
click at [324, 189] on span at bounding box center [325, 188] width 9 height 9
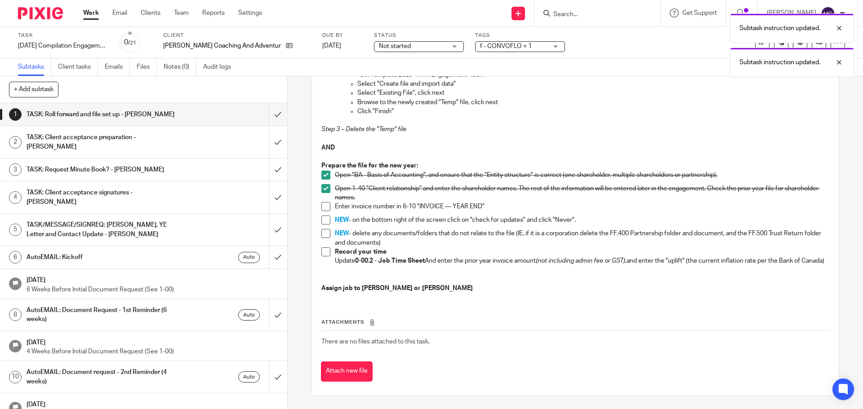
click at [324, 209] on span at bounding box center [325, 206] width 9 height 9
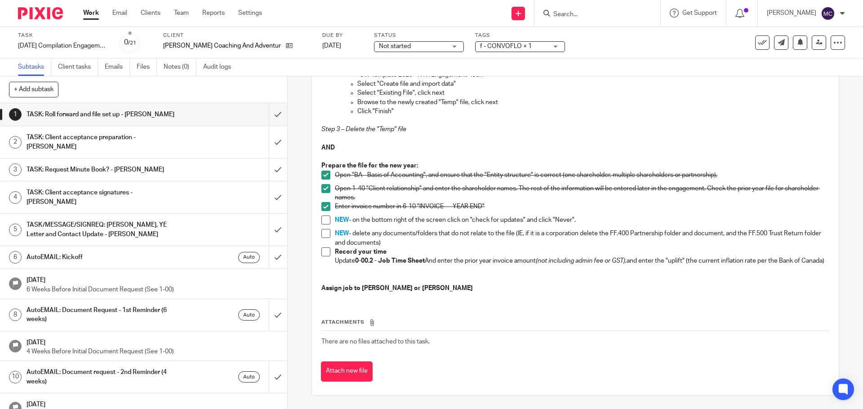
click at [326, 222] on span at bounding box center [325, 220] width 9 height 9
click at [326, 255] on span at bounding box center [325, 252] width 9 height 9
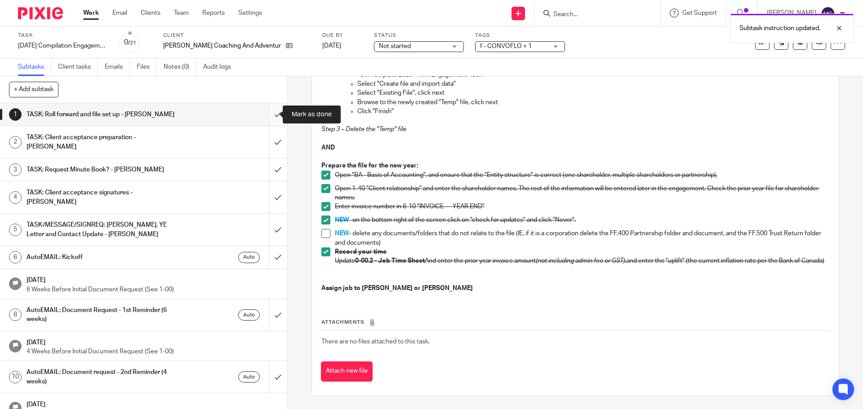
click at [268, 116] on input "submit" at bounding box center [143, 114] width 287 height 22
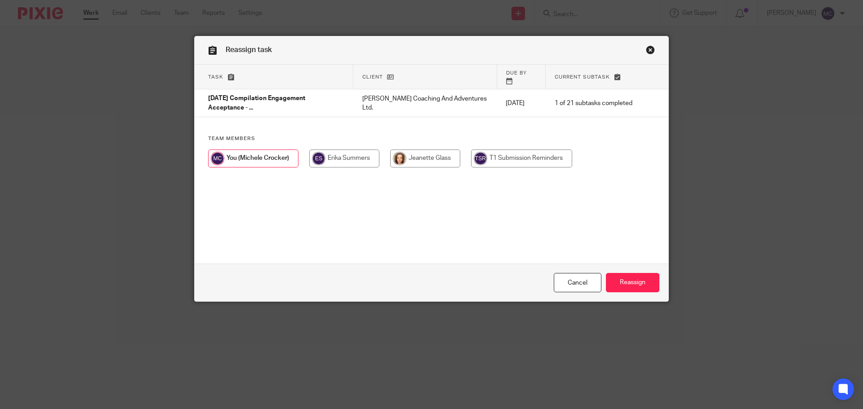
click at [341, 153] on input "radio" at bounding box center [344, 159] width 70 height 18
radio input "true"
click at [635, 286] on input "Reassign" at bounding box center [632, 282] width 53 height 19
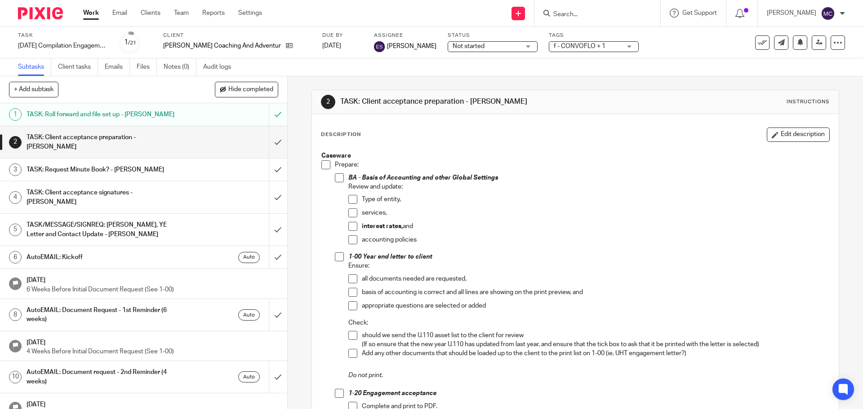
click at [90, 13] on link "Work" at bounding box center [91, 13] width 16 height 9
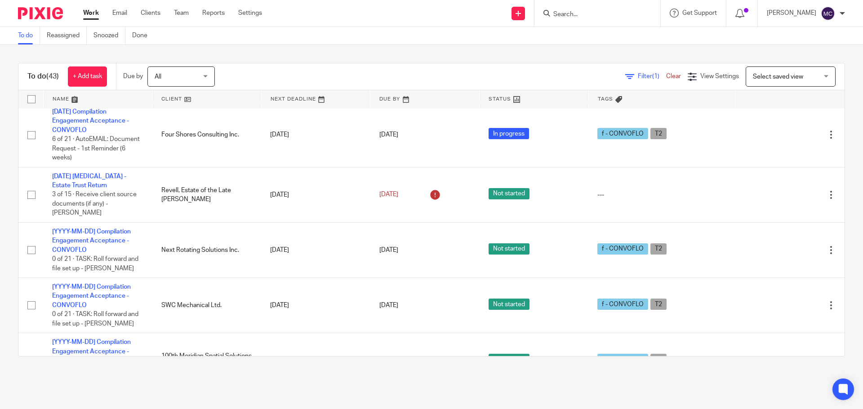
scroll to position [1849, 0]
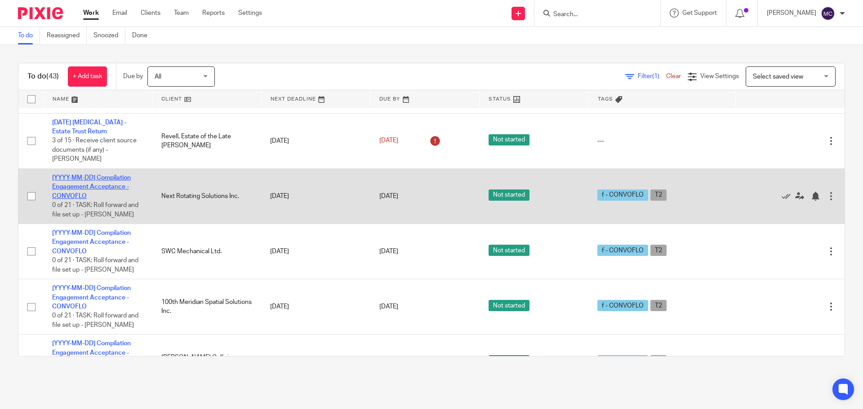
click at [121, 175] on link "[YYYY-MM-DD] Compilation Engagement Acceptance - CONVOFLO" at bounding box center [91, 187] width 79 height 25
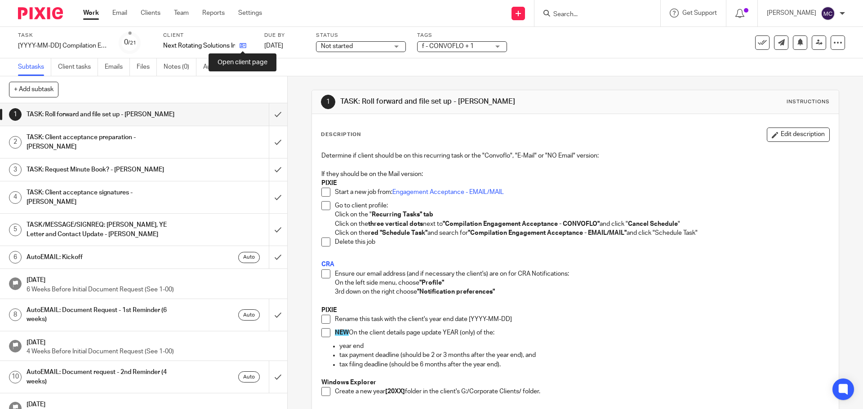
click at [243, 44] on icon at bounding box center [243, 45] width 7 height 7
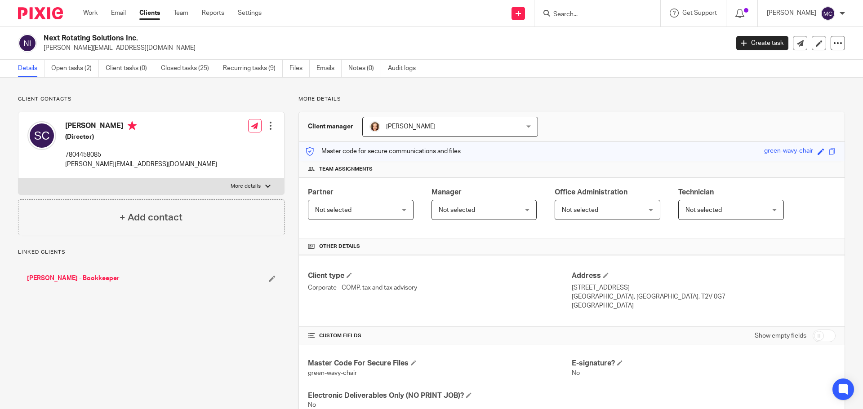
click at [821, 333] on input "checkbox" at bounding box center [824, 336] width 23 height 13
checkbox input "true"
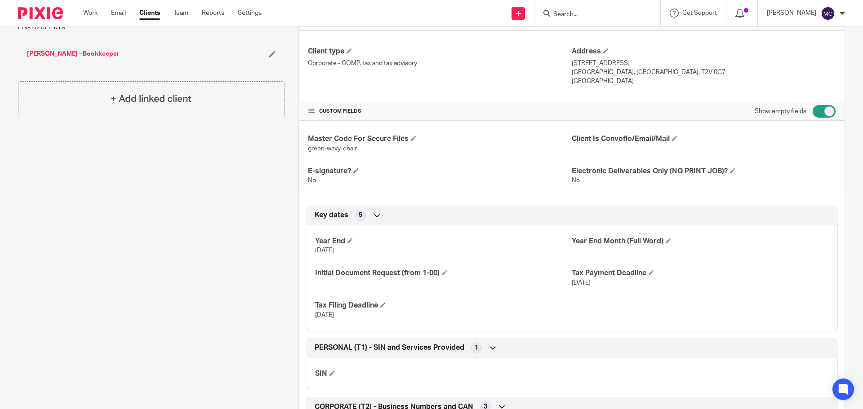
scroll to position [236, 0]
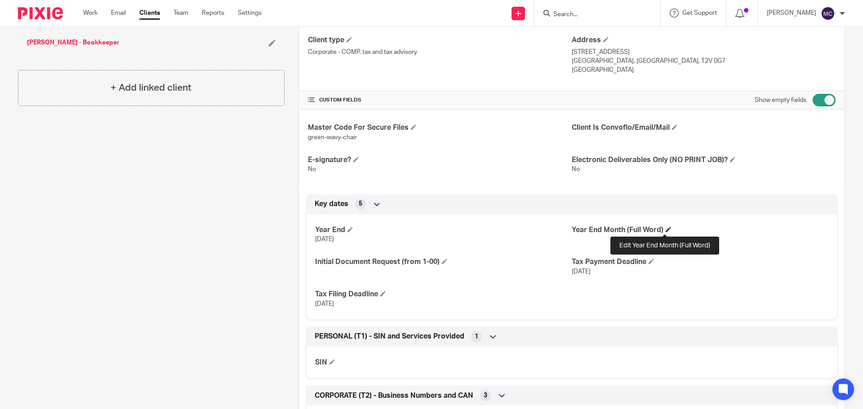
click at [666, 228] on span at bounding box center [668, 229] width 5 height 5
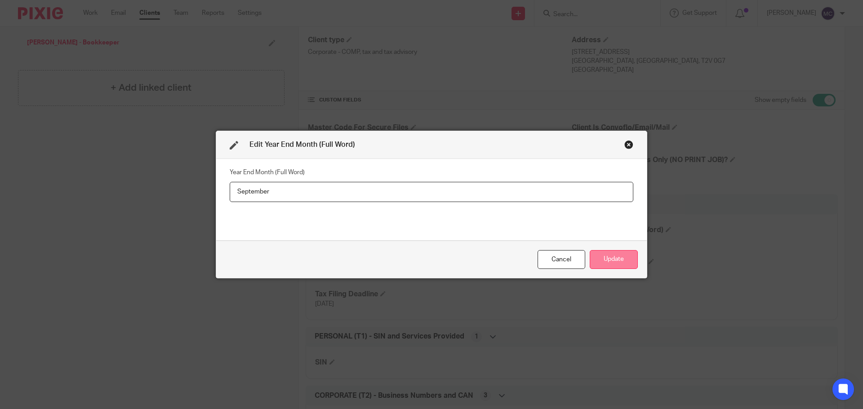
type input "September"
click at [611, 251] on button "Update" at bounding box center [614, 259] width 48 height 19
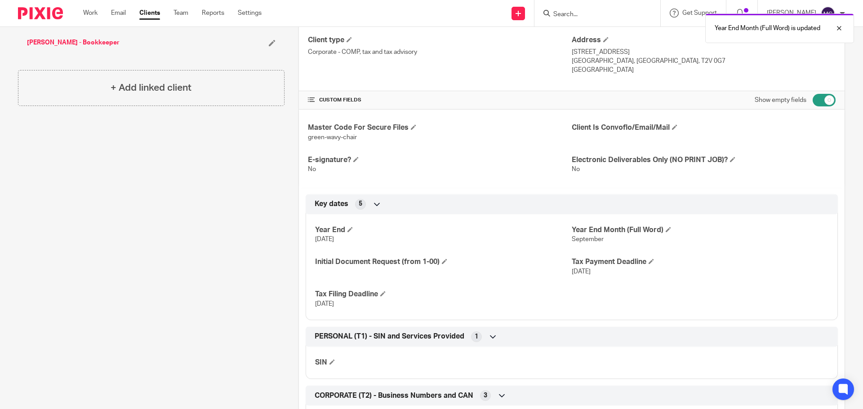
click at [616, 267] on p "Dec 29, 2025" at bounding box center [700, 271] width 257 height 9
click at [674, 129] on span at bounding box center [674, 126] width 5 height 5
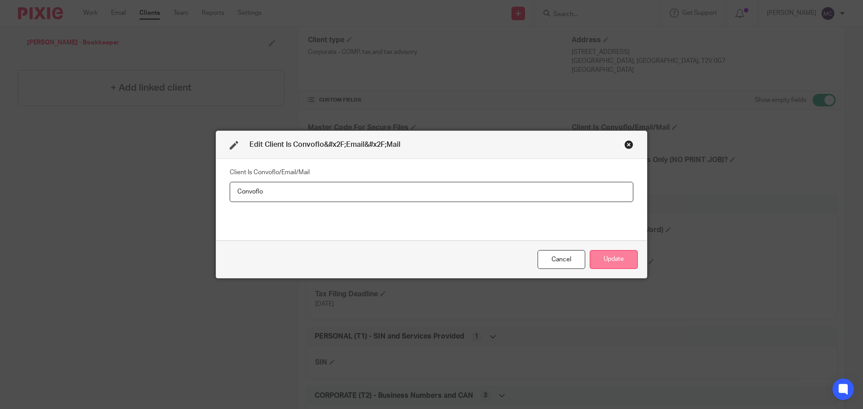
type input "Convoflo"
click at [613, 268] on button "Update" at bounding box center [614, 259] width 48 height 19
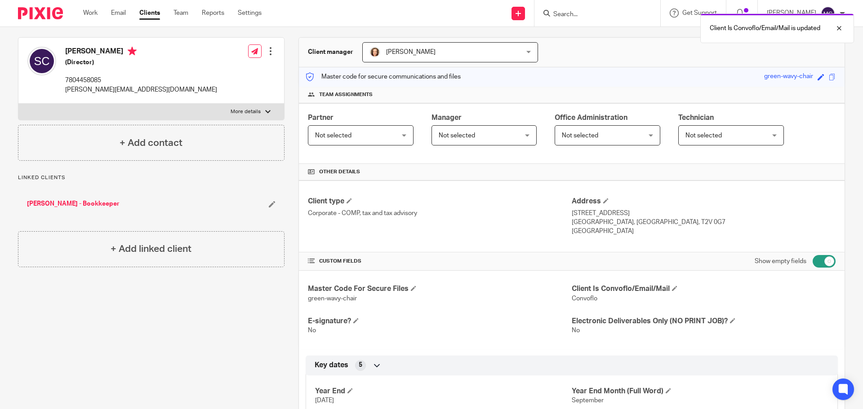
scroll to position [67, 0]
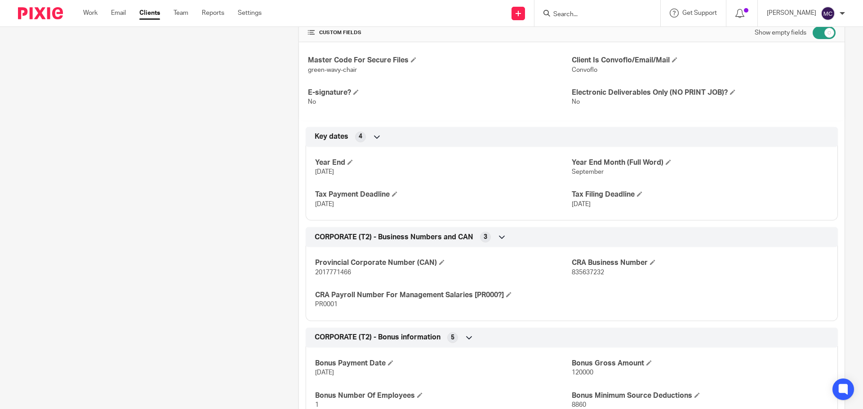
scroll to position [326, 0]
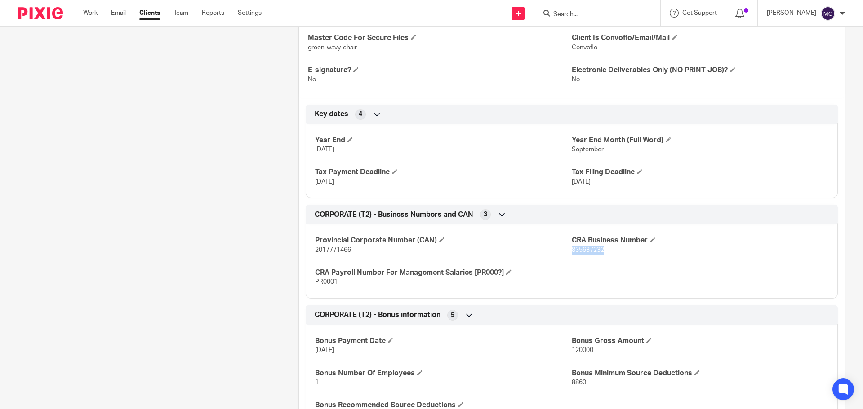
drag, startPoint x: 568, startPoint y: 249, endPoint x: 601, endPoint y: 253, distance: 33.5
click at [601, 253] on p "835637232" at bounding box center [700, 250] width 257 height 9
copy span "835637232"
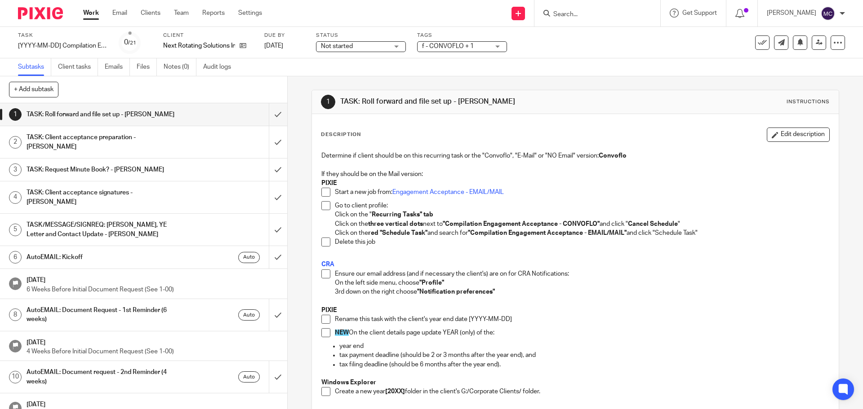
click at [327, 273] on span at bounding box center [325, 274] width 9 height 9
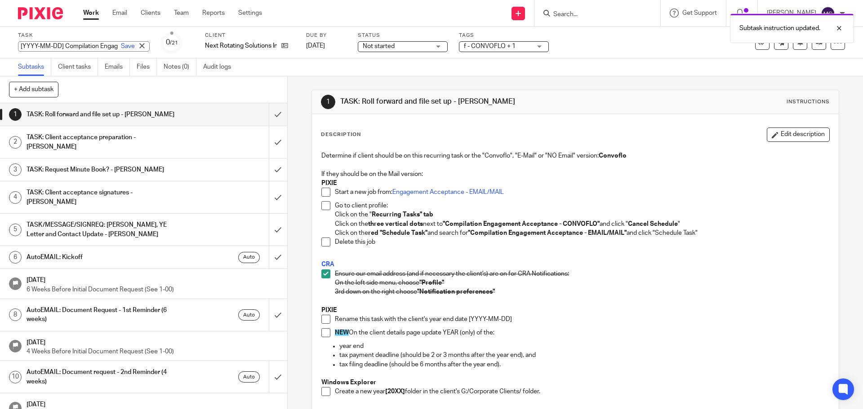
click at [60, 46] on div "[YYYY-MM-DD] Compilation Engagement Acceptance - CONVOFLO Save [YYYY-MM-DD] Com…" at bounding box center [84, 46] width 132 height 10
click at [38, 42] on input "[YYYY-MM-DD] Compilation Engagement Acceptance - CONVOFLO" at bounding box center [84, 46] width 132 height 10
drag, startPoint x: 63, startPoint y: 44, endPoint x: 0, endPoint y: 42, distance: 63.4
click at [0, 42] on div "Task [YYYY-MM-DD] Compilation Engagement Acceptance - CONVOFLO Save [YYYY-MM-DD…" at bounding box center [431, 42] width 863 height 31
type input "2025-09-30 Compilation Engagement Acceptance - CONVOFLO"
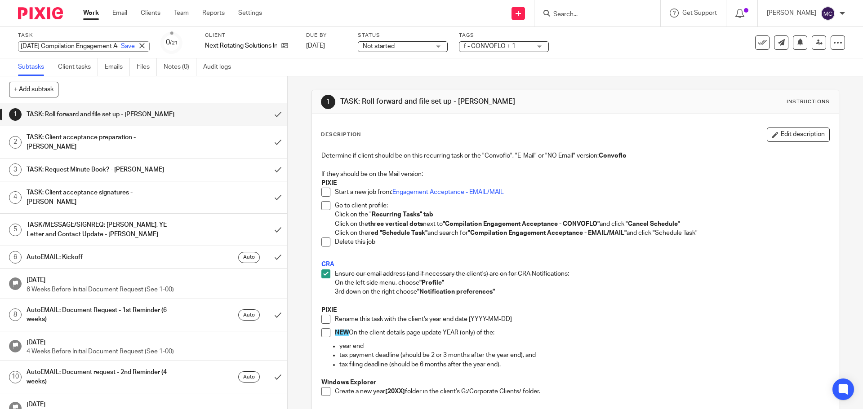
click at [594, 291] on p "3rd down on the right choose "Notification preferences"" at bounding box center [582, 292] width 494 height 9
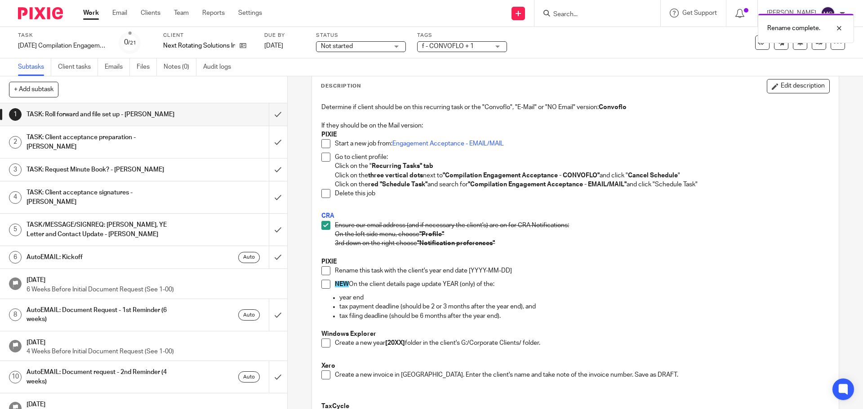
scroll to position [56, 0]
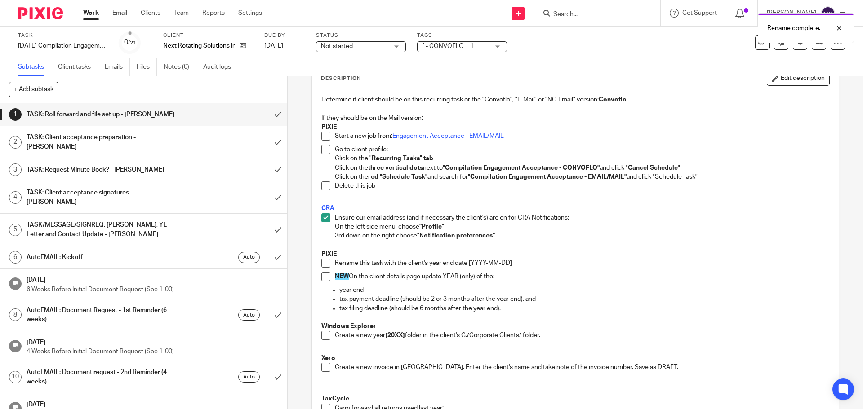
click at [322, 262] on span at bounding box center [325, 263] width 9 height 9
click at [323, 275] on span at bounding box center [325, 276] width 9 height 9
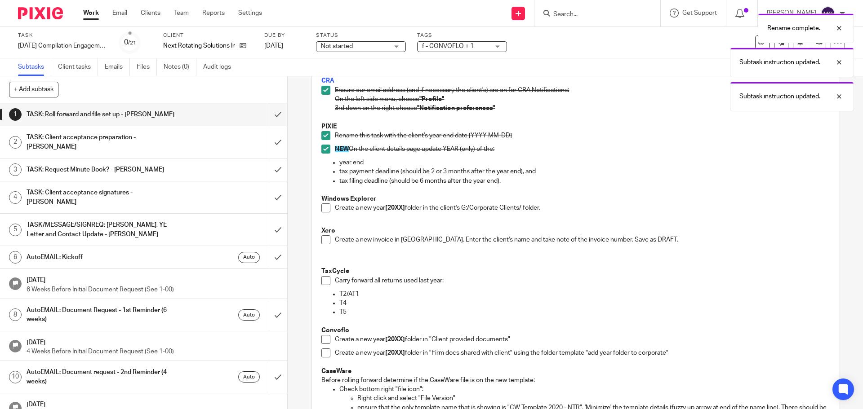
scroll to position [225, 0]
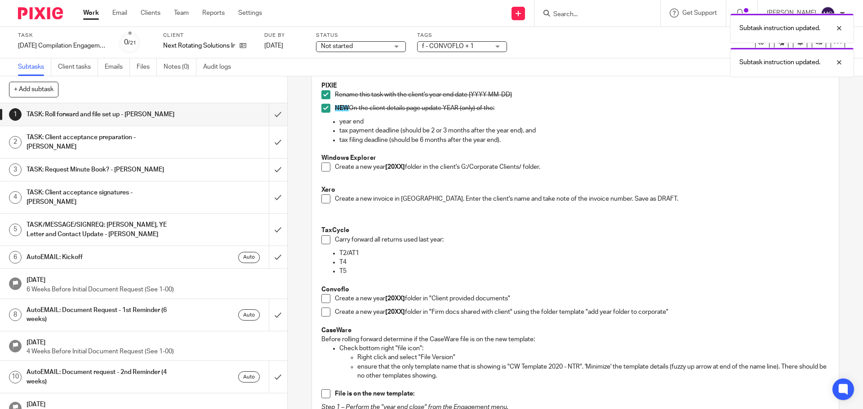
click at [321, 169] on span at bounding box center [325, 167] width 9 height 9
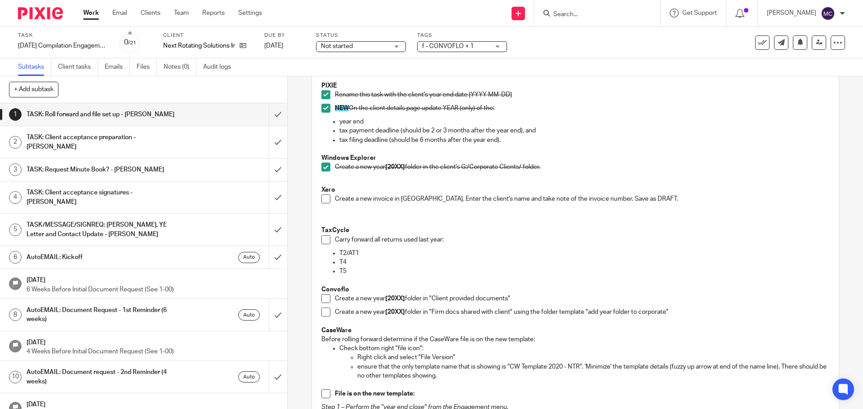
click at [324, 200] on span at bounding box center [325, 199] width 9 height 9
click at [324, 243] on span at bounding box center [325, 239] width 9 height 9
click at [322, 302] on span at bounding box center [325, 298] width 9 height 9
click at [322, 311] on span at bounding box center [325, 312] width 9 height 9
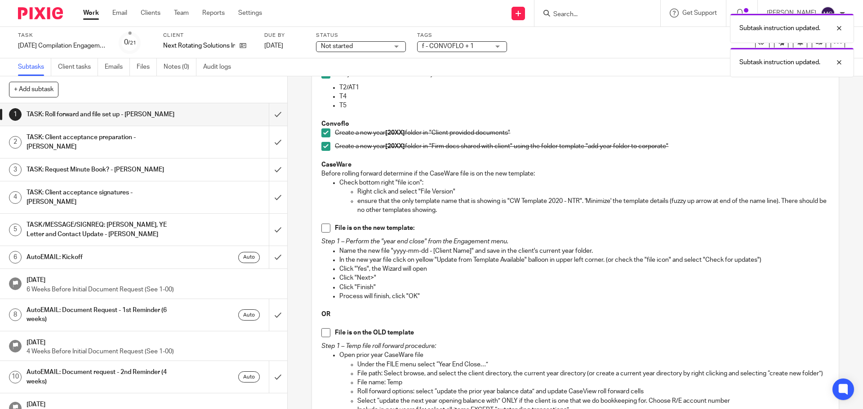
scroll to position [416, 0]
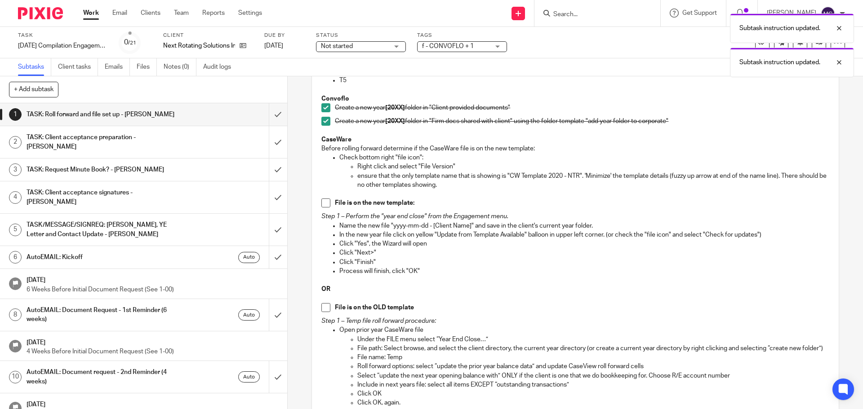
click at [321, 205] on span at bounding box center [325, 203] width 9 height 9
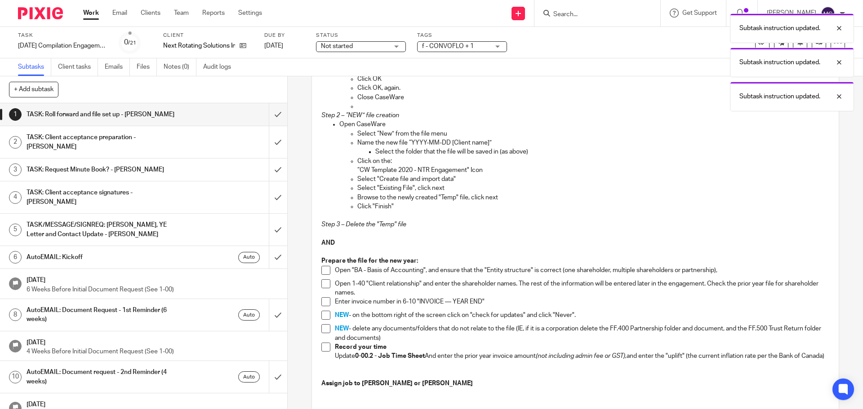
scroll to position [786, 0]
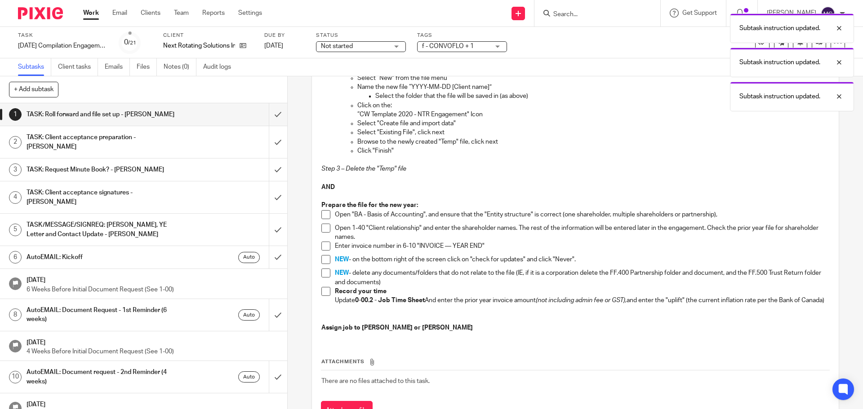
click at [324, 219] on span at bounding box center [325, 214] width 9 height 9
click at [325, 233] on span at bounding box center [325, 228] width 9 height 9
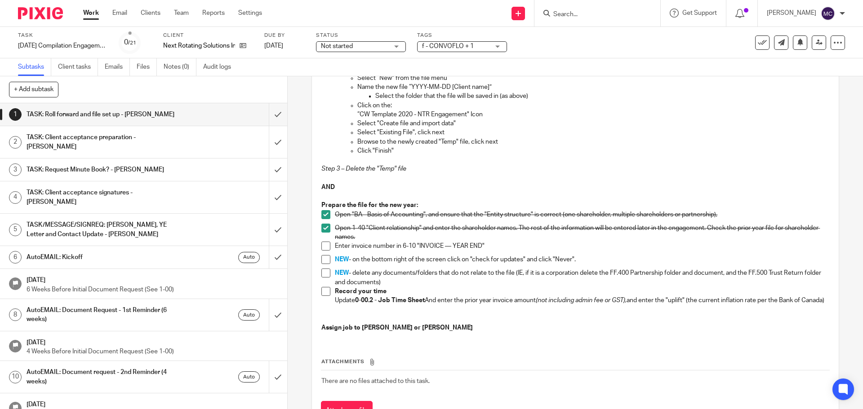
click at [322, 251] on span at bounding box center [325, 246] width 9 height 9
click at [322, 264] on span at bounding box center [325, 259] width 9 height 9
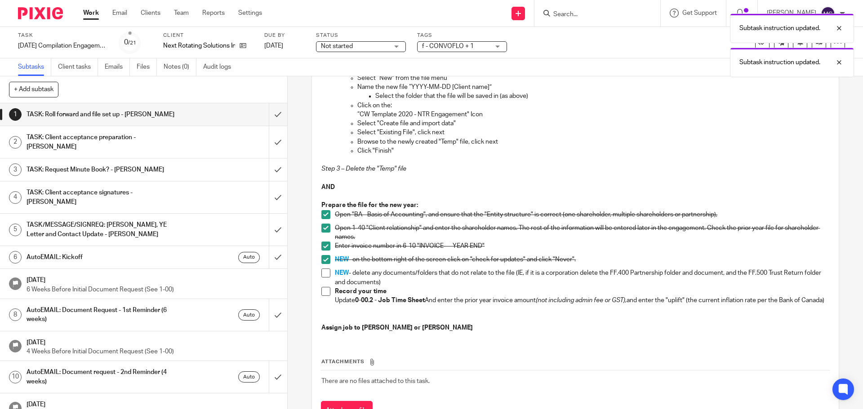
click at [322, 296] on span at bounding box center [325, 291] width 9 height 9
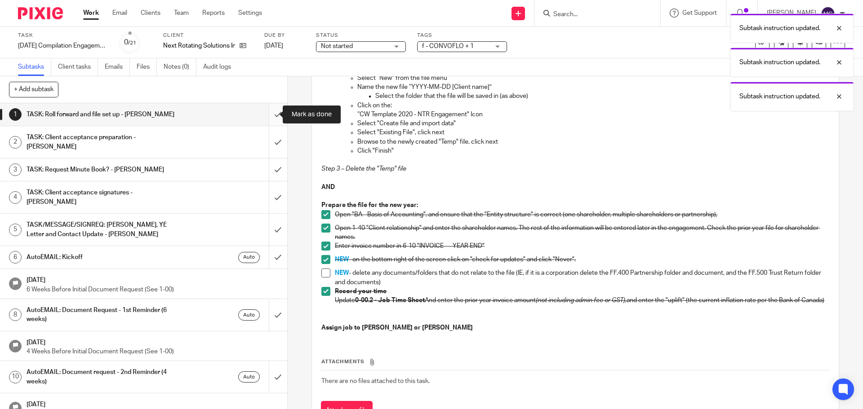
click at [270, 114] on input "submit" at bounding box center [143, 114] width 287 height 22
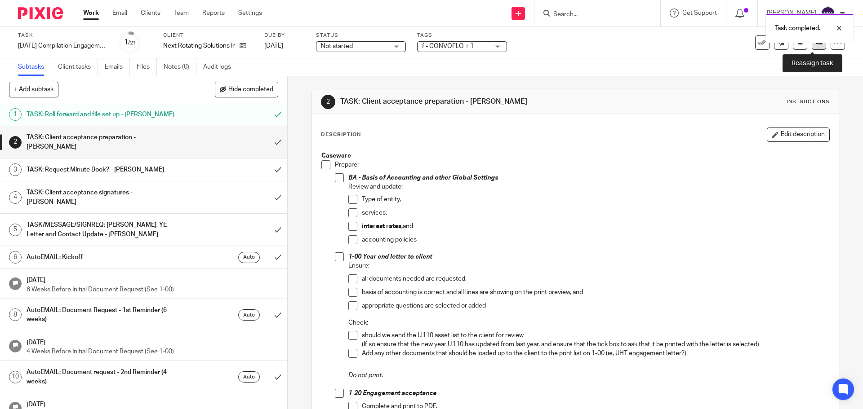
click at [814, 47] on link at bounding box center [819, 43] width 14 height 14
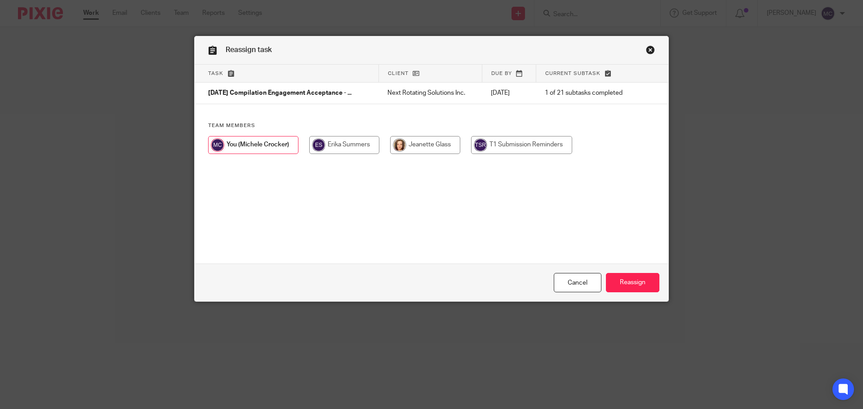
click at [354, 144] on input "radio" at bounding box center [344, 145] width 70 height 18
radio input "true"
click at [628, 280] on input "Reassign" at bounding box center [632, 282] width 53 height 19
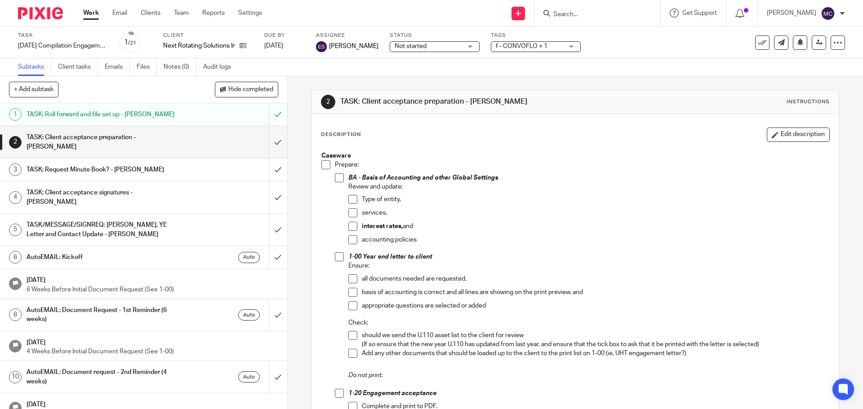
click at [91, 8] on div "Work Email Clients Team Reports Settings Work Email Clients Team Reports Settin…" at bounding box center [174, 13] width 201 height 27
click at [91, 10] on link "Work" at bounding box center [91, 13] width 16 height 9
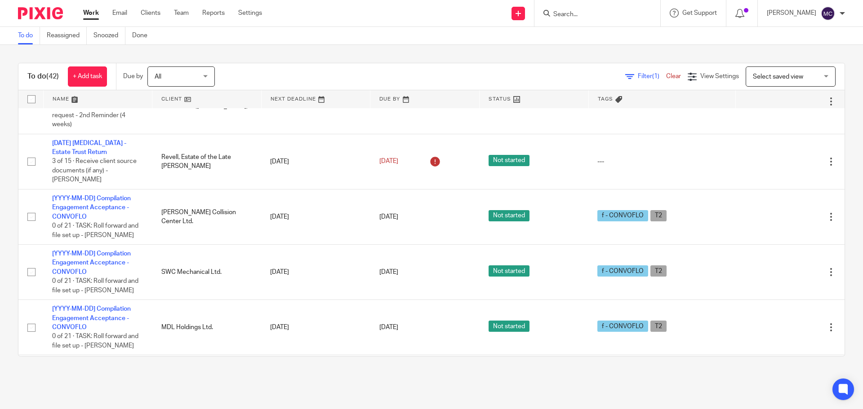
scroll to position [1837, 0]
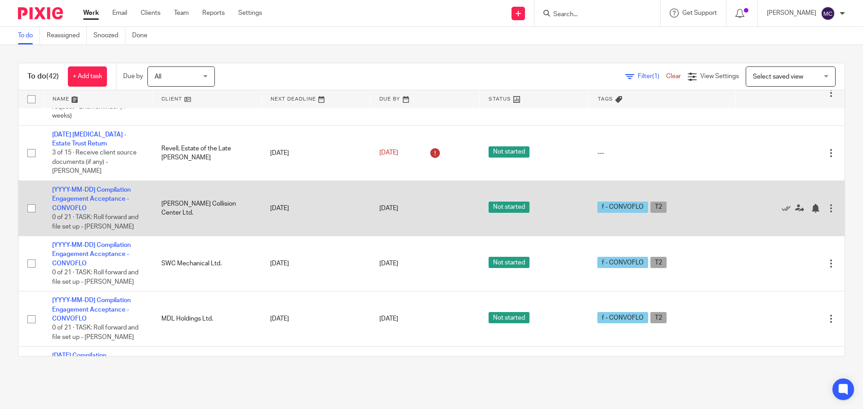
click at [826, 204] on div at bounding box center [830, 208] width 9 height 9
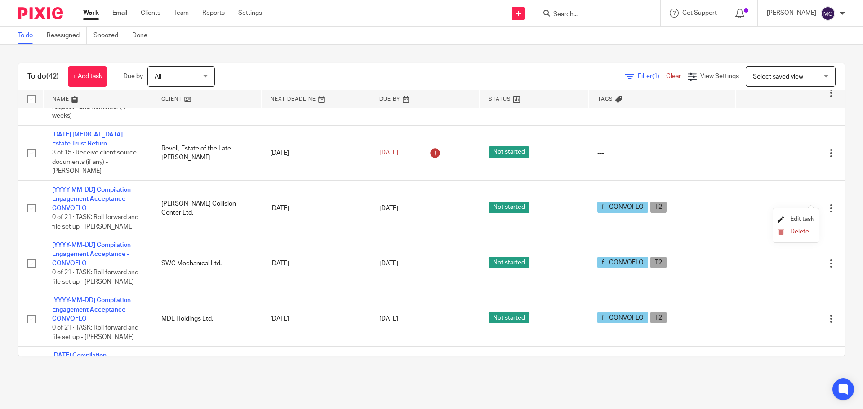
click at [803, 218] on span "Edit task" at bounding box center [802, 219] width 24 height 6
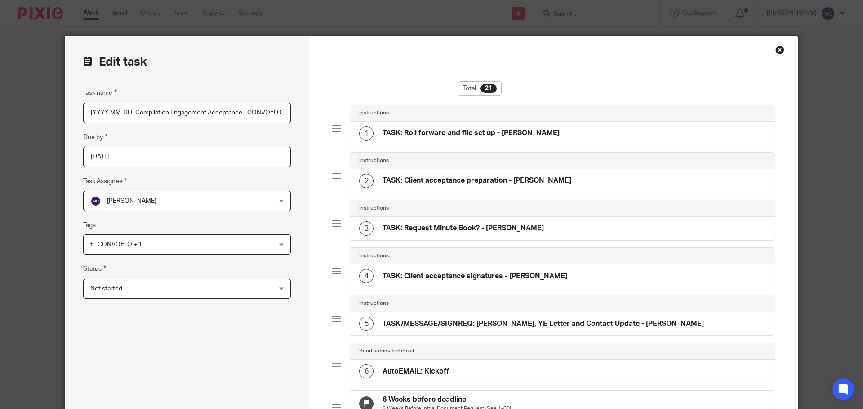
click at [776, 52] on div "Close this dialog window" at bounding box center [779, 49] width 9 height 9
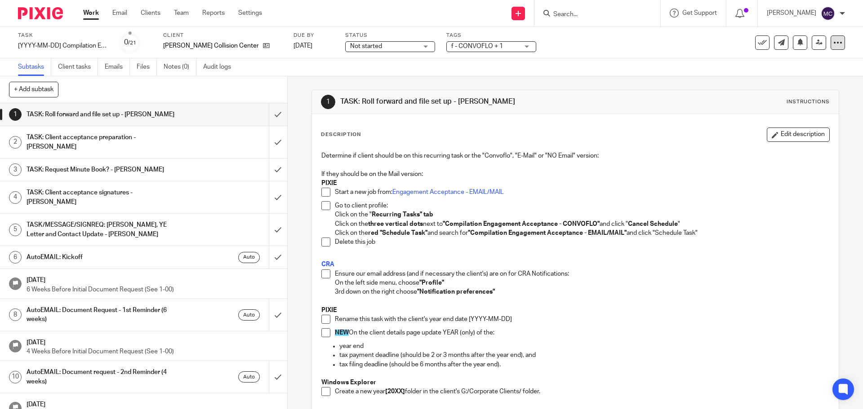
click at [833, 42] on icon at bounding box center [837, 42] width 9 height 9
click at [770, 116] on button "Delete" at bounding box center [797, 117] width 72 height 7
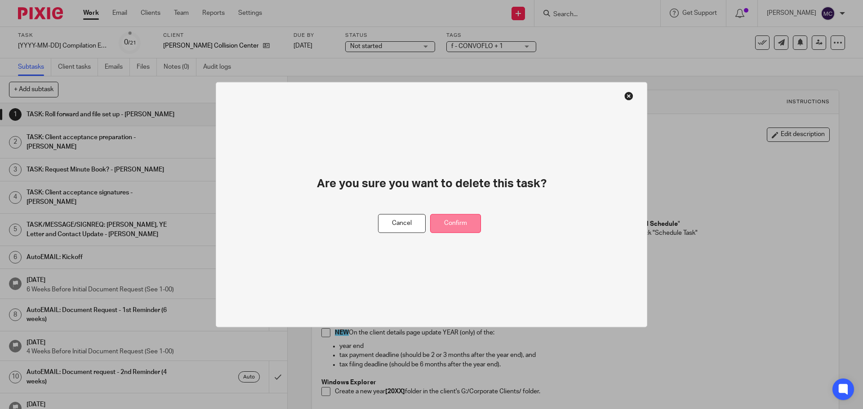
click at [468, 217] on button "Confirm" at bounding box center [455, 223] width 51 height 19
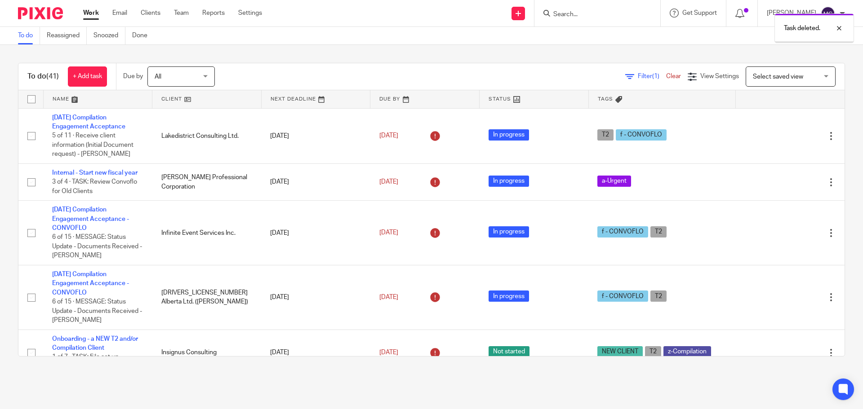
click at [580, 17] on div "Task deleted." at bounding box center [642, 26] width 422 height 34
click at [568, 13] on div "Task deleted." at bounding box center [642, 26] width 422 height 34
click at [838, 29] on div at bounding box center [832, 28] width 24 height 11
click at [588, 20] on div at bounding box center [597, 13] width 126 height 27
click at [586, 13] on input "Search" at bounding box center [592, 15] width 81 height 8
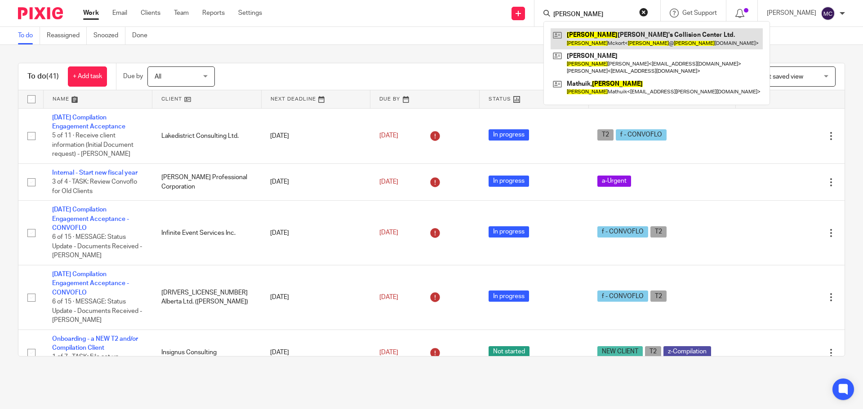
type input "Kevin"
click at [596, 35] on link at bounding box center [657, 38] width 212 height 21
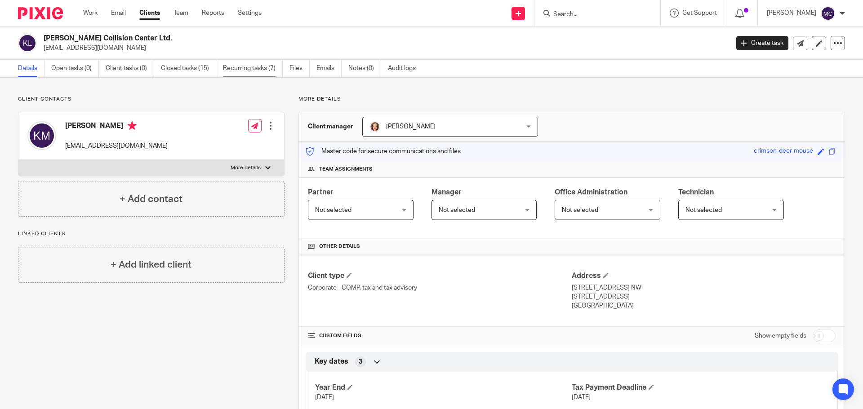
click at [269, 69] on link "Recurring tasks (7)" at bounding box center [253, 69] width 60 height 18
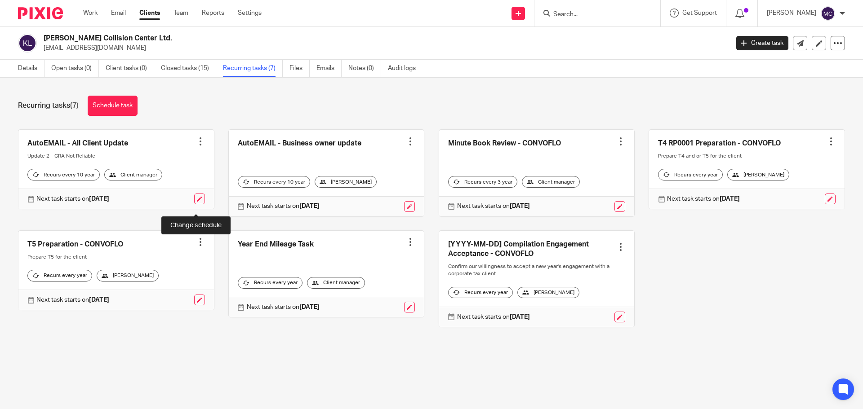
click at [195, 204] on link at bounding box center [199, 199] width 11 height 11
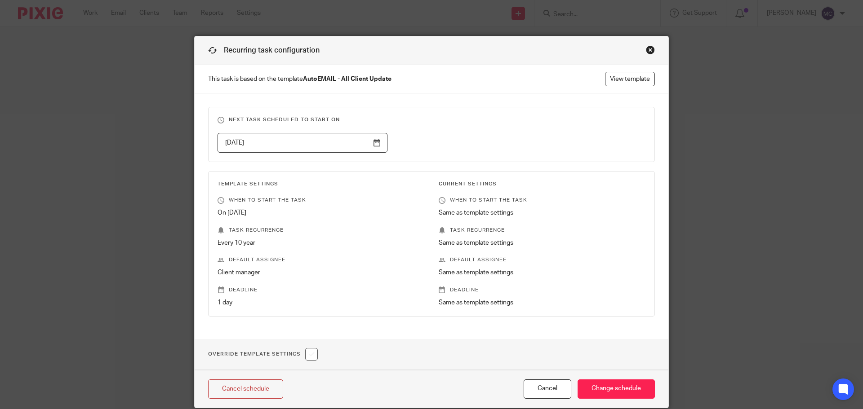
click at [647, 46] on div "Close this dialog window" at bounding box center [650, 49] width 9 height 9
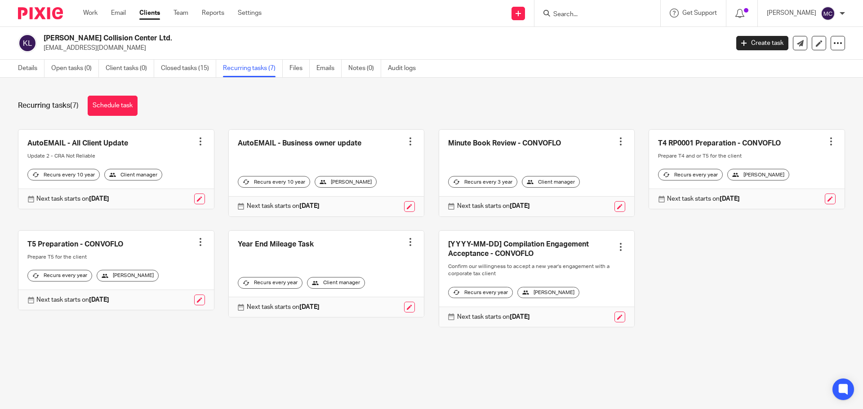
click at [196, 140] on div at bounding box center [200, 141] width 9 height 9
click at [159, 198] on span "Cancel schedule" at bounding box center [163, 198] width 47 height 6
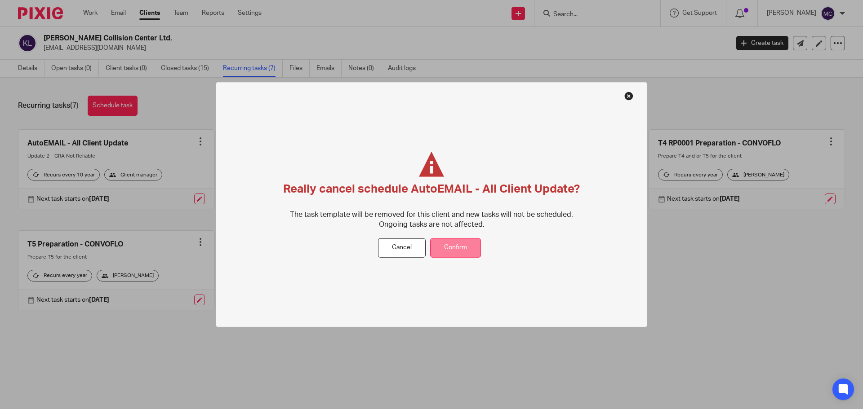
click at [454, 251] on button "Confirm" at bounding box center [455, 248] width 51 height 19
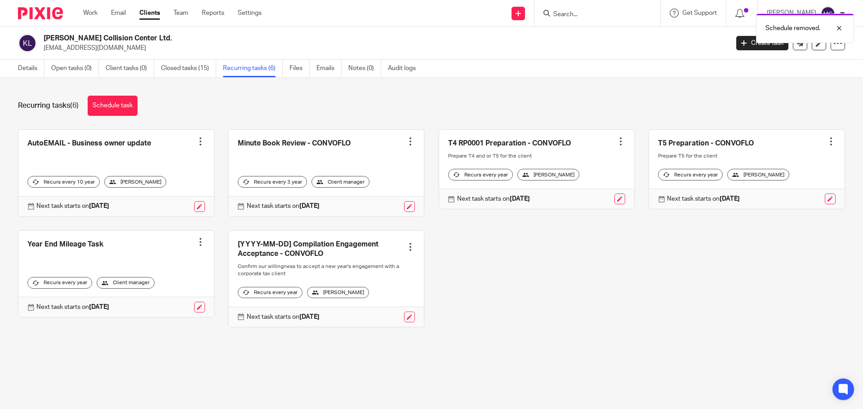
click at [197, 142] on div at bounding box center [200, 141] width 9 height 9
click at [164, 198] on span "Cancel schedule" at bounding box center [163, 198] width 47 height 6
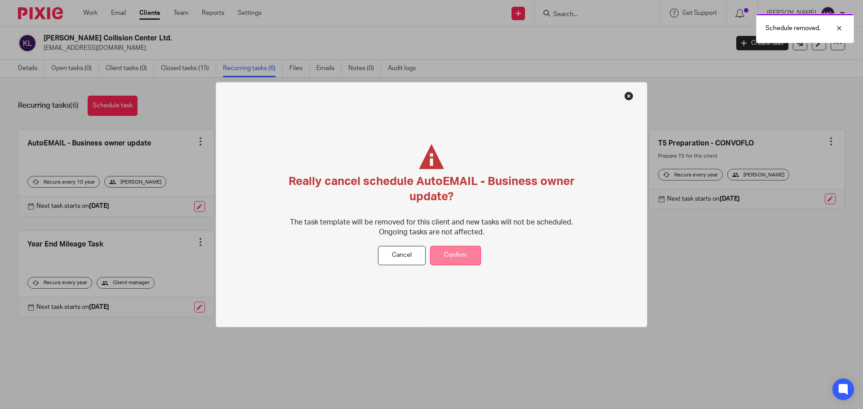
click at [456, 257] on button "Confirm" at bounding box center [455, 255] width 51 height 19
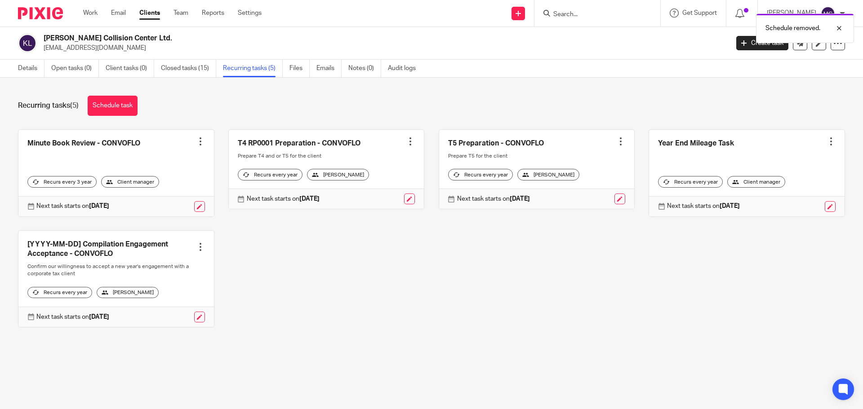
click at [197, 142] on div at bounding box center [200, 141] width 9 height 9
click at [175, 197] on span "Cancel schedule" at bounding box center [163, 198] width 47 height 6
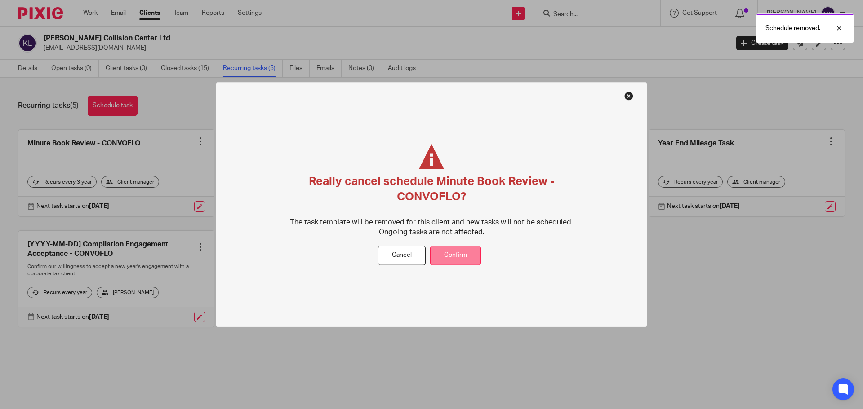
click at [461, 258] on button "Confirm" at bounding box center [455, 255] width 51 height 19
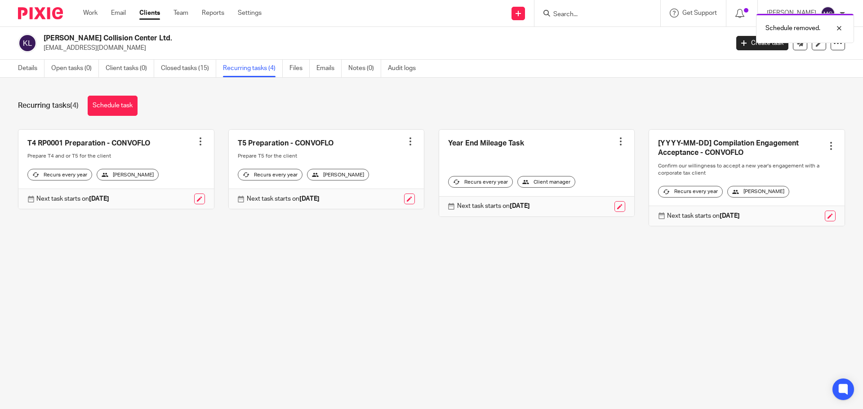
click at [196, 144] on div at bounding box center [200, 141] width 9 height 9
click at [173, 197] on span "Cancel schedule" at bounding box center [163, 198] width 47 height 6
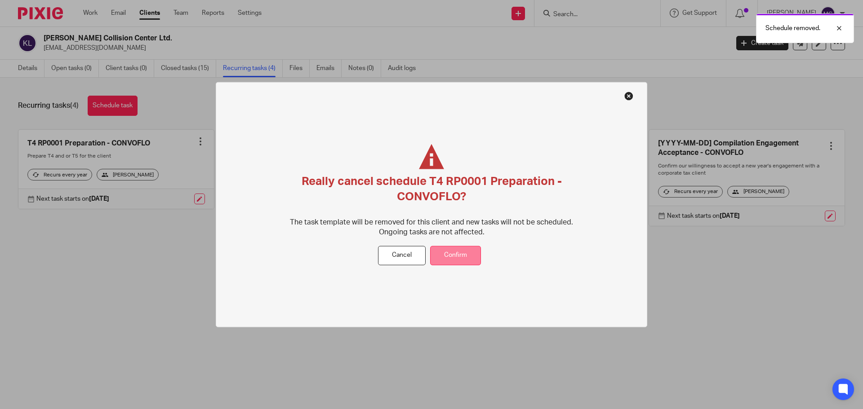
click at [463, 261] on button "Confirm" at bounding box center [455, 255] width 51 height 19
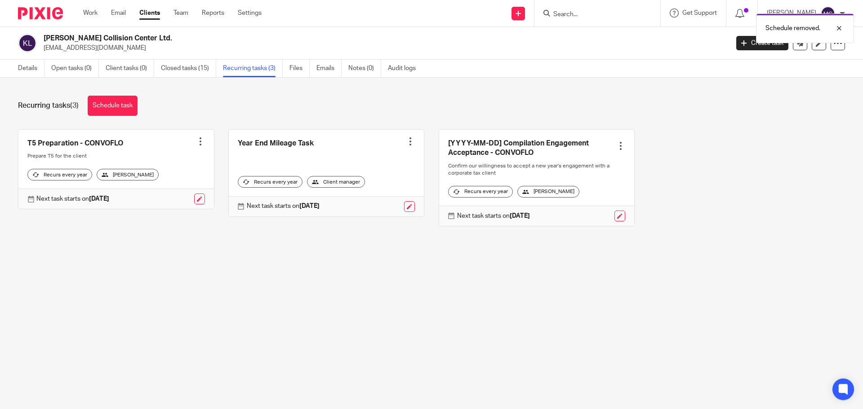
click at [195, 146] on link at bounding box center [115, 170] width 195 height 80
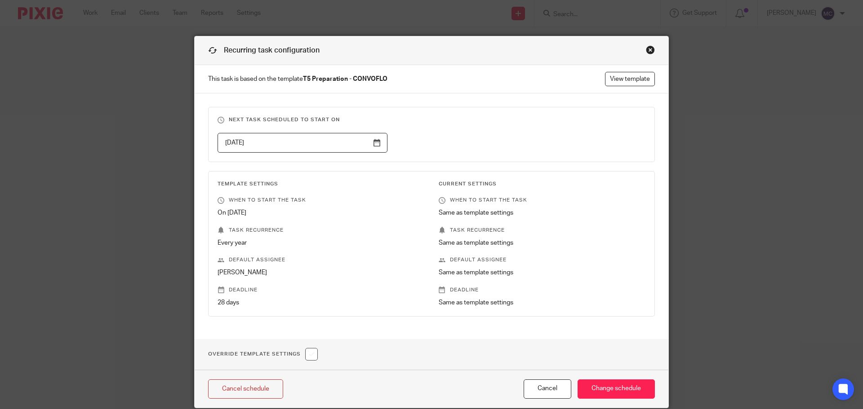
click at [649, 51] on div "Close this dialog window" at bounding box center [650, 49] width 9 height 9
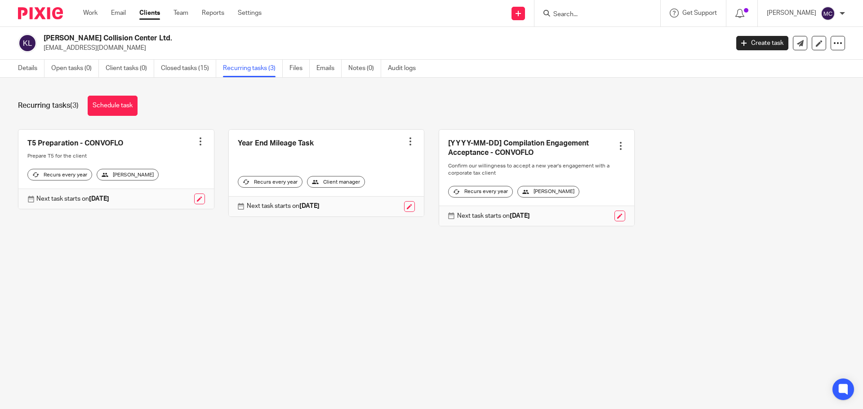
click at [196, 143] on div at bounding box center [200, 141] width 9 height 9
click at [171, 196] on span "Cancel schedule" at bounding box center [163, 198] width 47 height 6
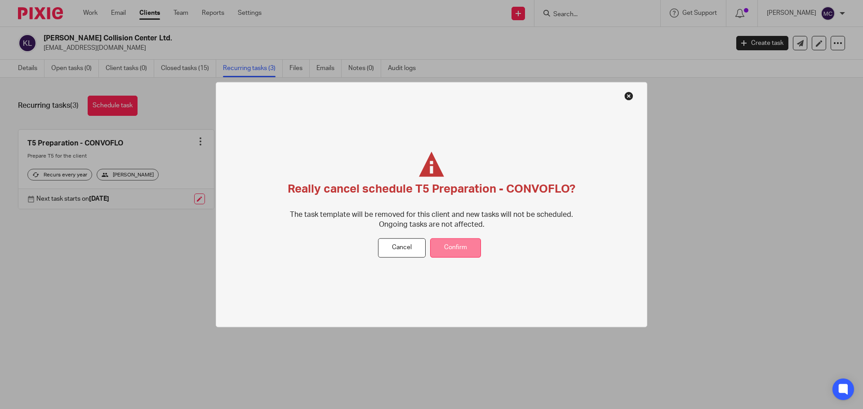
click at [462, 251] on button "Confirm" at bounding box center [455, 248] width 51 height 19
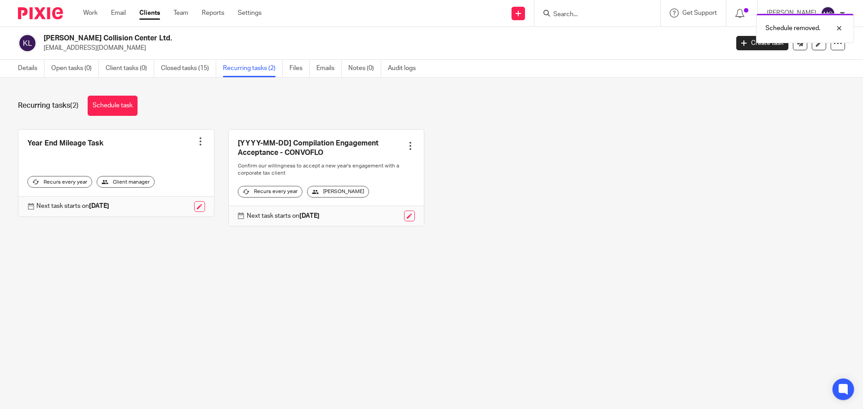
click at [196, 139] on div at bounding box center [200, 141] width 9 height 9
click at [168, 196] on span "Cancel schedule" at bounding box center [163, 198] width 47 height 6
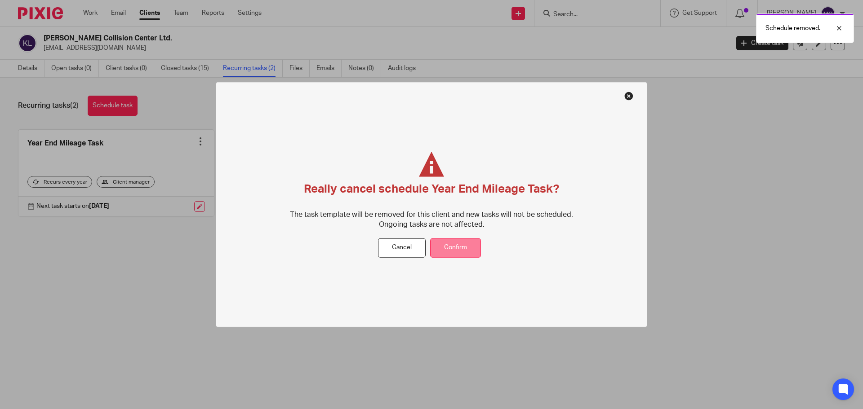
click at [459, 249] on button "Confirm" at bounding box center [455, 248] width 51 height 19
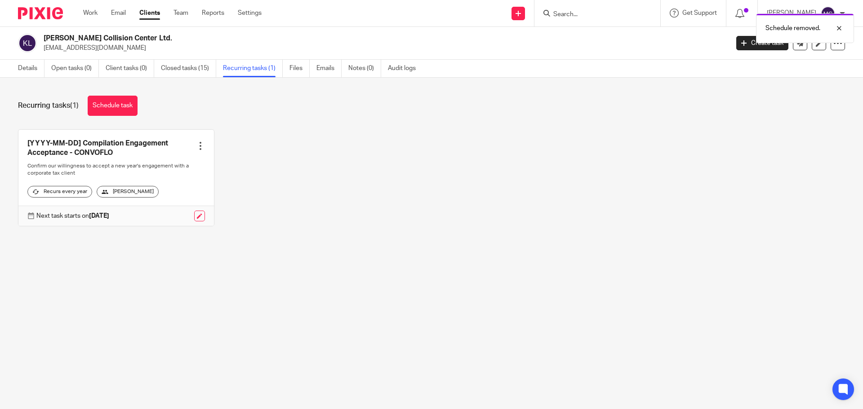
click at [197, 146] on div at bounding box center [200, 146] width 9 height 9
click at [174, 201] on span "Cancel schedule" at bounding box center [163, 203] width 47 height 6
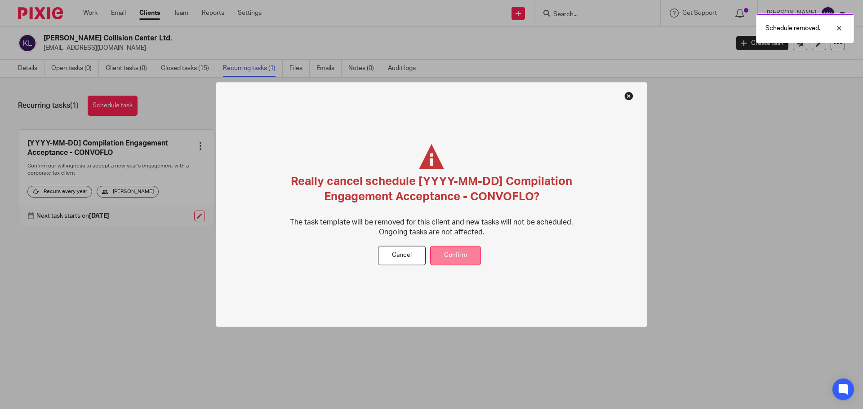
click at [461, 253] on button "Confirm" at bounding box center [455, 255] width 51 height 19
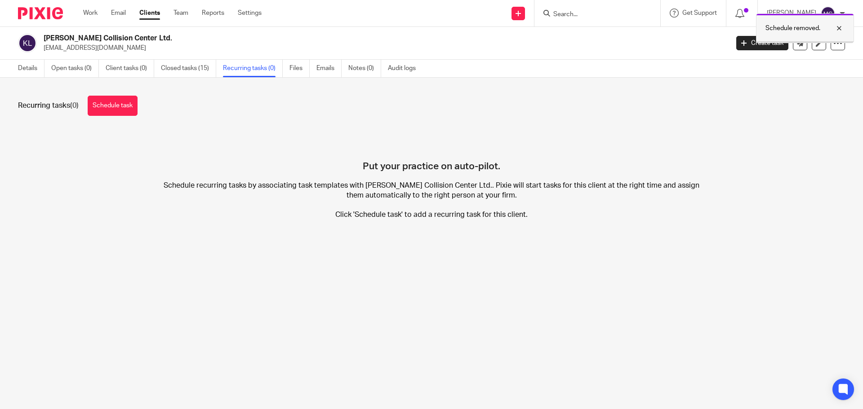
click at [834, 43] on div "Schedule removed." at bounding box center [805, 28] width 98 height 30
click at [834, 45] on icon at bounding box center [837, 43] width 9 height 9
click at [816, 93] on button "Archive client" at bounding box center [808, 92] width 50 height 12
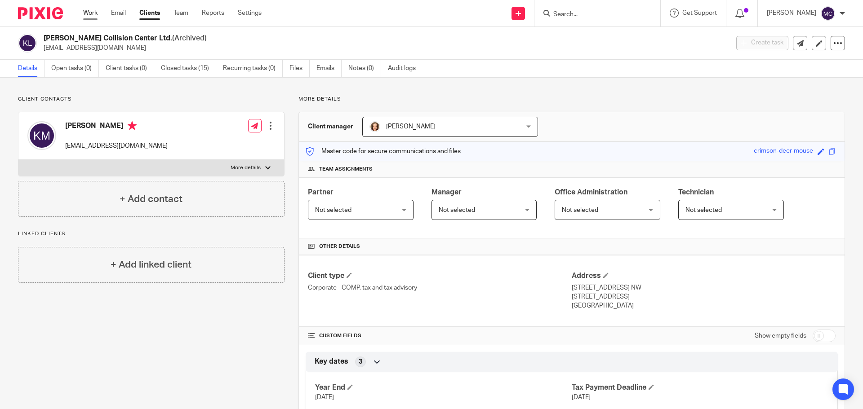
click at [88, 9] on link "Work" at bounding box center [90, 13] width 14 height 9
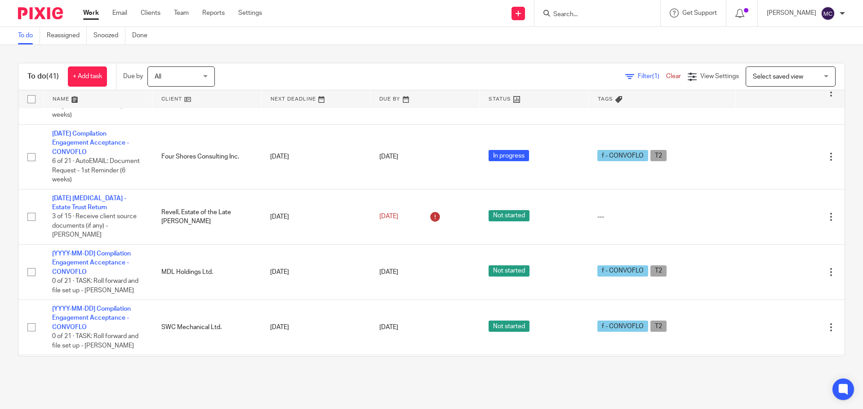
scroll to position [1758, 0]
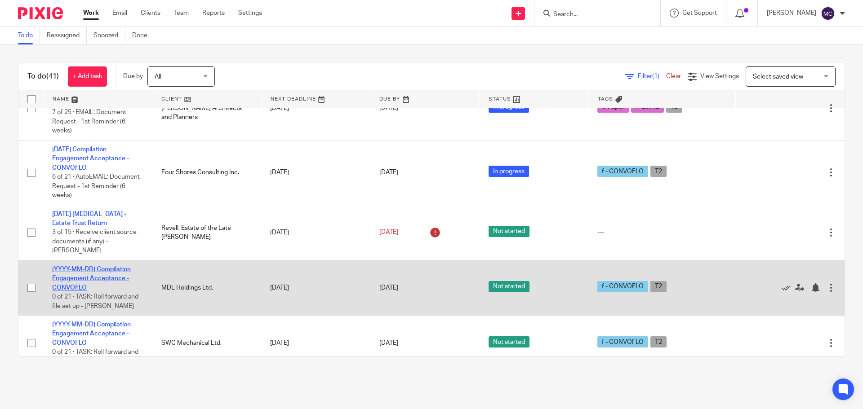
click at [95, 267] on link "[YYYY-MM-DD] Compilation Engagement Acceptance - CONVOFLO" at bounding box center [91, 278] width 79 height 25
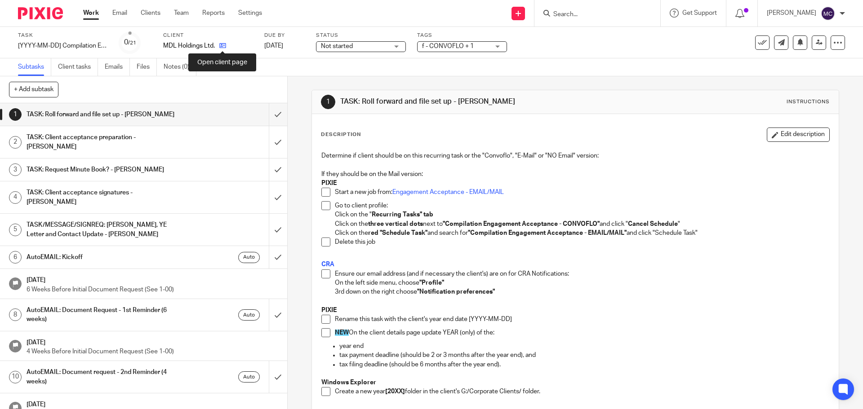
click at [219, 44] on icon at bounding box center [222, 45] width 7 height 7
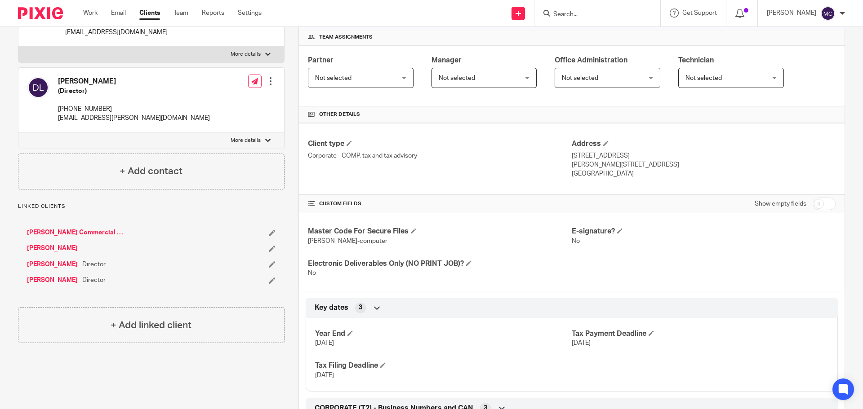
scroll to position [135, 0]
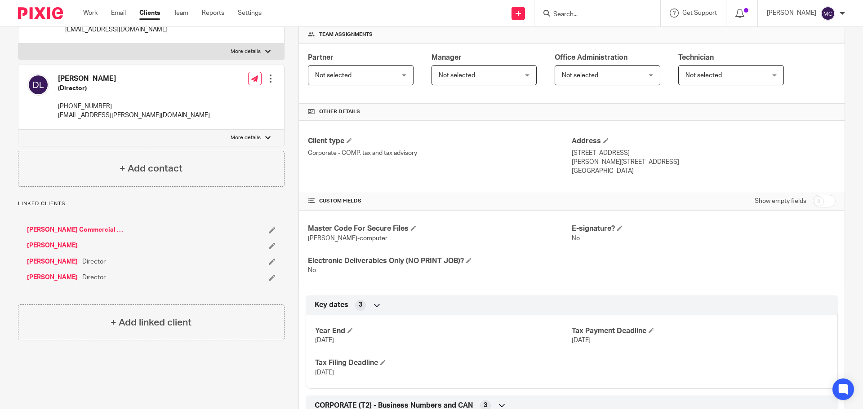
click at [826, 202] on input "checkbox" at bounding box center [824, 201] width 23 height 13
checkbox input "true"
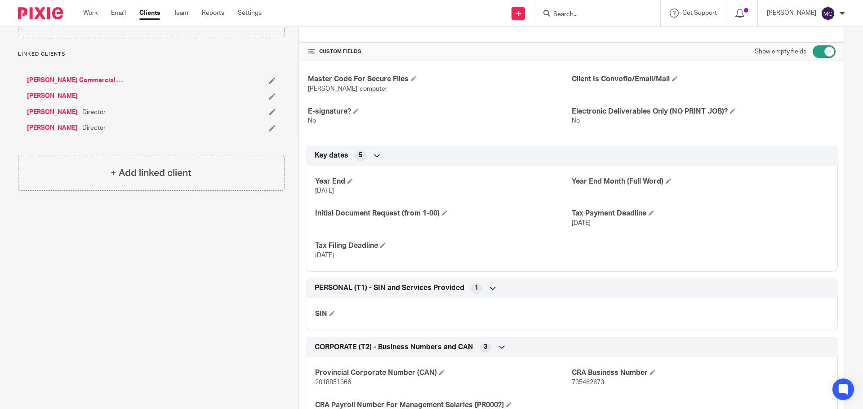
scroll to position [292, 0]
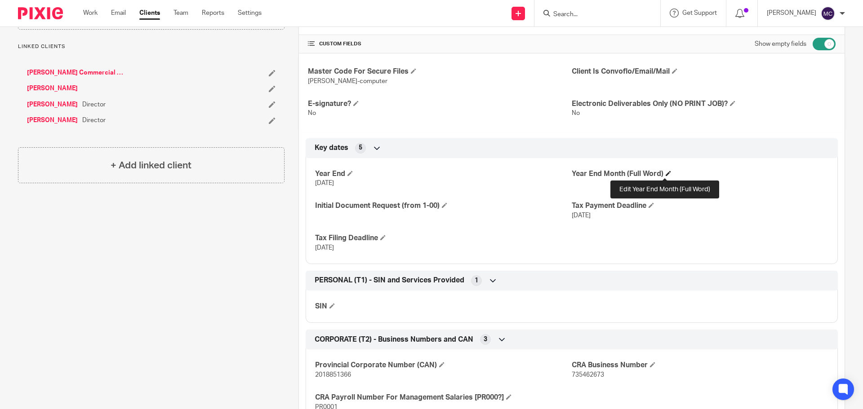
click at [666, 173] on span at bounding box center [668, 173] width 5 height 5
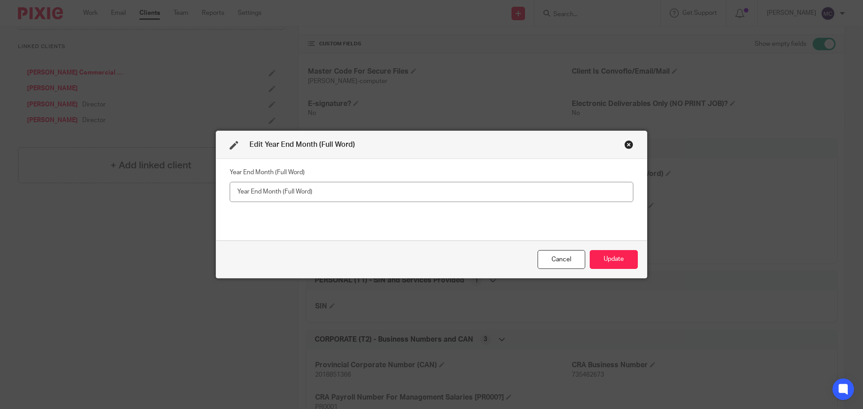
click at [460, 191] on input "text" at bounding box center [432, 192] width 404 height 20
type input "September"
click at [615, 255] on button "Update" at bounding box center [614, 259] width 48 height 19
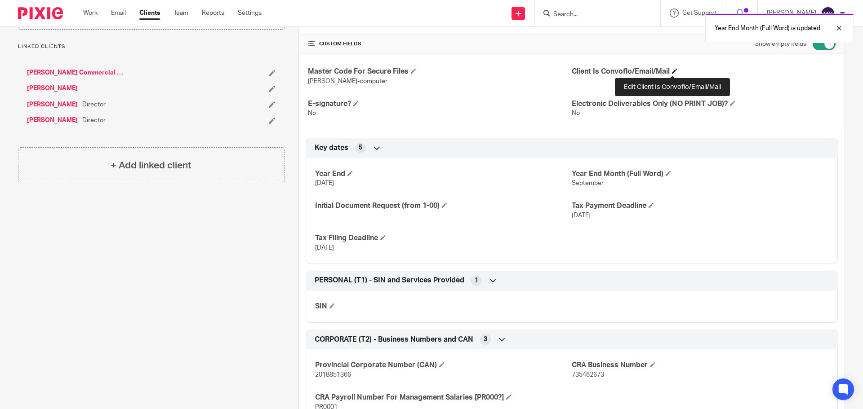
click at [672, 72] on span at bounding box center [674, 70] width 5 height 5
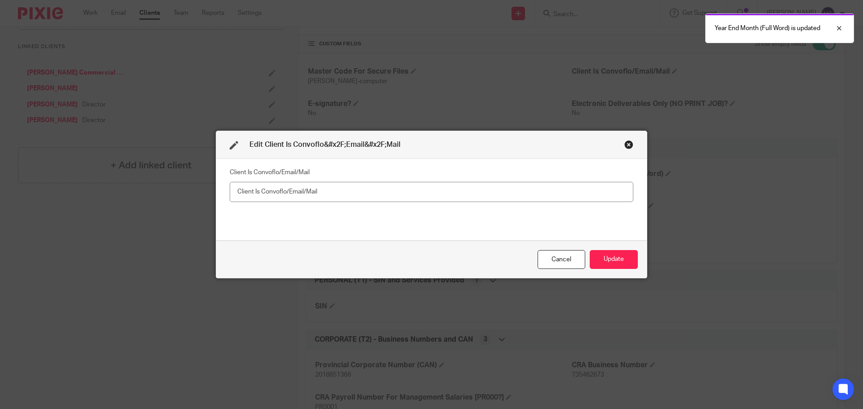
click at [275, 191] on input "text" at bounding box center [432, 192] width 404 height 20
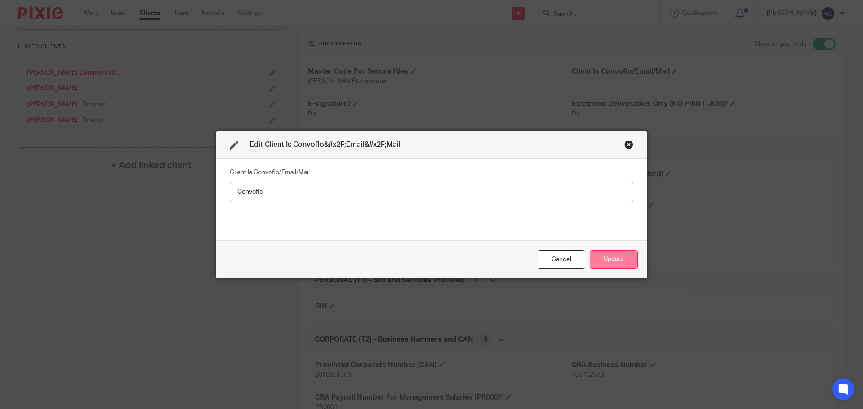
type input "Convoflo"
click at [604, 259] on button "Update" at bounding box center [614, 259] width 48 height 19
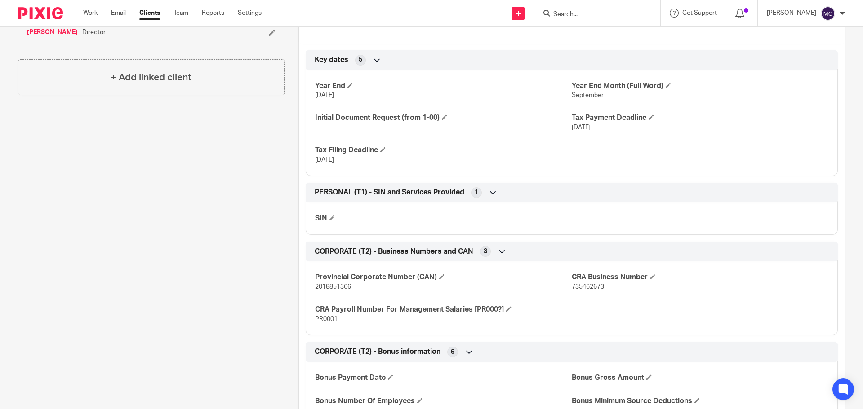
scroll to position [427, 0]
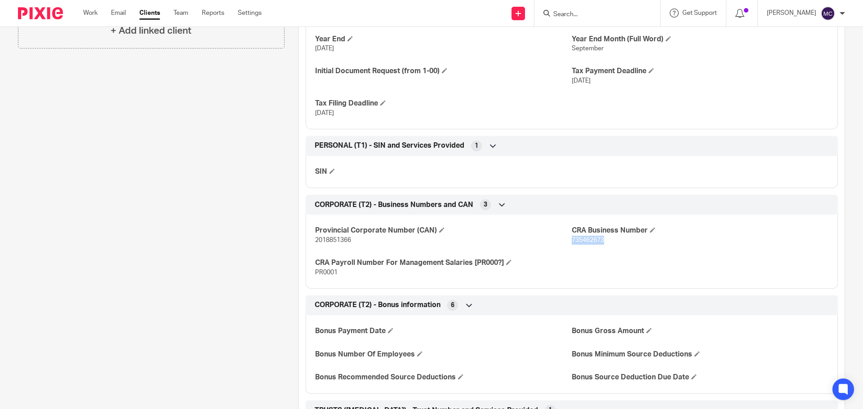
drag, startPoint x: 567, startPoint y: 242, endPoint x: 603, endPoint y: 244, distance: 35.6
click at [603, 244] on p "735462673" at bounding box center [700, 240] width 257 height 9
copy span "735462673"
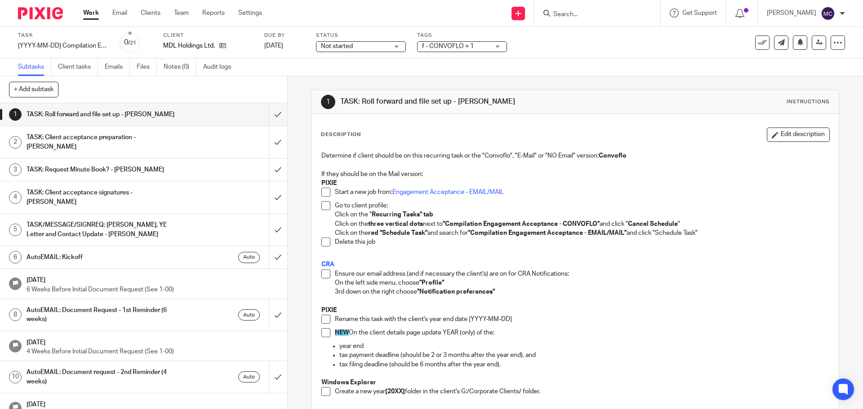
click at [325, 275] on span at bounding box center [325, 274] width 9 height 9
click at [52, 46] on div "[YYYY-MM-DD] Compilation Engagement Acceptance - CONVOFLO Save [YYYY-MM-DD] Com…" at bounding box center [63, 45] width 90 height 9
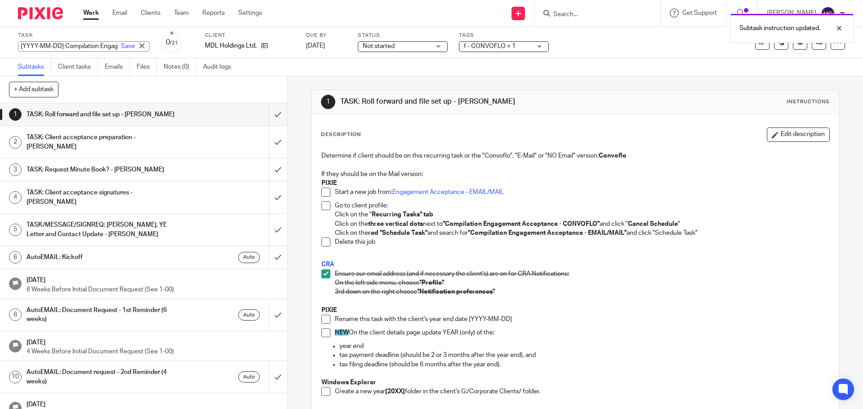
click at [58, 45] on input "[YYYY-MM-DD] Compilation Engagement Acceptance - CONVOFLO" at bounding box center [84, 46] width 132 height 10
drag, startPoint x: 64, startPoint y: 46, endPoint x: 0, endPoint y: 43, distance: 63.9
click at [0, 43] on div "Task [YYYY-MM-DD] Compilation Engagement Acceptance - CONVOFLO Save [YYYY-MM-DD…" at bounding box center [431, 42] width 863 height 31
type input "[DATE] Compilation Engagement Acceptance - CONVOFLO"
click at [636, 289] on p "3rd down on the right choose "Notification preferences"" at bounding box center [582, 292] width 494 height 9
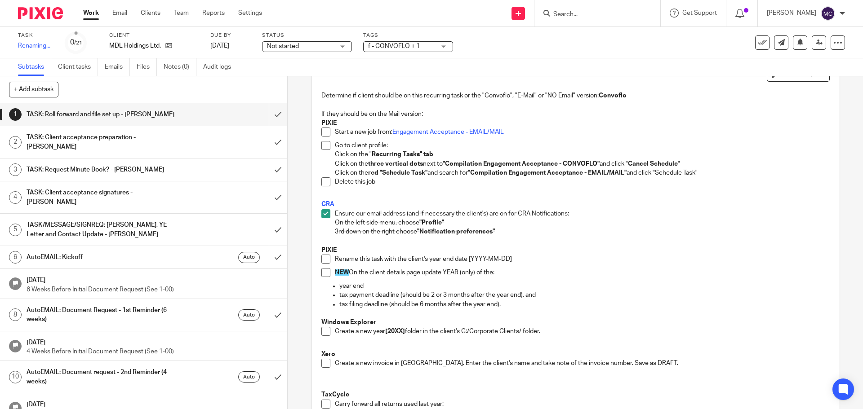
scroll to position [67, 0]
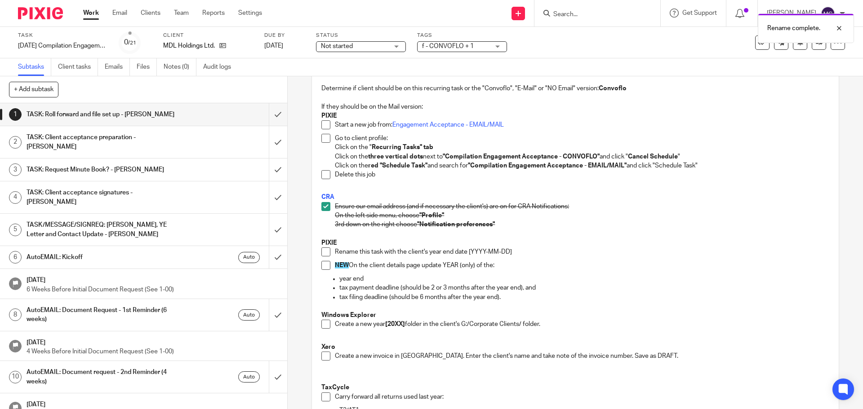
click at [324, 250] on span at bounding box center [325, 252] width 9 height 9
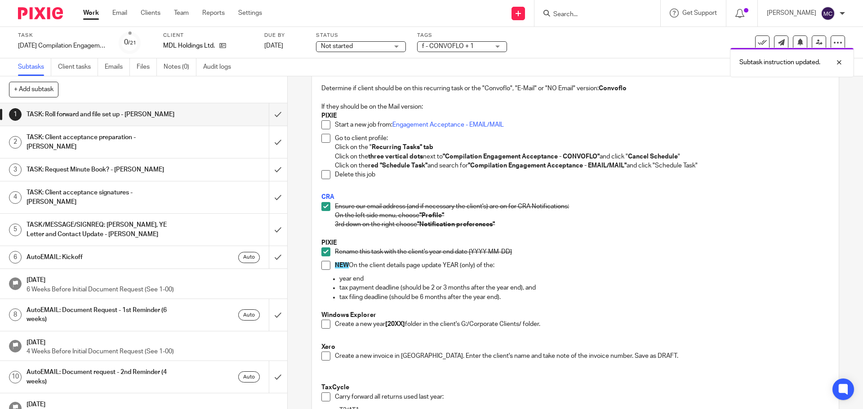
click at [321, 265] on span at bounding box center [325, 265] width 9 height 9
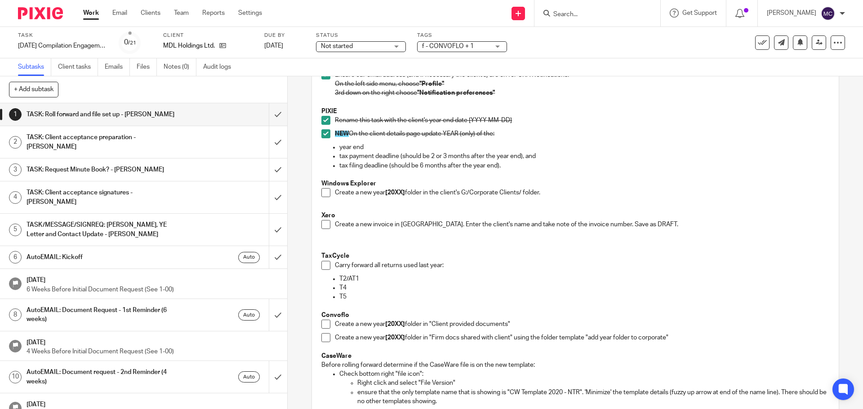
scroll to position [202, 0]
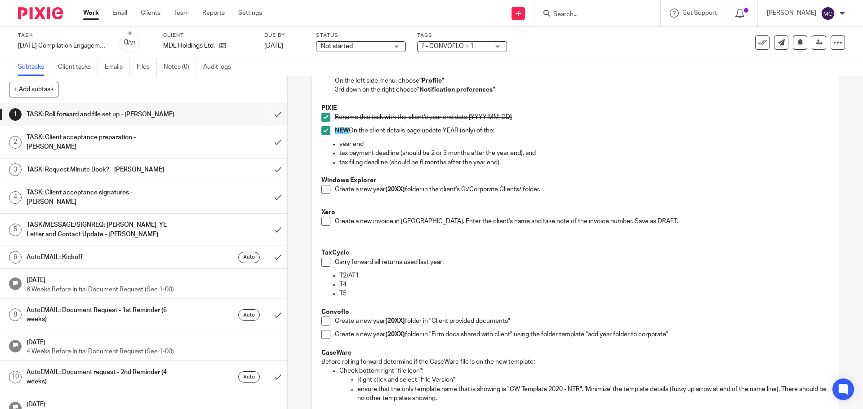
click at [326, 189] on span at bounding box center [325, 189] width 9 height 9
click at [321, 219] on span at bounding box center [325, 221] width 9 height 9
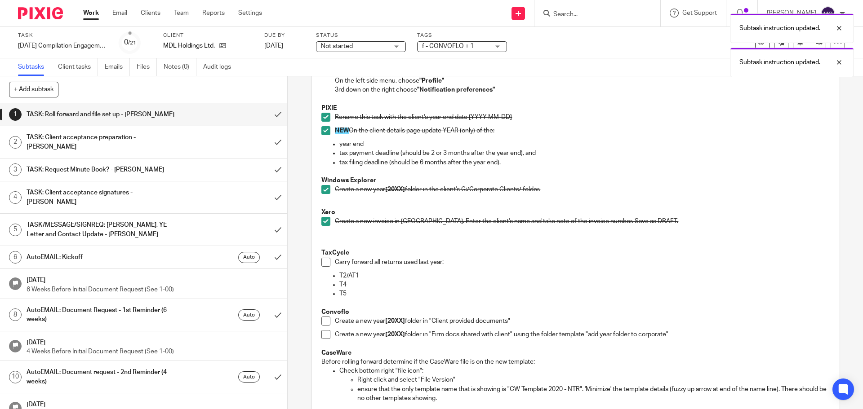
click at [324, 262] on span at bounding box center [325, 262] width 9 height 9
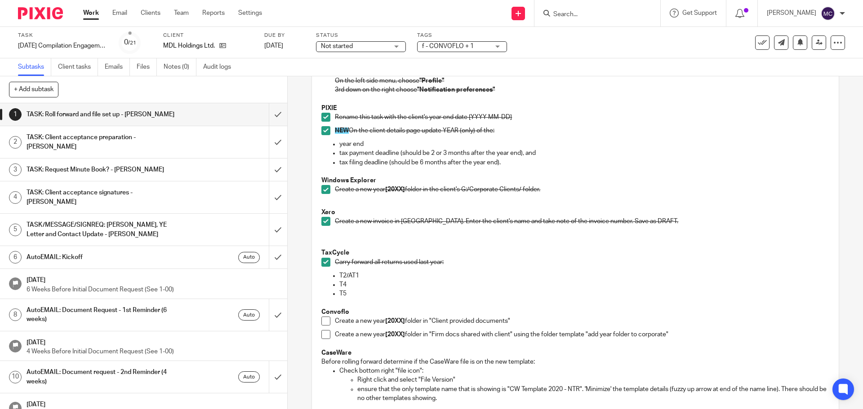
click at [326, 321] on span at bounding box center [325, 321] width 9 height 9
click at [328, 334] on span at bounding box center [325, 334] width 9 height 9
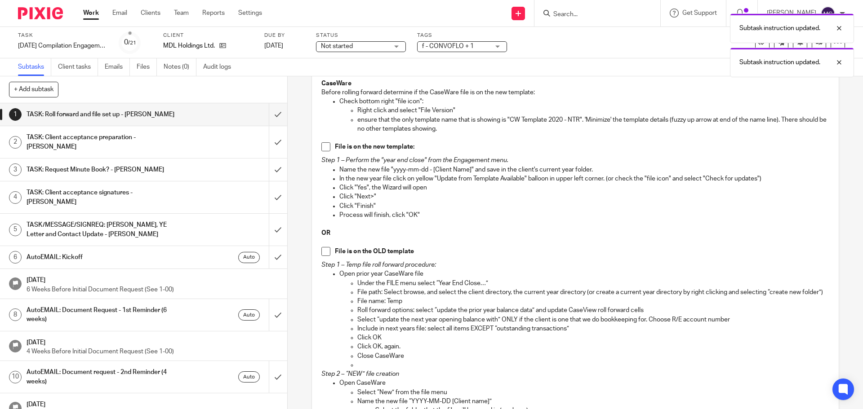
scroll to position [483, 0]
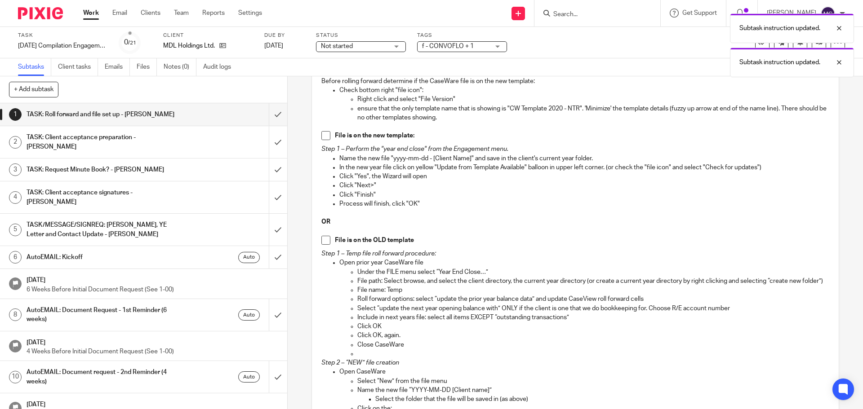
click at [324, 138] on span at bounding box center [325, 135] width 9 height 9
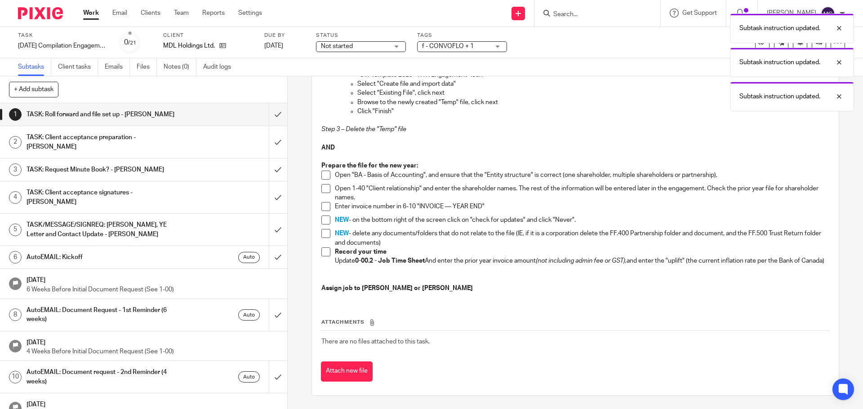
scroll to position [844, 0]
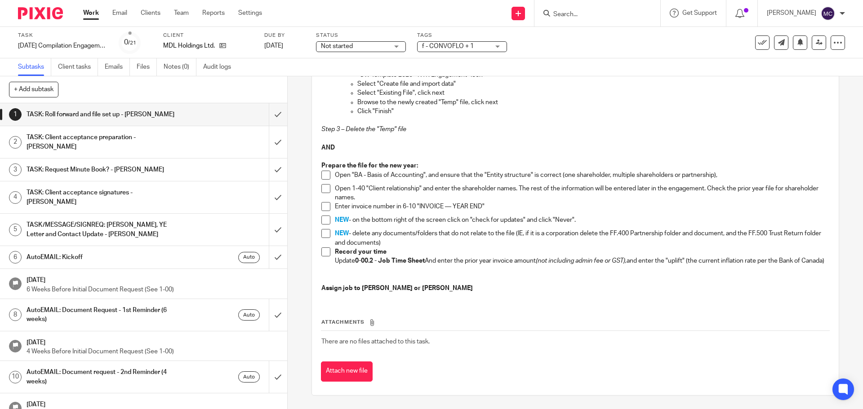
click at [326, 171] on span at bounding box center [325, 175] width 9 height 9
click at [324, 184] on span at bounding box center [325, 188] width 9 height 9
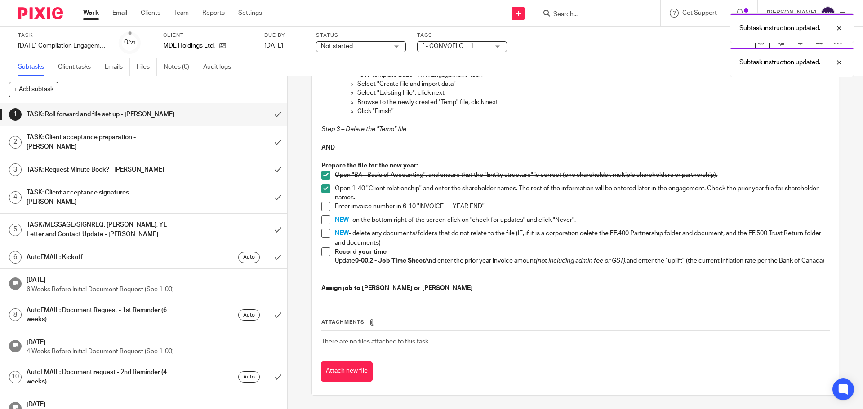
click at [323, 202] on span at bounding box center [325, 206] width 9 height 9
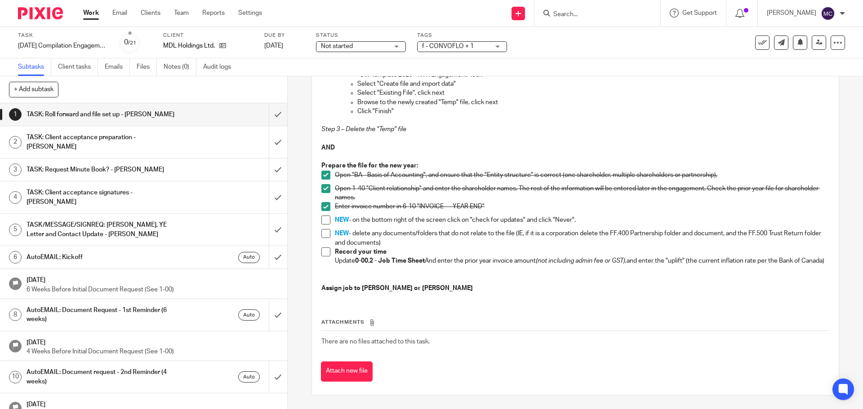
click at [322, 216] on span at bounding box center [325, 220] width 9 height 9
click at [326, 229] on span at bounding box center [325, 233] width 9 height 9
drag, startPoint x: 324, startPoint y: 245, endPoint x: 312, endPoint y: 162, distance: 83.6
click at [324, 248] on span at bounding box center [325, 252] width 9 height 9
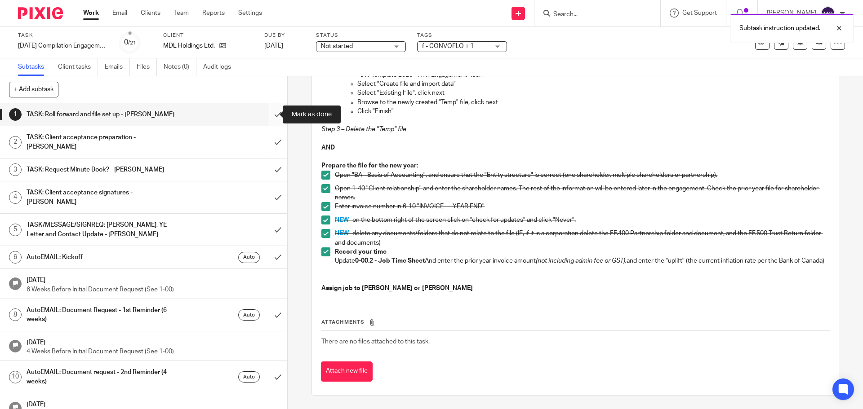
click at [271, 112] on input "submit" at bounding box center [143, 114] width 287 height 22
click at [768, 134] on p at bounding box center [574, 138] width 507 height 9
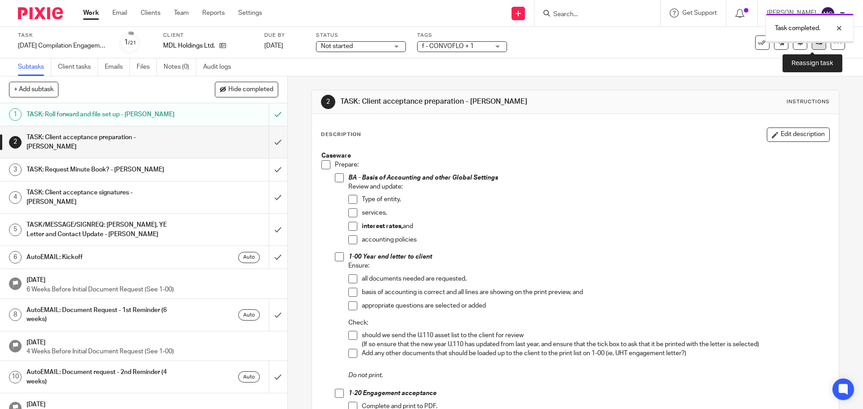
click at [816, 44] on icon at bounding box center [819, 42] width 7 height 7
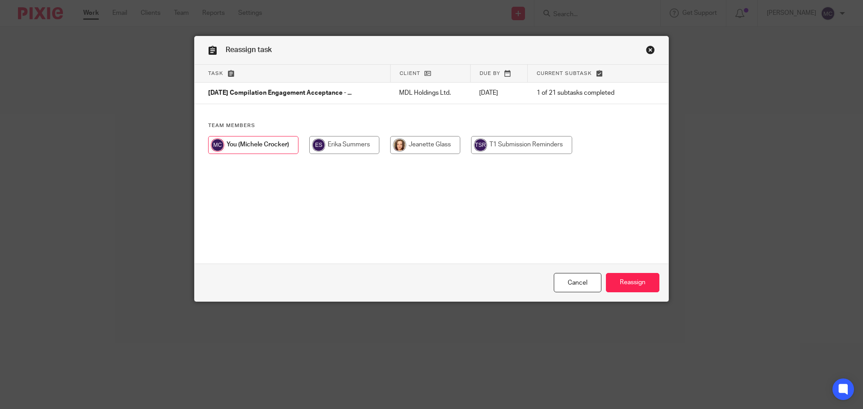
click at [343, 146] on input "radio" at bounding box center [344, 145] width 70 height 18
radio input "true"
click at [646, 281] on input "Reassign" at bounding box center [632, 282] width 53 height 19
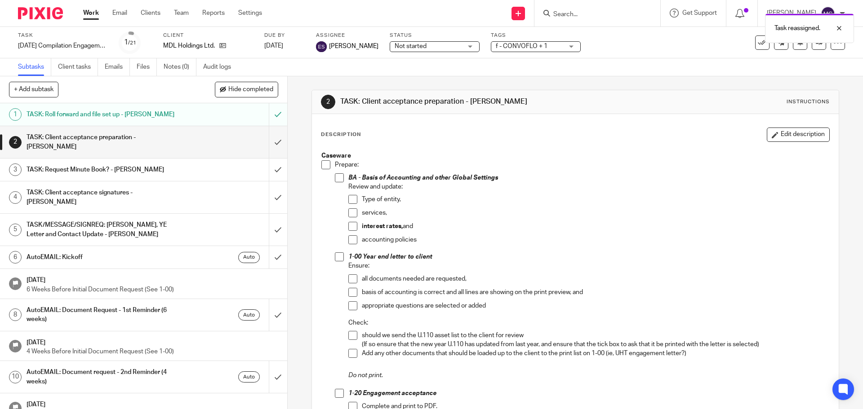
click at [87, 13] on link "Work" at bounding box center [91, 13] width 16 height 9
